Goal: Understand process/instructions: Learn how to perform a task or action

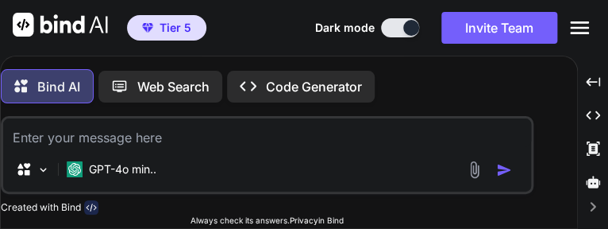
type textarea "x"
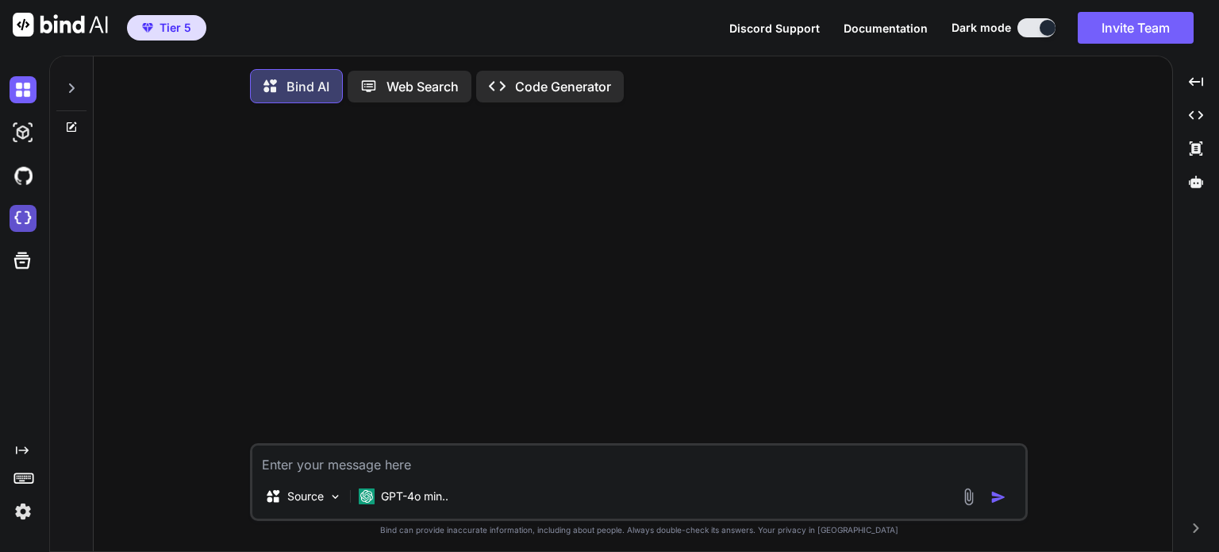
click at [19, 213] on img at bounding box center [23, 218] width 27 height 27
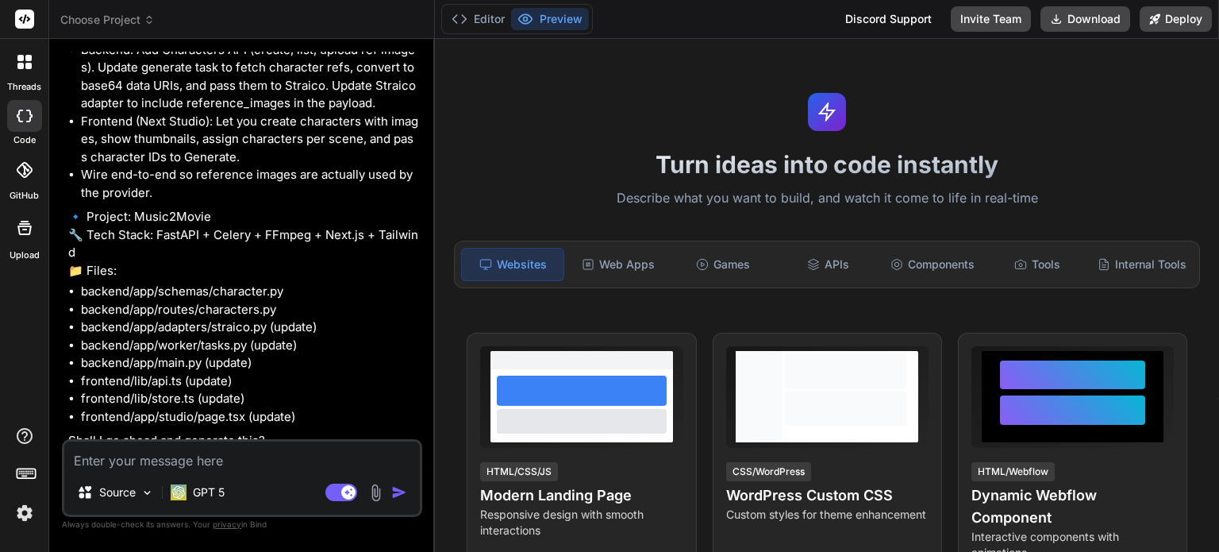
scroll to position [1667, 0]
click at [151, 17] on icon at bounding box center [149, 17] width 5 height 2
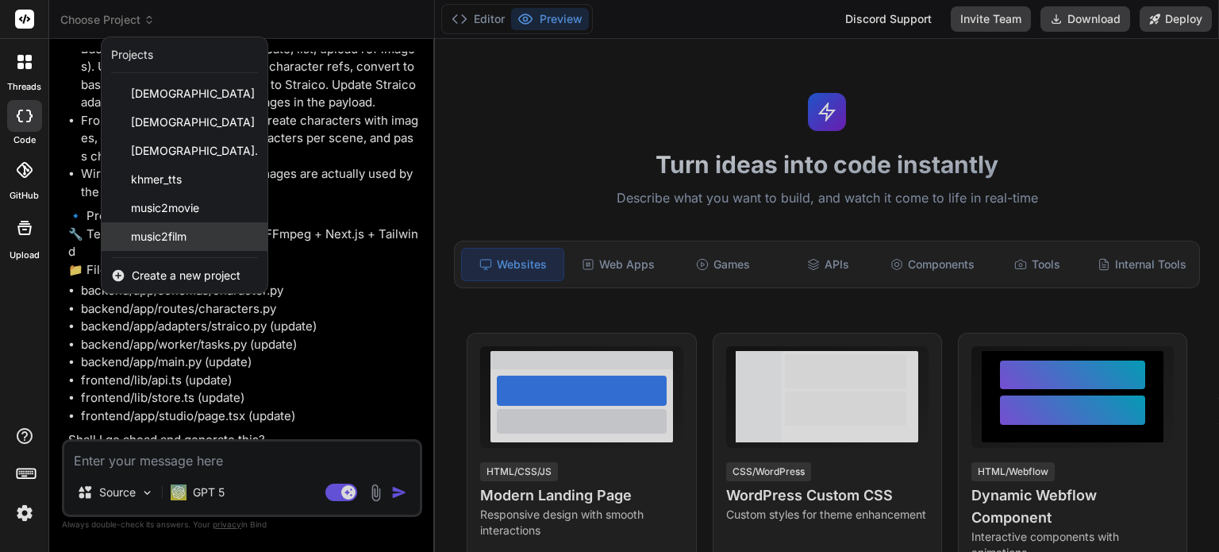
click at [165, 241] on span "music2film" at bounding box center [159, 237] width 56 height 16
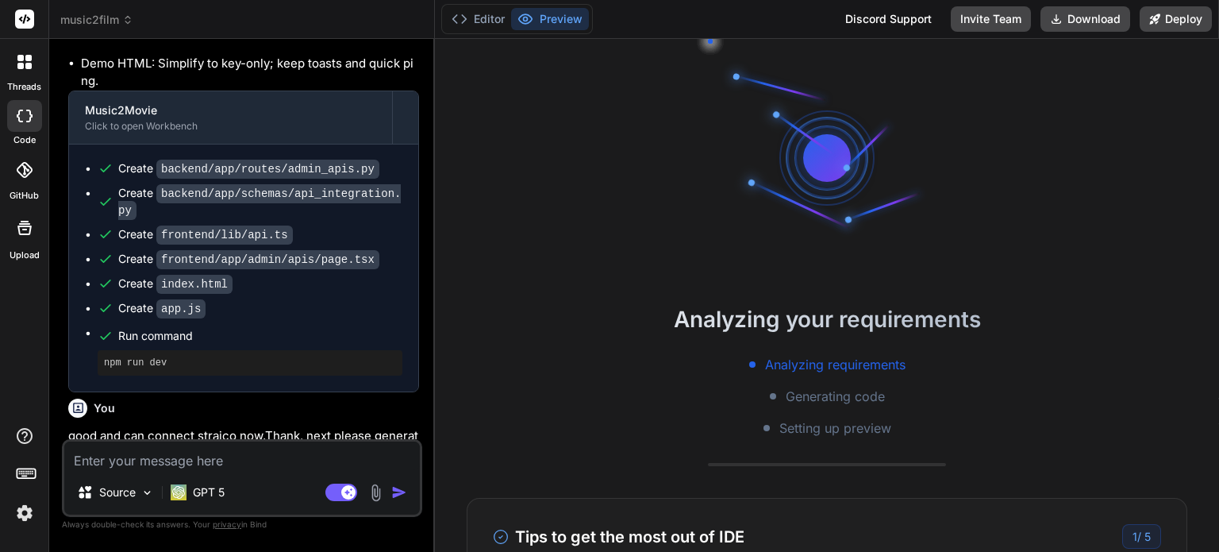
scroll to position [159, 0]
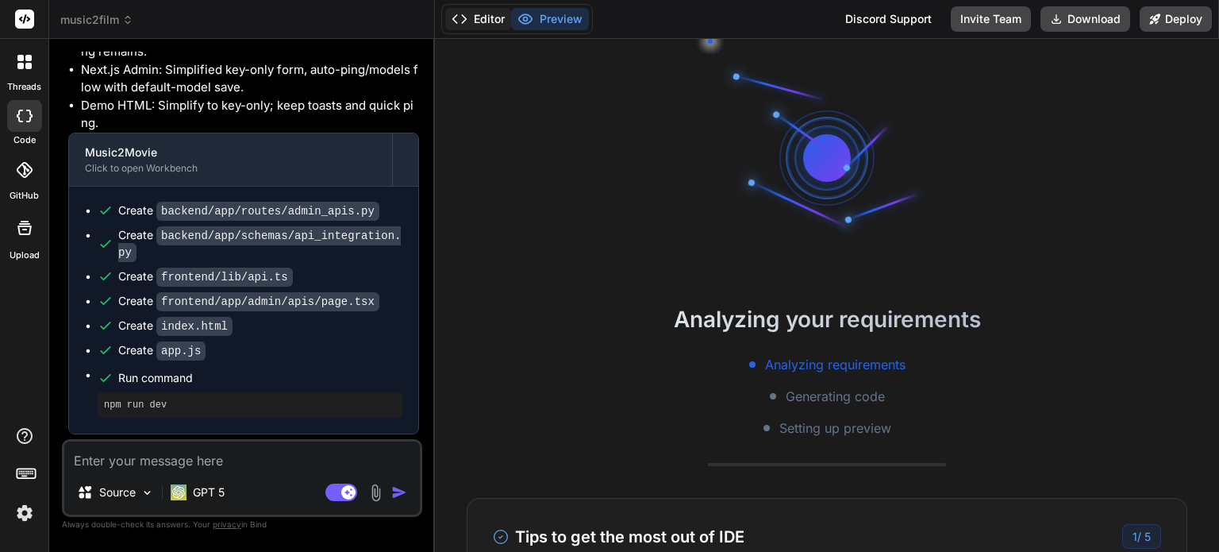
click at [480, 17] on button "Editor" at bounding box center [478, 19] width 66 height 22
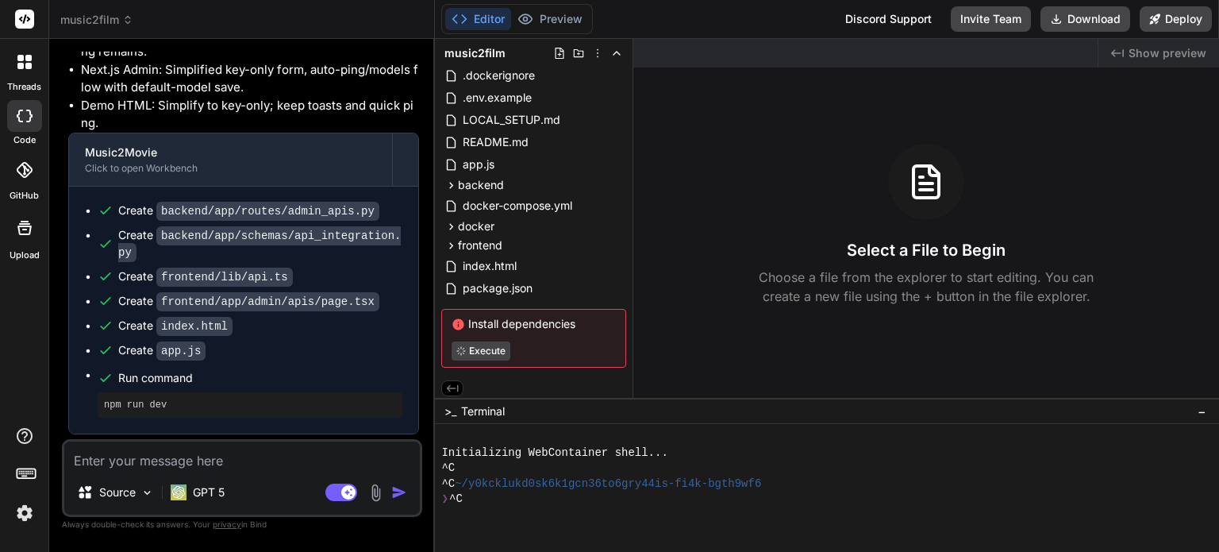
scroll to position [35, 0]
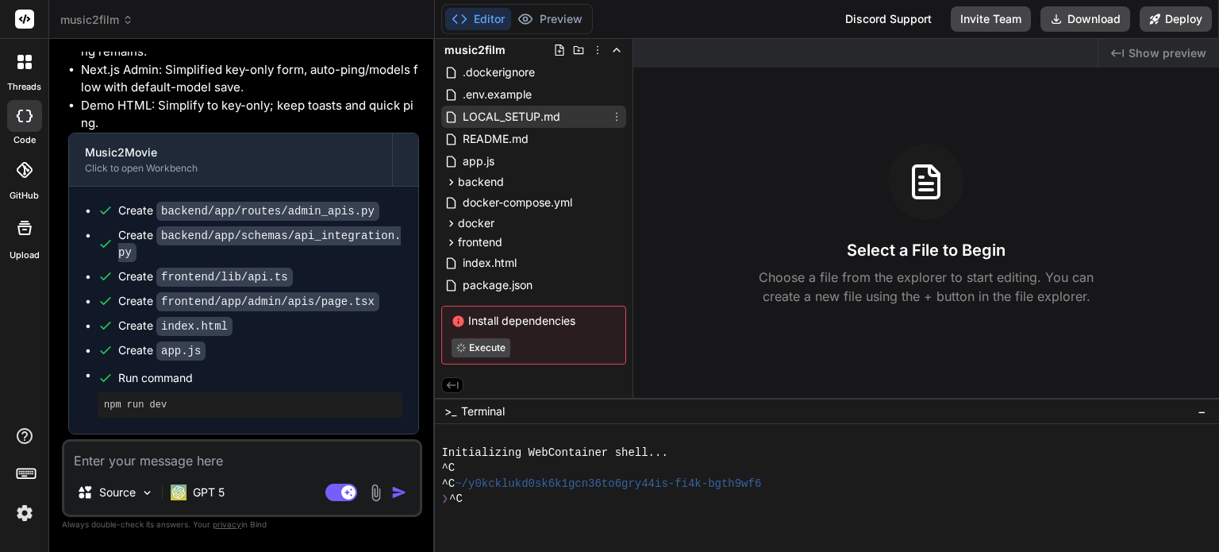
click at [529, 120] on span "LOCAL_SETUP.md" at bounding box center [511, 116] width 101 height 19
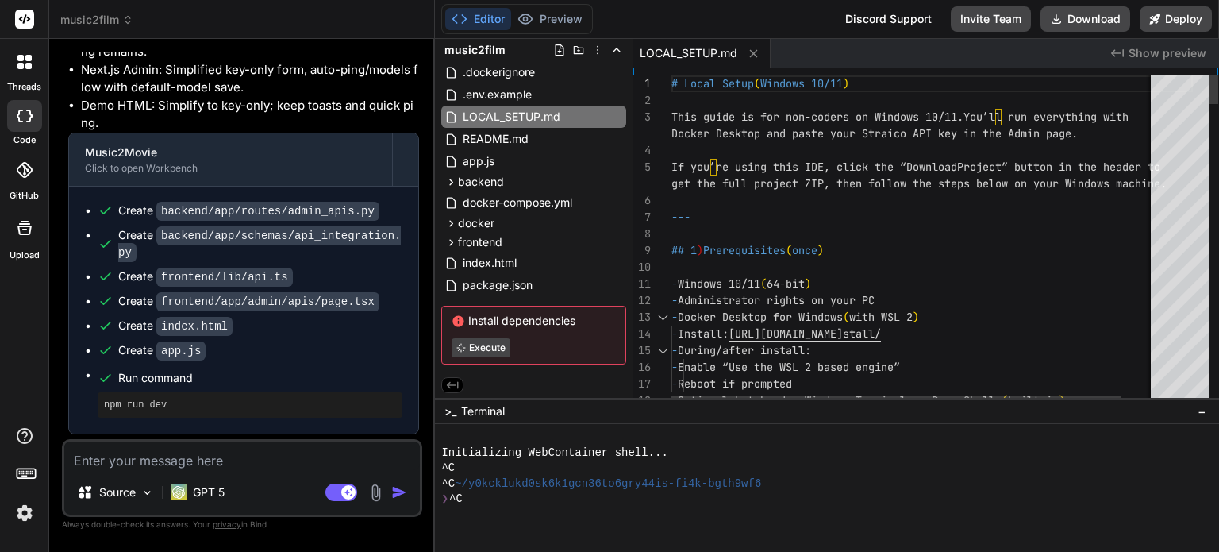
type textarea "x"
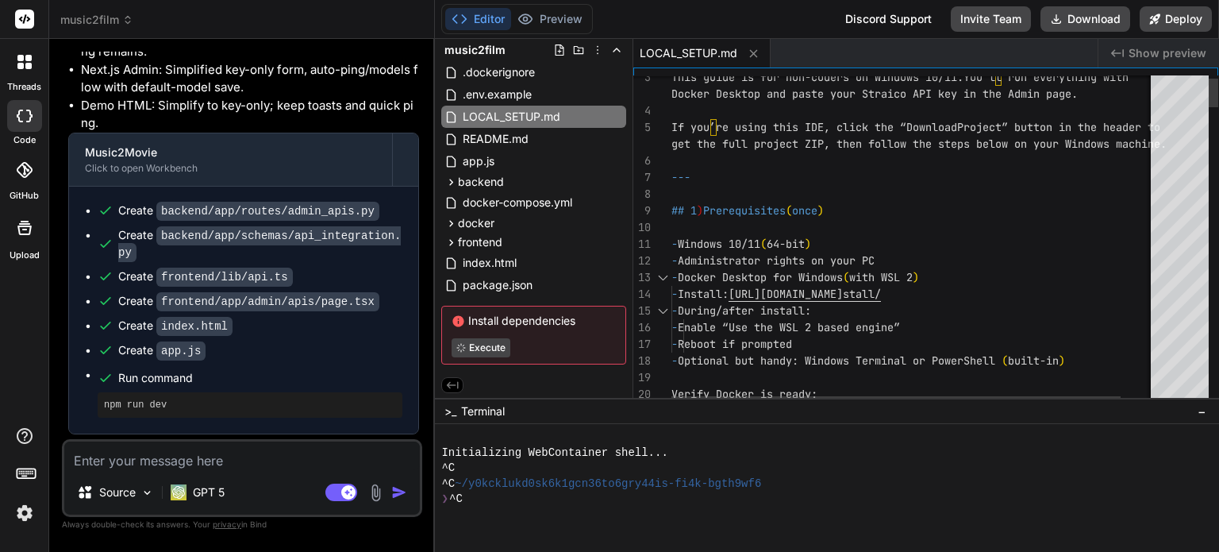
type textarea "## 1) Prerequisites (once) - Windows 10/11 (64-bit) - Administrator rights on y…"
drag, startPoint x: 686, startPoint y: 272, endPoint x: 854, endPoint y: 276, distance: 167.5
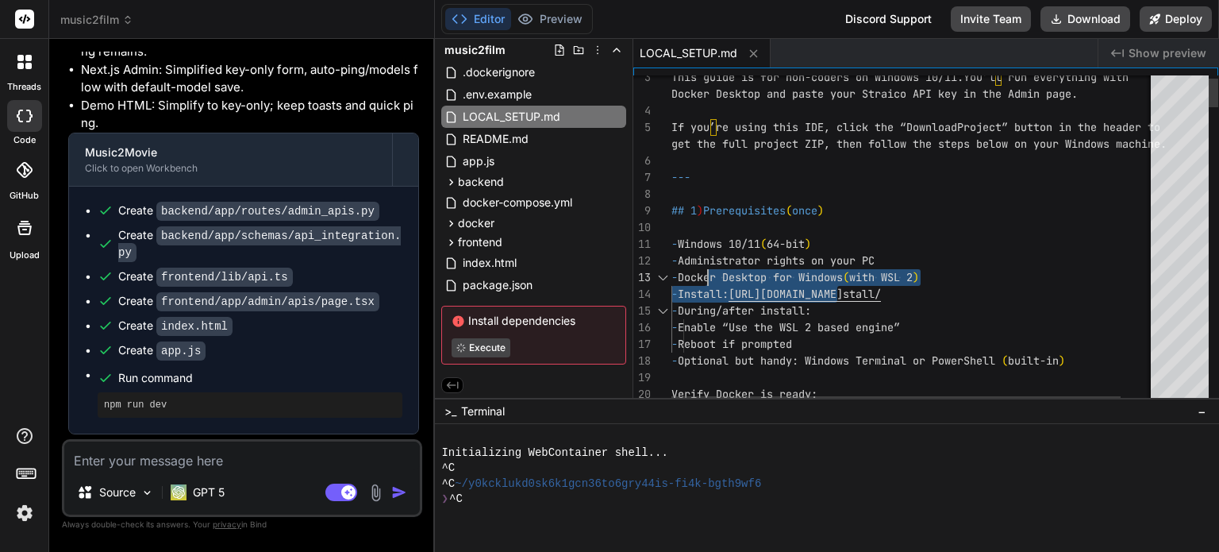
drag, startPoint x: 852, startPoint y: 278, endPoint x: 733, endPoint y: 277, distance: 118.2
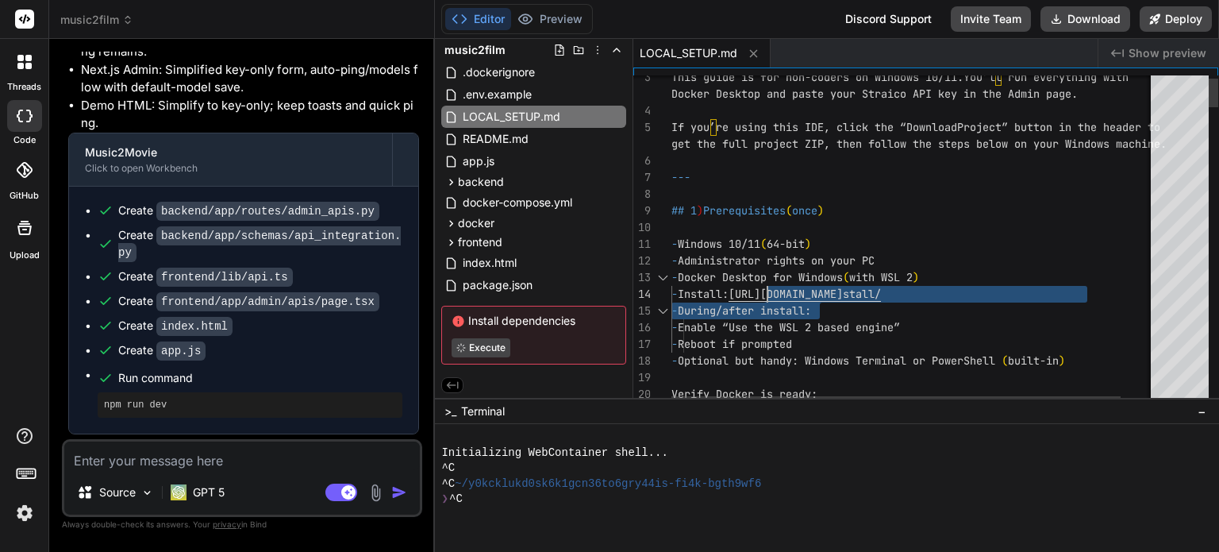
drag, startPoint x: 1122, startPoint y: 297, endPoint x: 766, endPoint y: 285, distance: 356.5
drag, startPoint x: 757, startPoint y: 285, endPoint x: 1122, endPoint y: 294, distance: 365.2
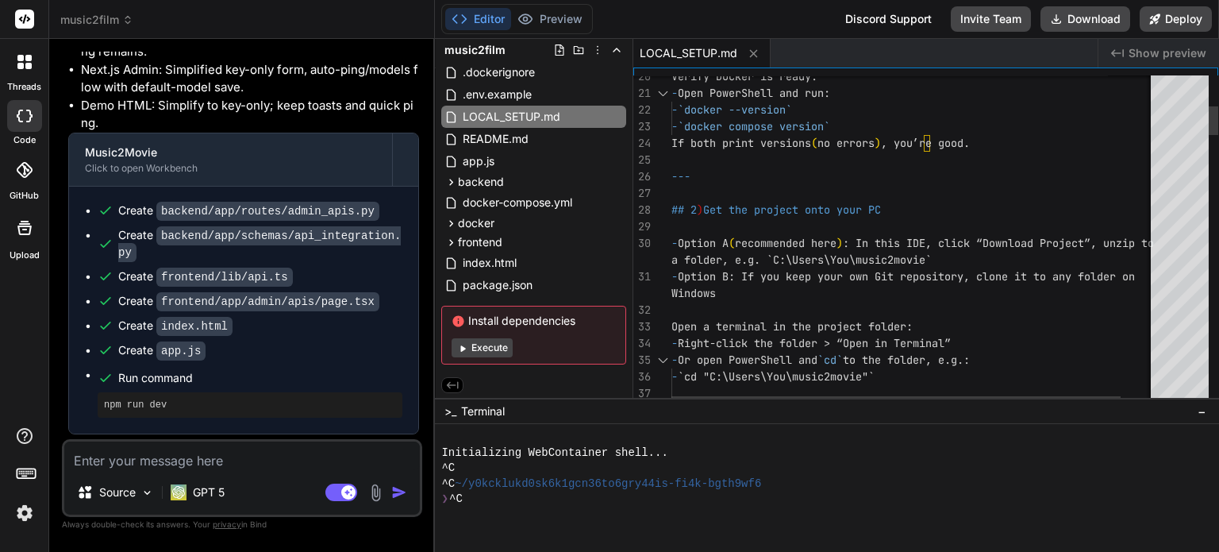
type textarea "x"
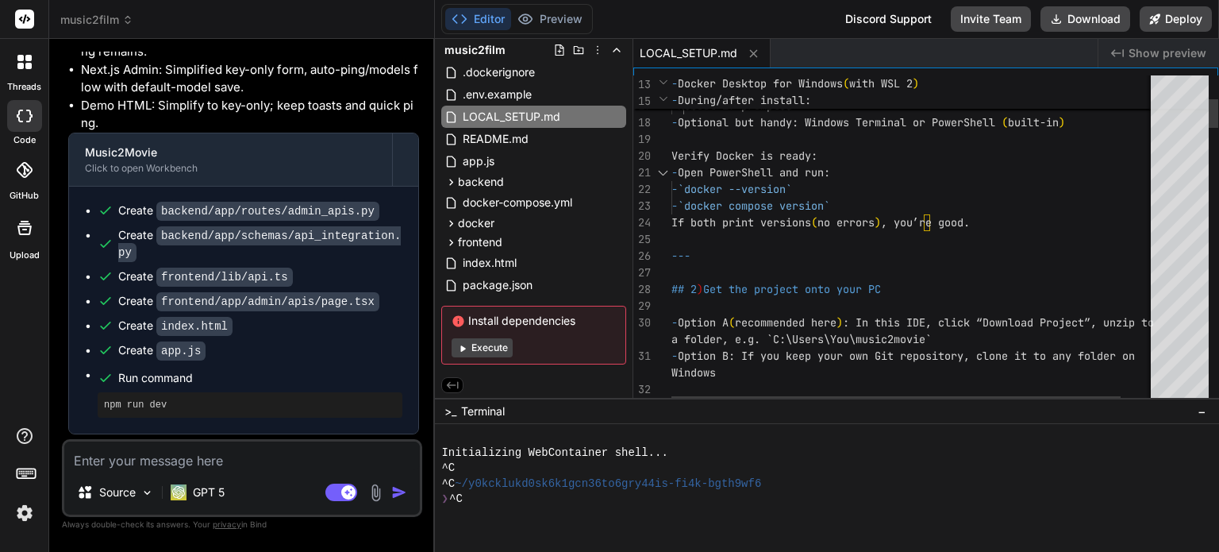
type textarea "Verify Docker is ready: - Open PowerShell and run: - `docker --version` - `dock…"
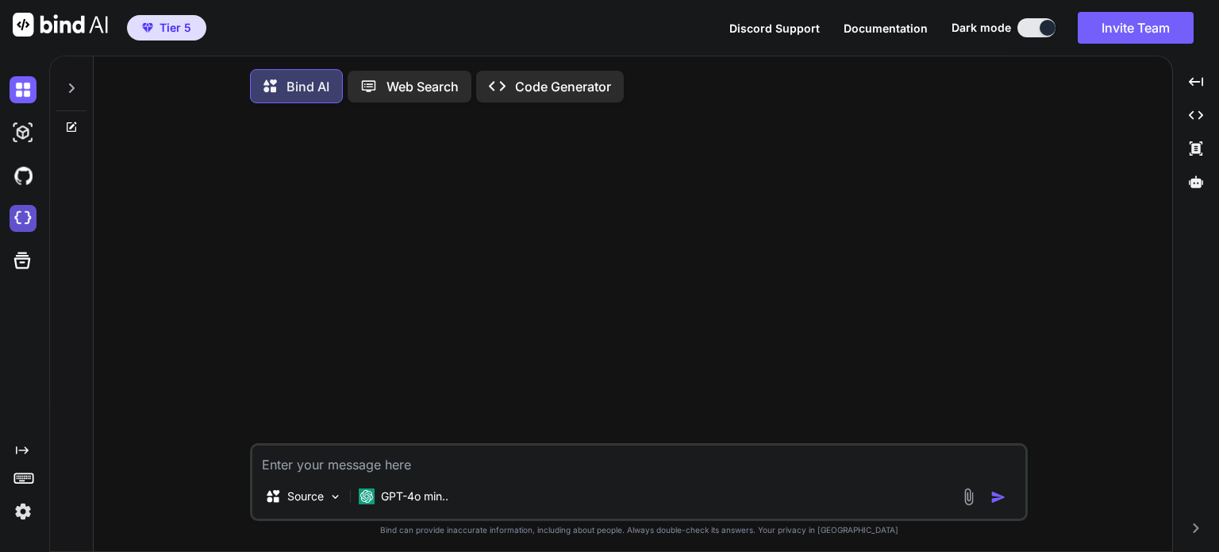
type textarea "x"
click at [31, 221] on img at bounding box center [23, 218] width 27 height 27
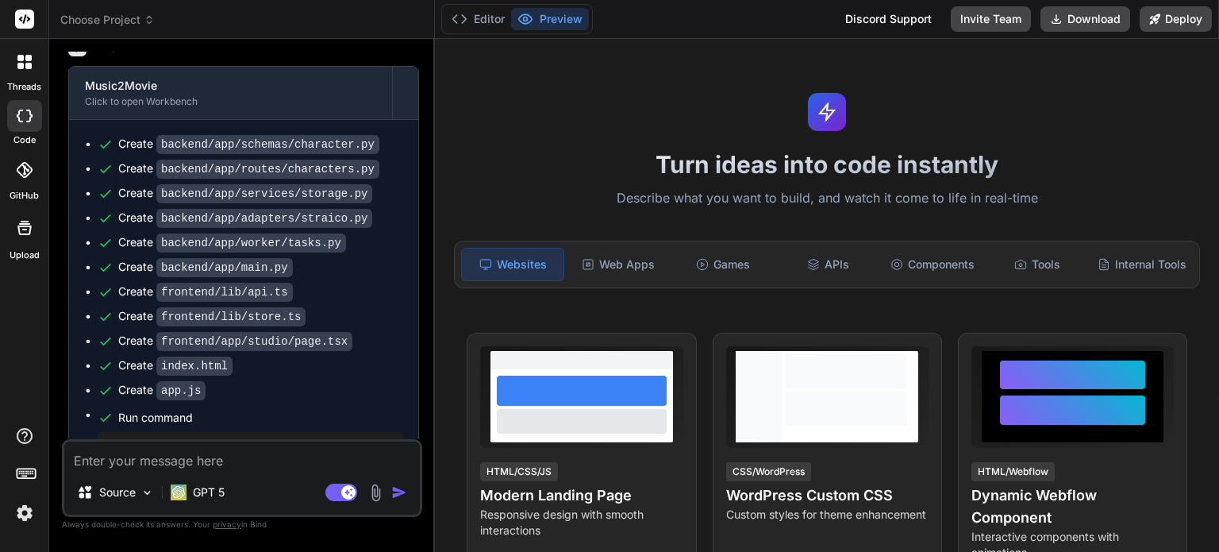
scroll to position [2248, 0]
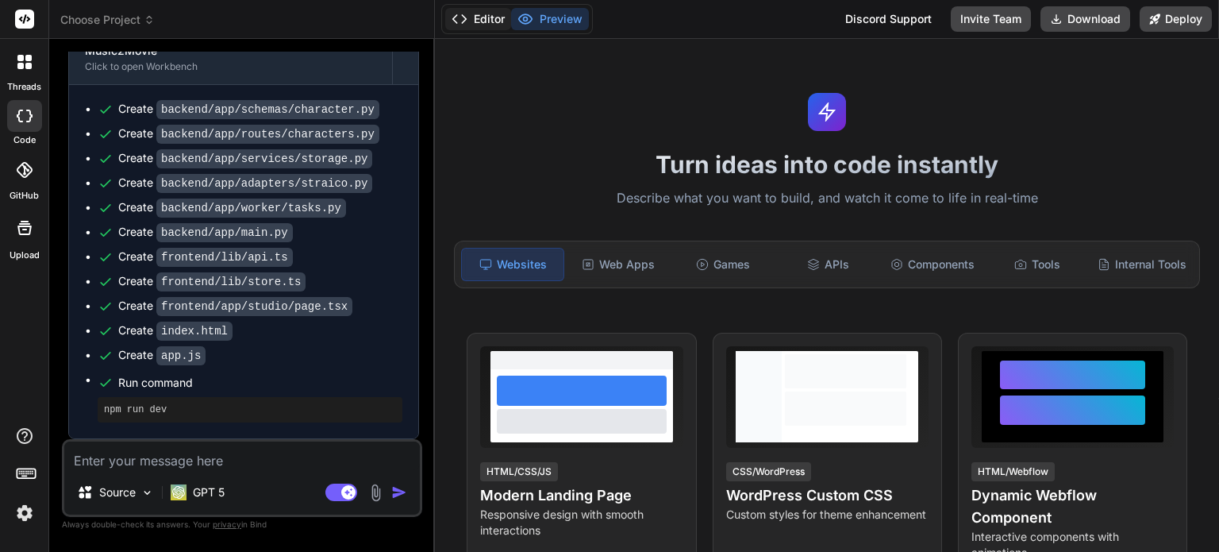
click at [492, 23] on button "Editor" at bounding box center [478, 19] width 66 height 22
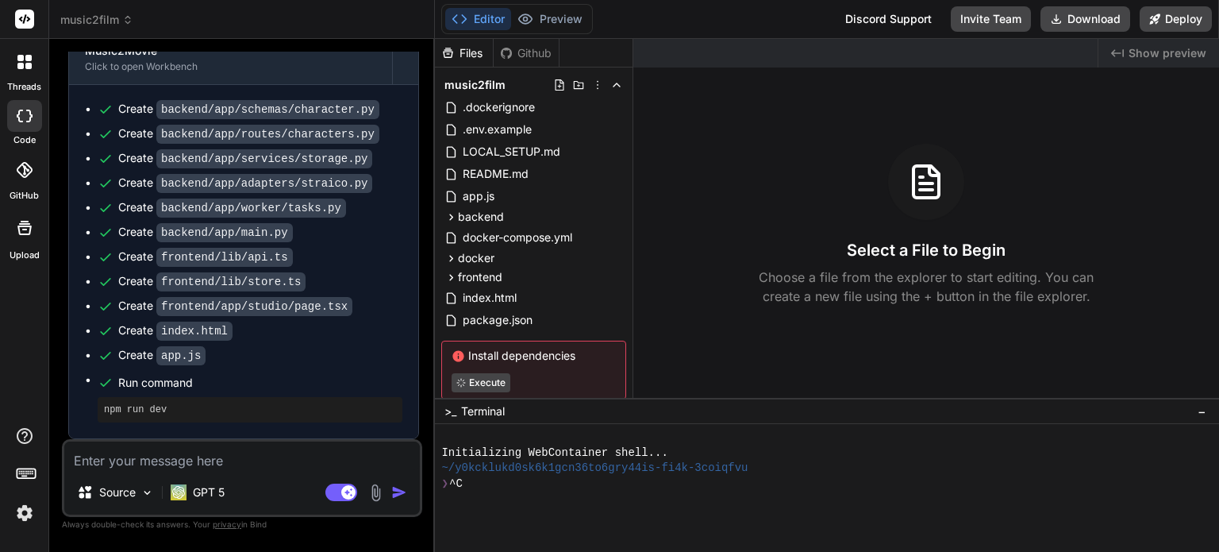
scroll to position [30, 0]
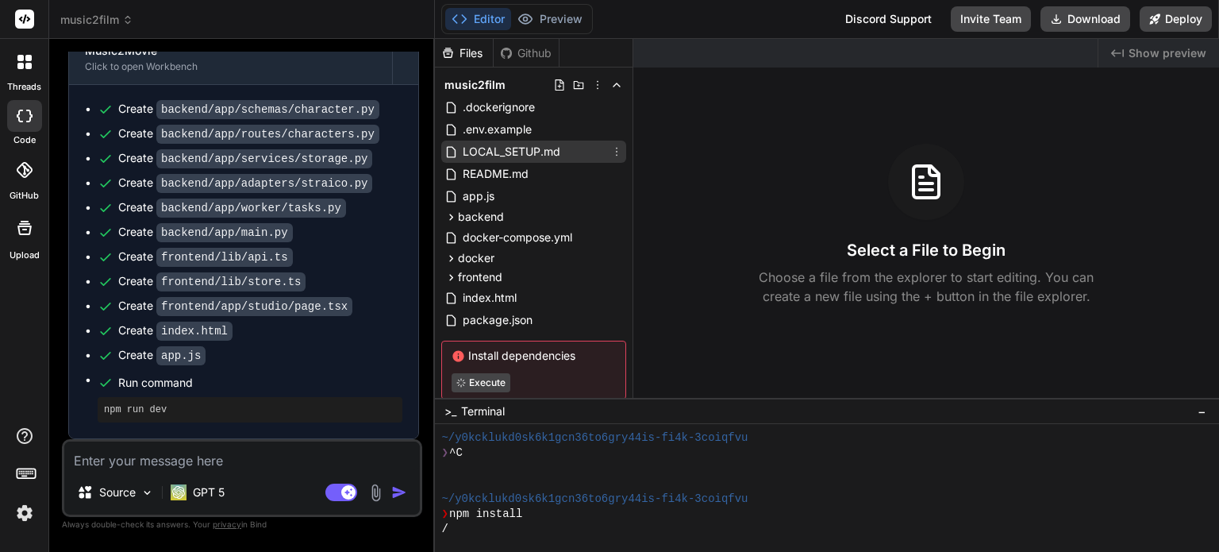
click at [519, 147] on span "LOCAL_SETUP.md" at bounding box center [511, 151] width 101 height 19
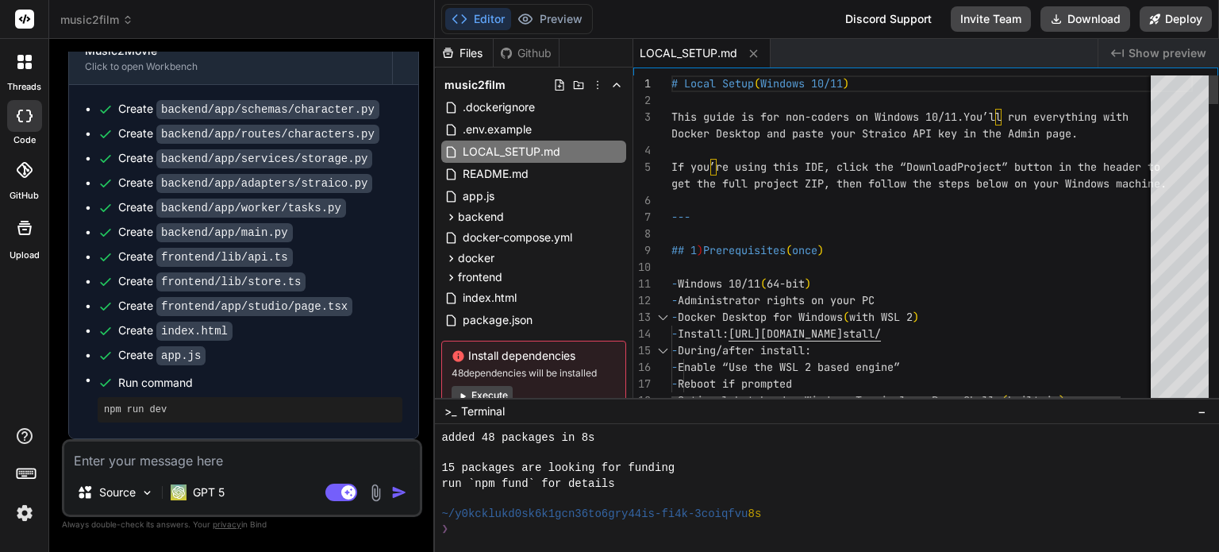
scroll to position [152, 0]
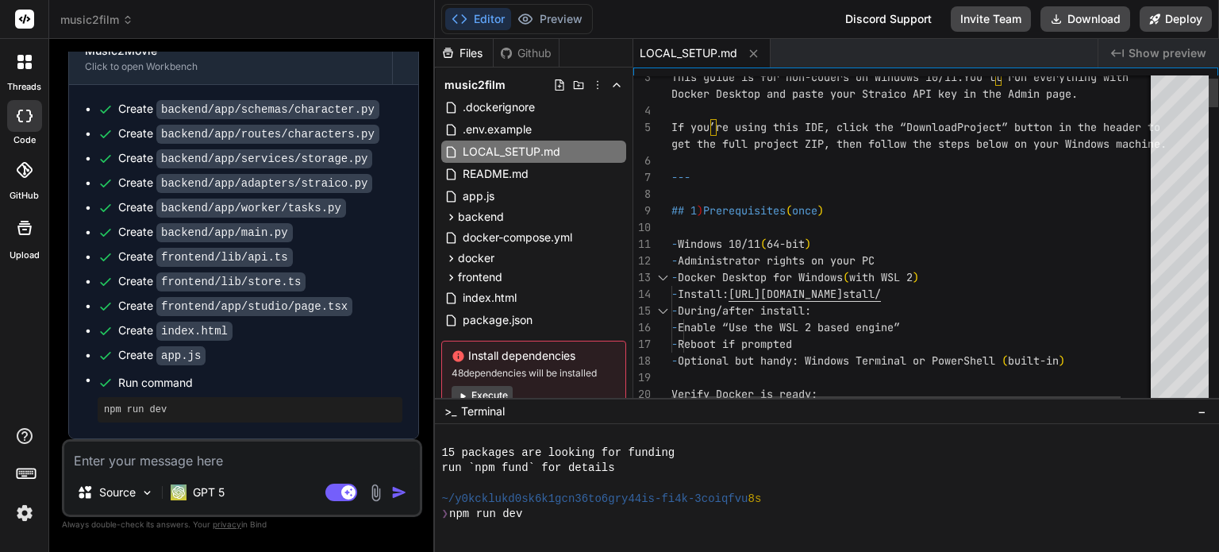
type textarea "x"
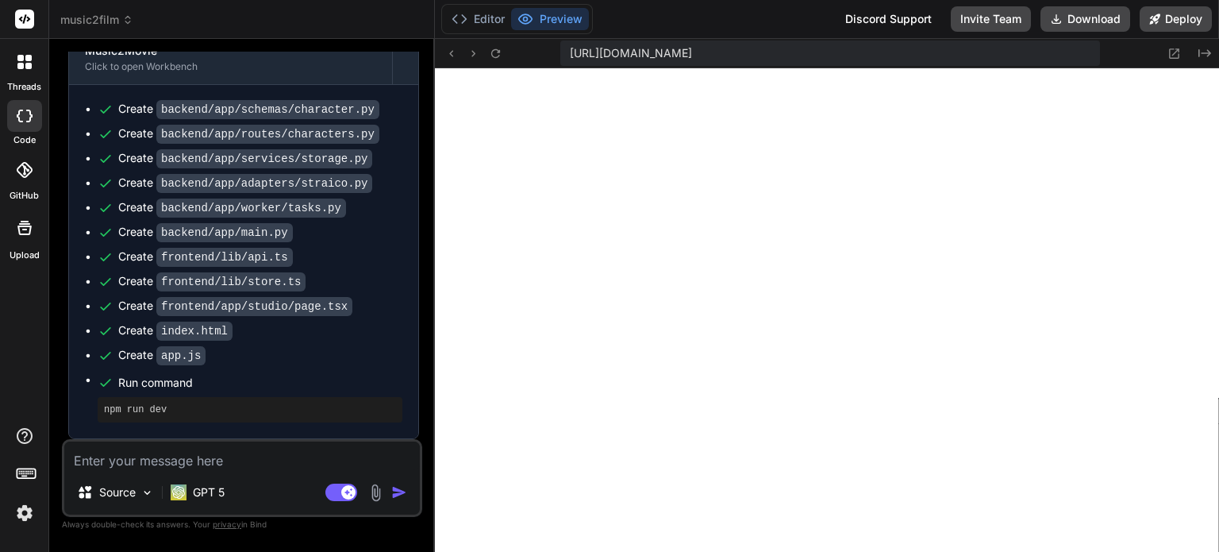
scroll to position [579, 0]
click at [483, 20] on button "Editor" at bounding box center [478, 19] width 66 height 22
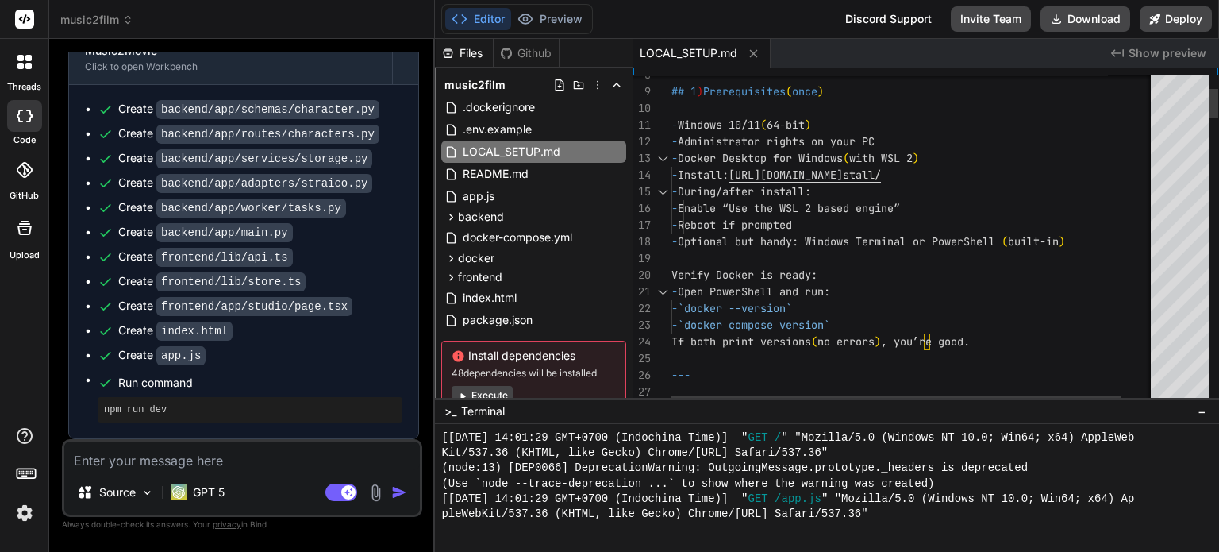
type textarea "Verify Docker is ready: - Open PowerShell and run: - `docker --version` - `dock…"
drag, startPoint x: 707, startPoint y: 309, endPoint x: 752, endPoint y: 309, distance: 45.2
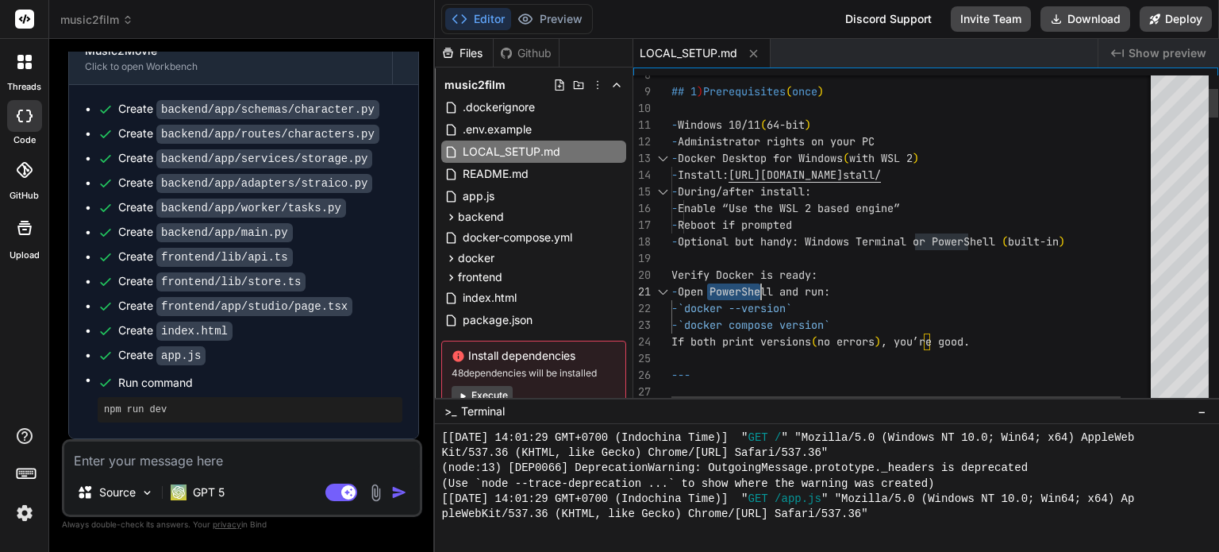
drag, startPoint x: 708, startPoint y: 306, endPoint x: 795, endPoint y: 311, distance: 87.5
drag, startPoint x: 806, startPoint y: 309, endPoint x: 754, endPoint y: 310, distance: 52.4
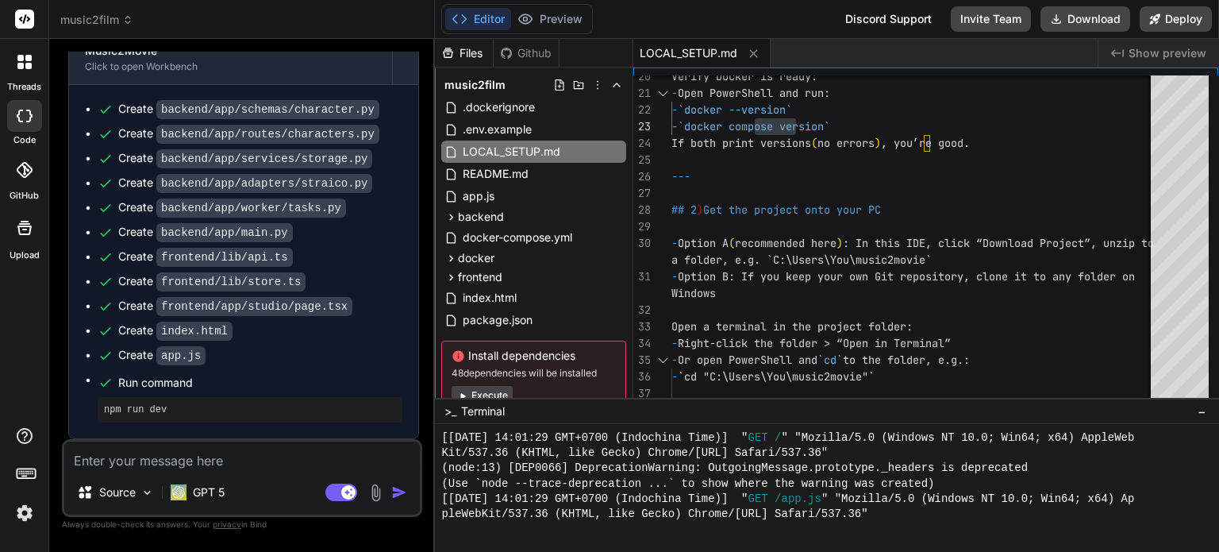
click at [310, 458] on textarea at bounding box center [242, 455] width 356 height 29
click at [1106, 20] on button "Download" at bounding box center [1085, 18] width 90 height 25
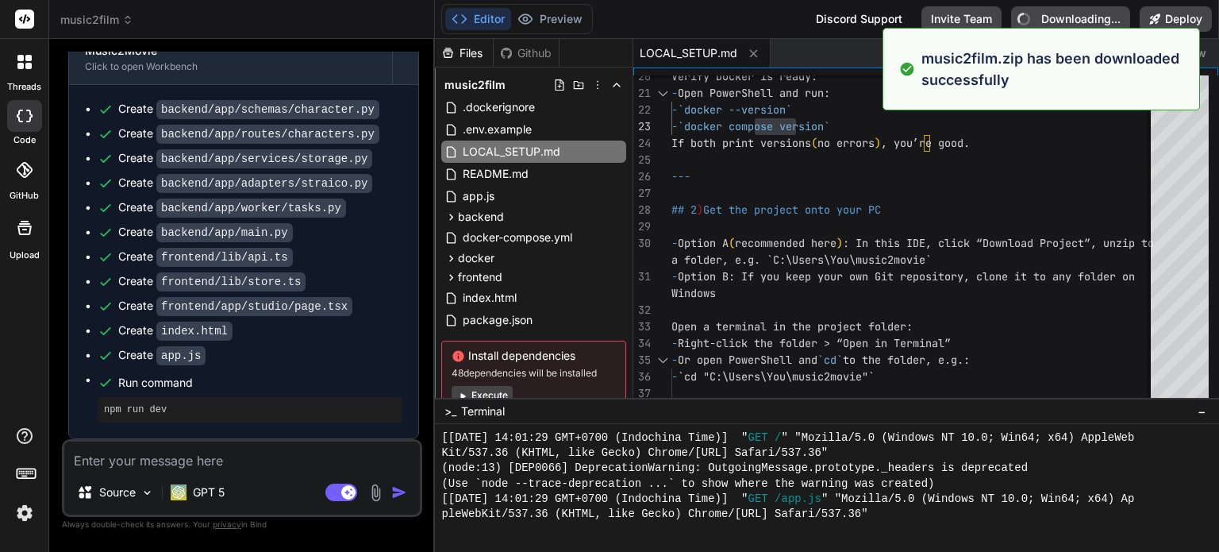
type textarea "x"
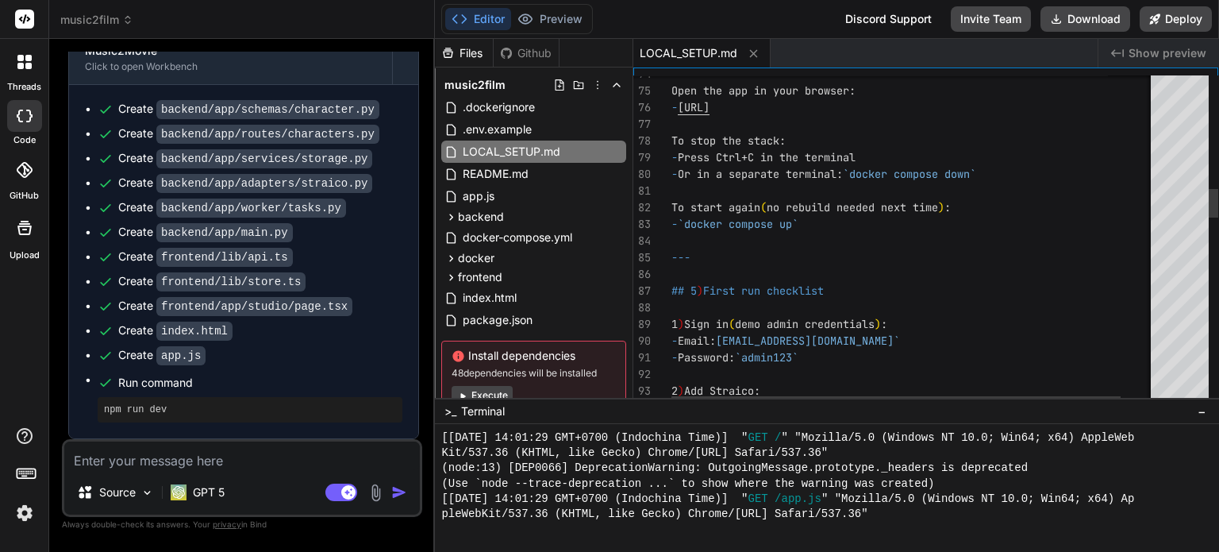
type textarea "- http://localhost:3000 To stop the stack: - Press Ctrl+C in the terminal - Or …"
drag, startPoint x: 820, startPoint y: 108, endPoint x: 684, endPoint y: 106, distance: 135.7
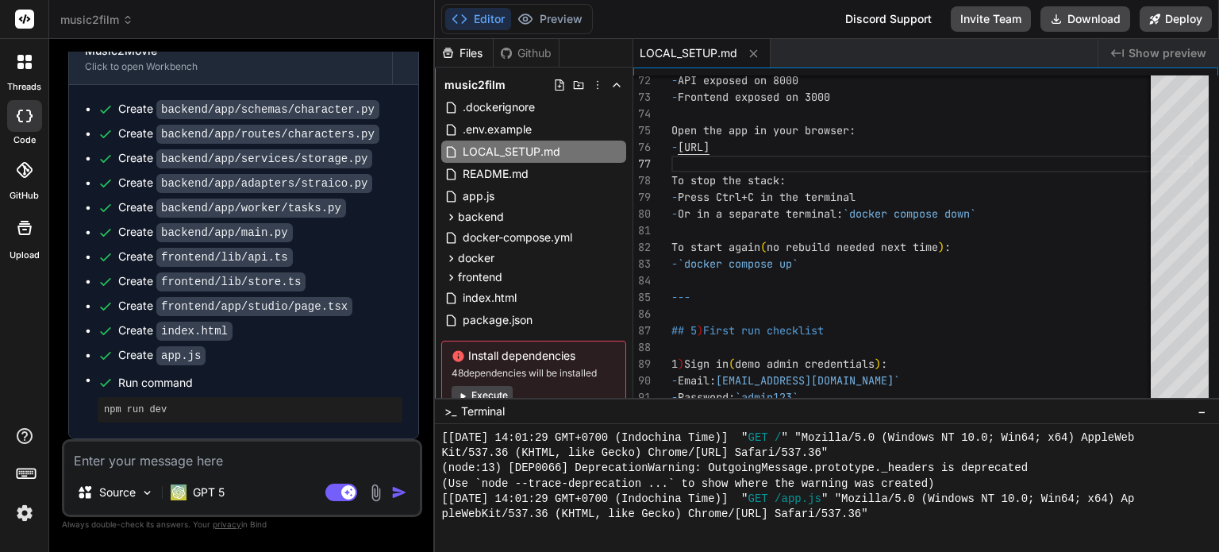
click at [254, 462] on textarea at bounding box center [242, 455] width 356 height 29
type textarea "i"
type textarea "x"
type textarea "i"
type textarea "x"
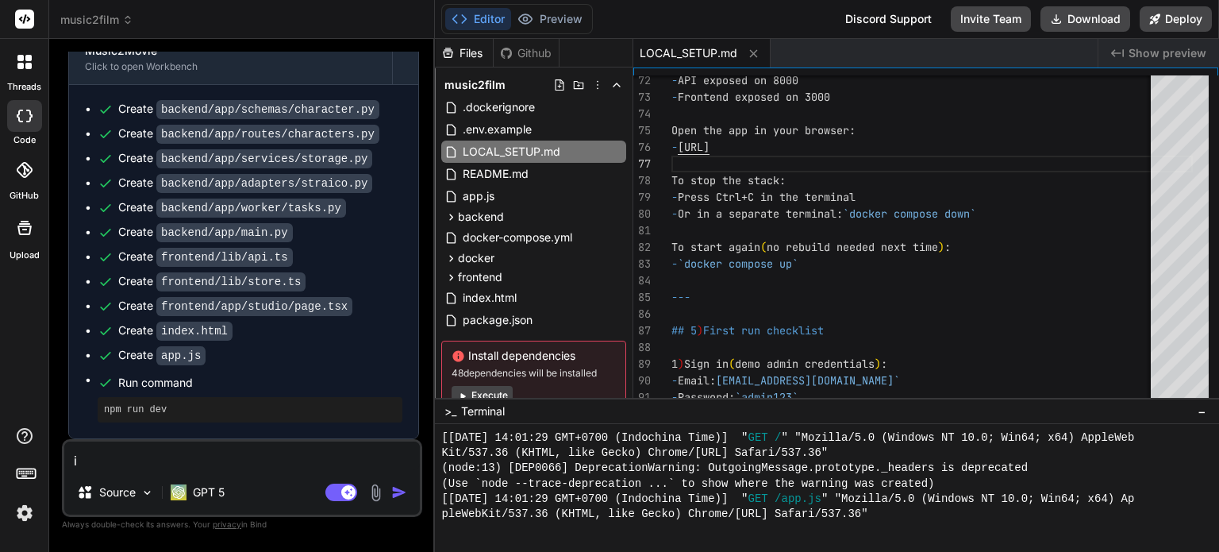
type textarea "i g"
type textarea "x"
type textarea "i go"
type textarea "x"
type textarea "i got"
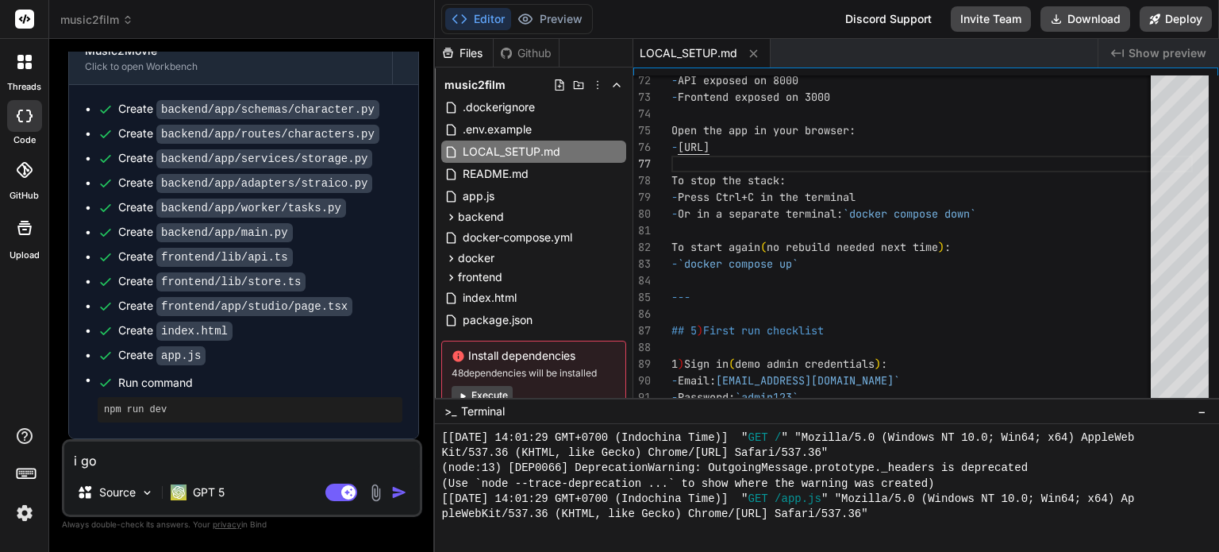
type textarea "x"
type textarea "i got"
type textarea "x"
type textarea "i got e"
type textarea "x"
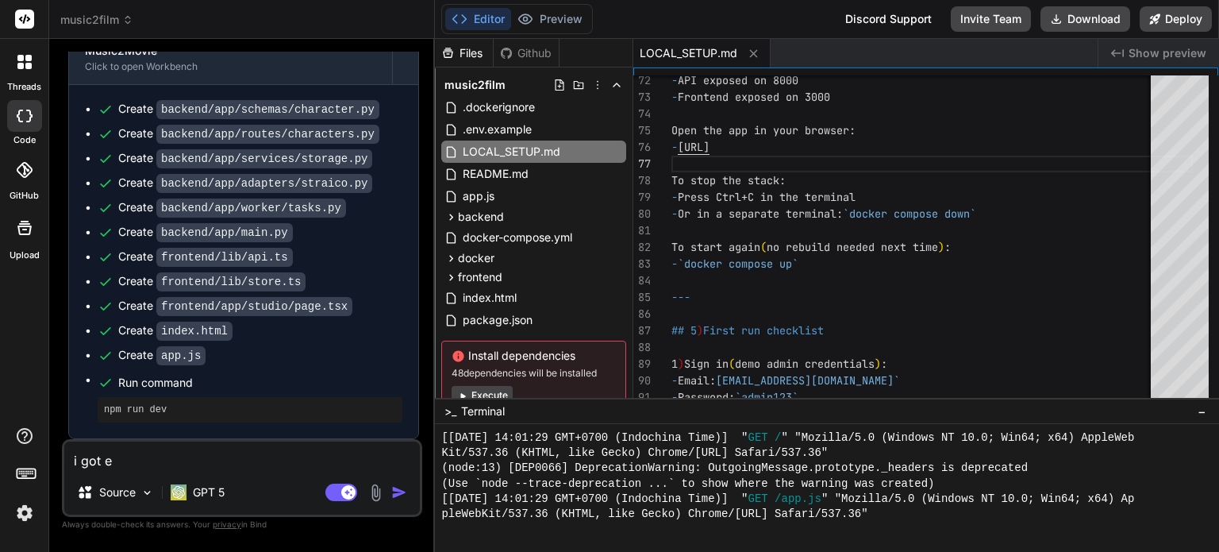
type textarea "i got"
type textarea "x"
type textarea "i got t"
type textarea "x"
type textarea "i got th"
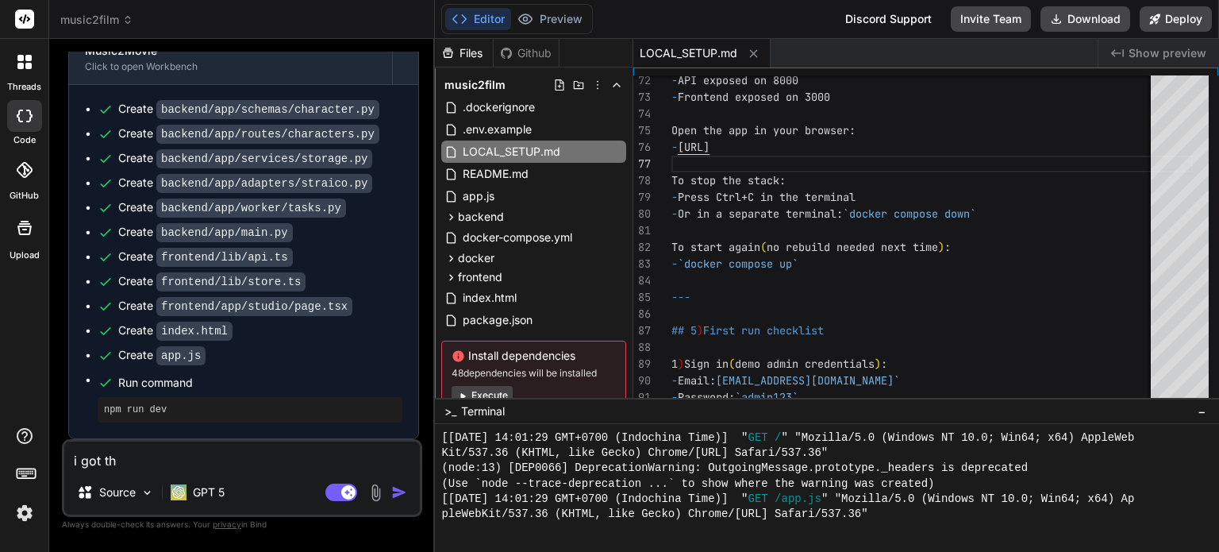
type textarea "x"
type textarea "i got the"
type textarea "x"
type textarea "i got ther"
type textarea "x"
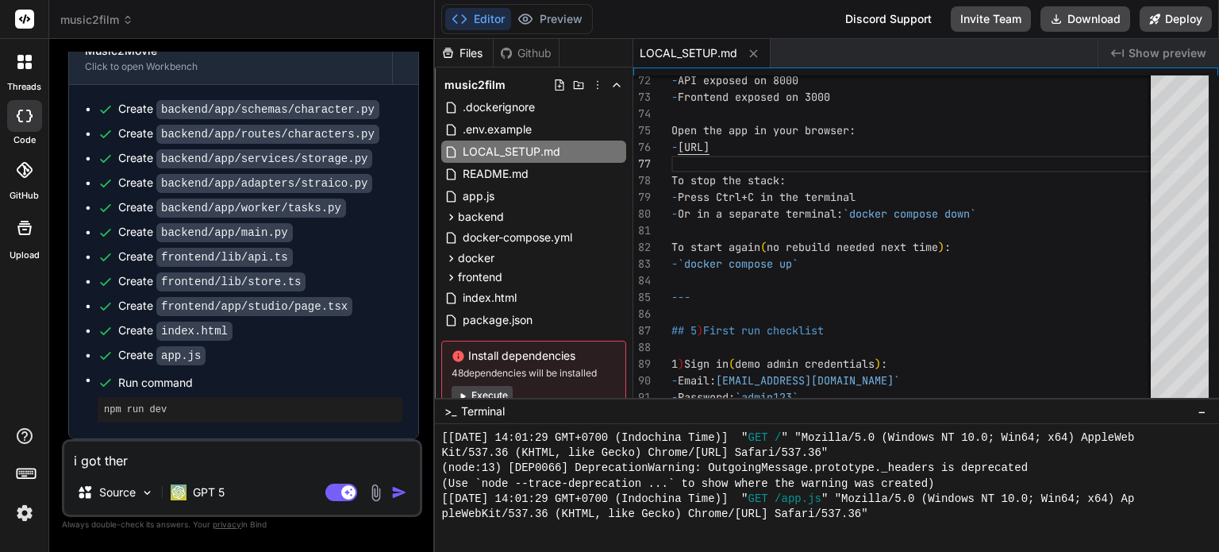
type textarea "i got there"
type textarea "x"
type textarea "i got ther"
type textarea "x"
type textarea "i got the"
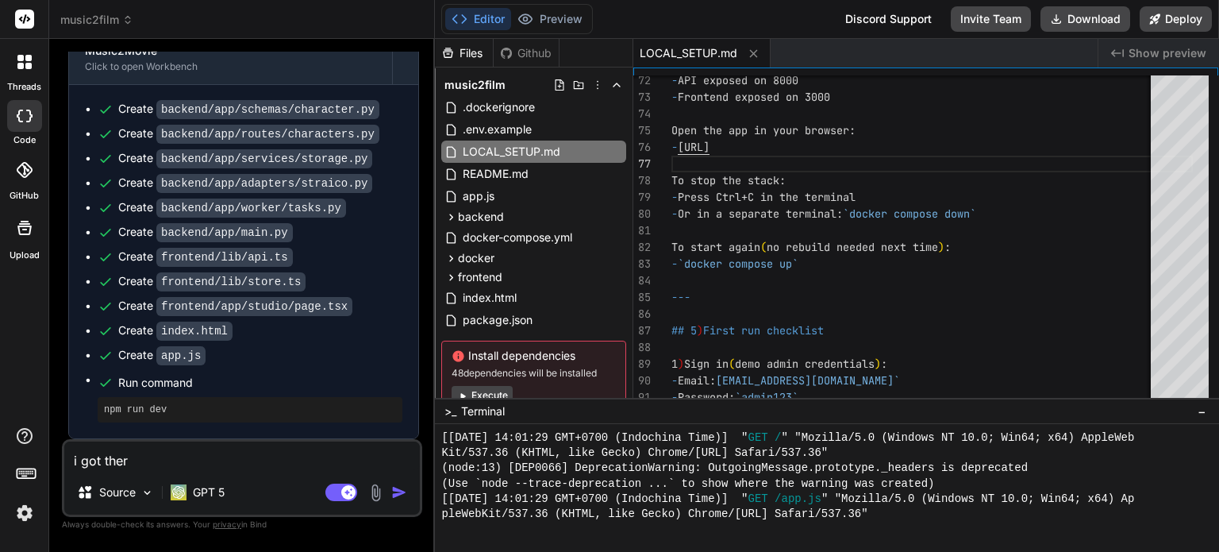
type textarea "x"
type textarea "i got thes"
type textarea "x"
type textarea "i got these"
type textarea "x"
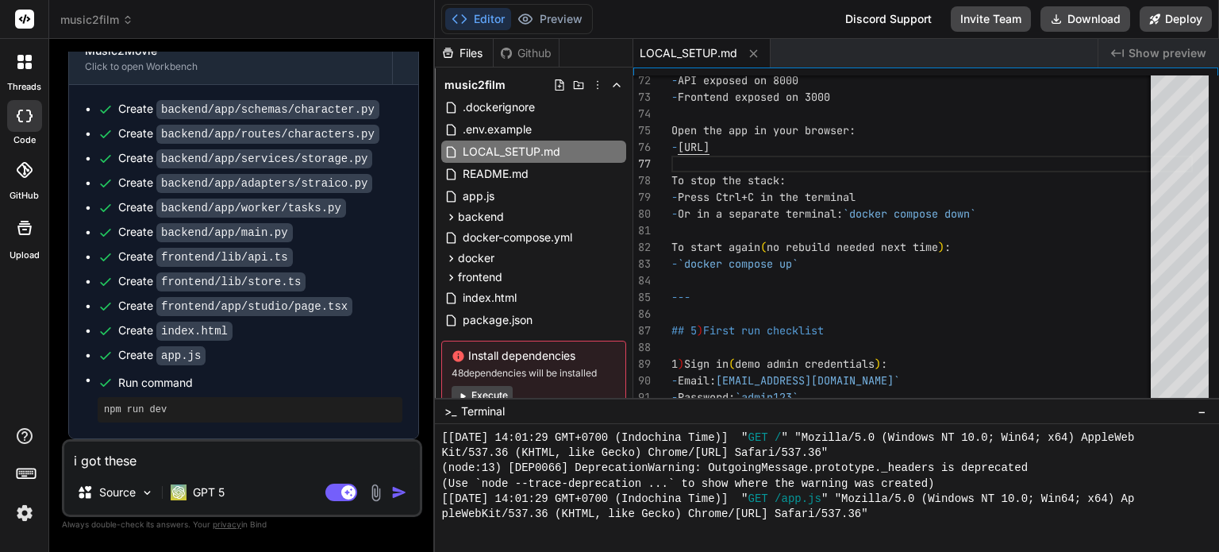
type textarea "i got these"
type textarea "x"
type textarea "i got these e"
type textarea "x"
type textarea "i got these er"
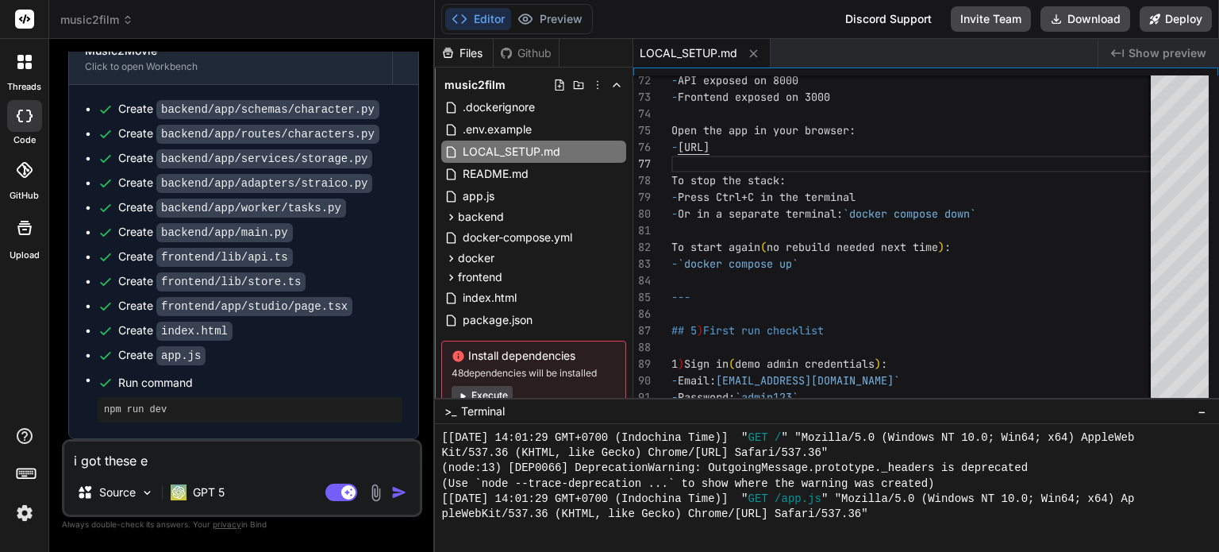
type textarea "x"
type textarea "i got these err"
type textarea "x"
type textarea "i got these erro"
type textarea "x"
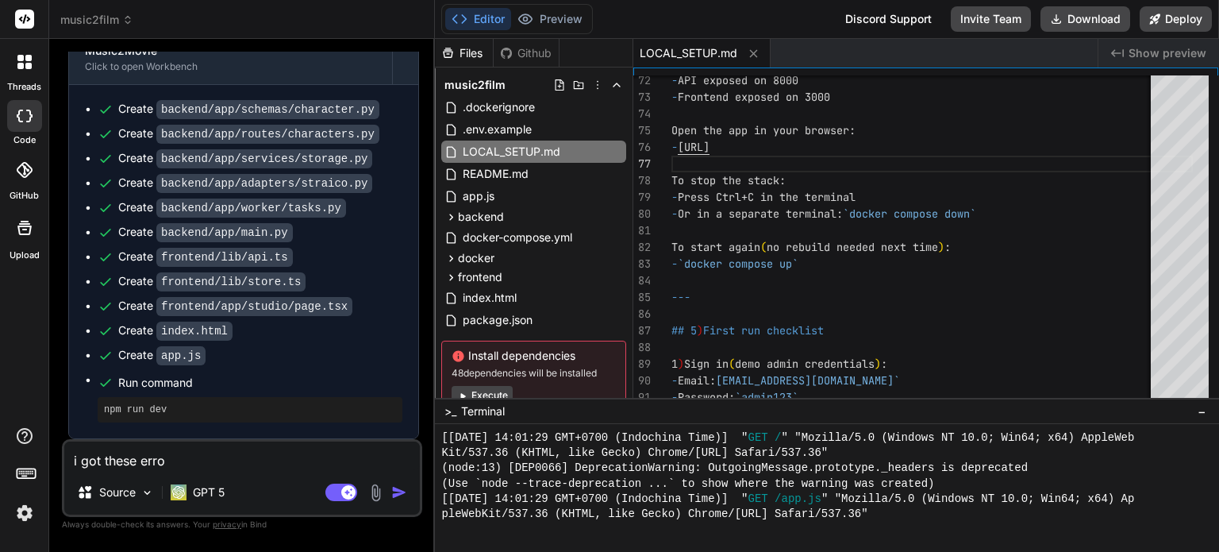
type textarea "i got these error"
type textarea "x"
type textarea "i got these errors"
type textarea "x"
type textarea "i got these errors"
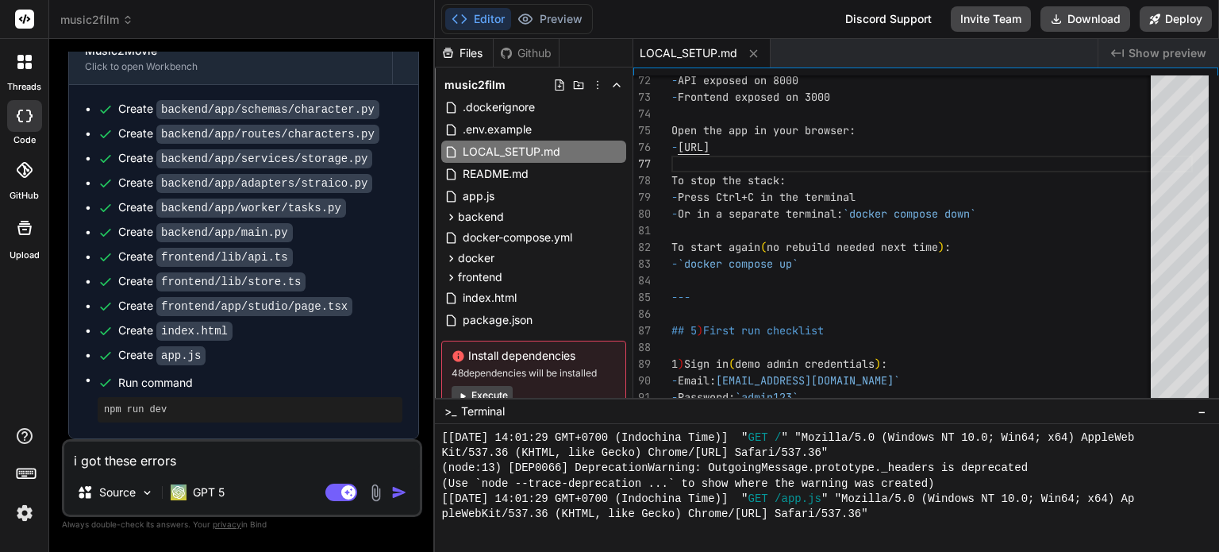
type textarea "x"
type textarea "i got these errors w"
type textarea "x"
type textarea "i got these errors wh"
type textarea "x"
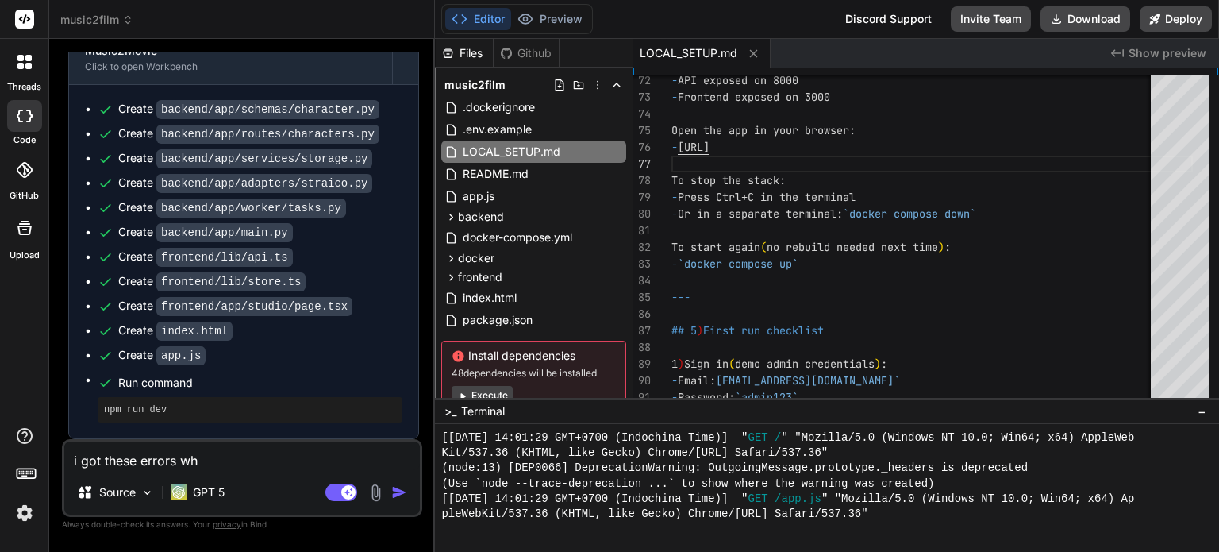
type textarea "i got these errors whe"
type textarea "x"
type textarea "i got these errors whel"
type textarea "x"
type textarea "i got these errors whel"
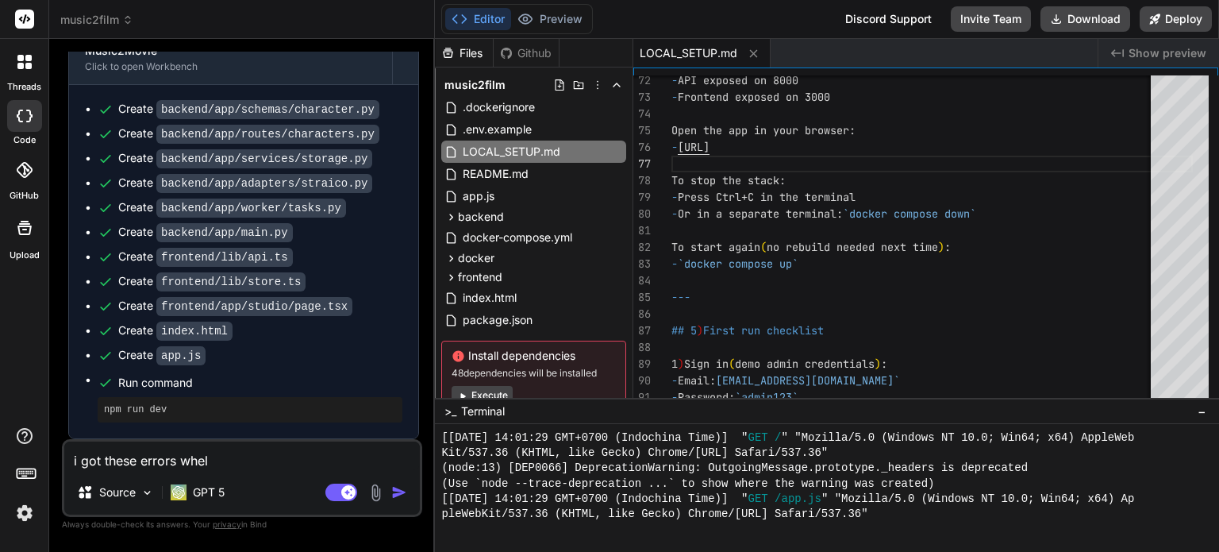
type textarea "x"
type textarea "i got these errors whel t"
type textarea "x"
type textarea "i got these errors whel tr"
type textarea "x"
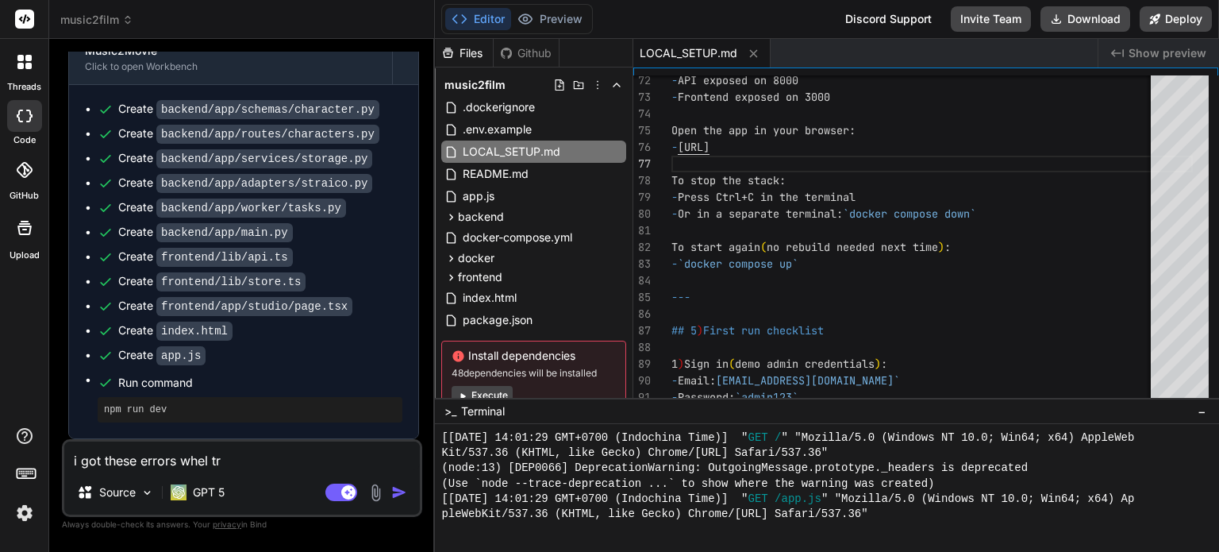
type textarea "i got these errors whel try"
type textarea "x"
type textarea "i got these errors whel tr"
type textarea "x"
type textarea "i got these errors whel t"
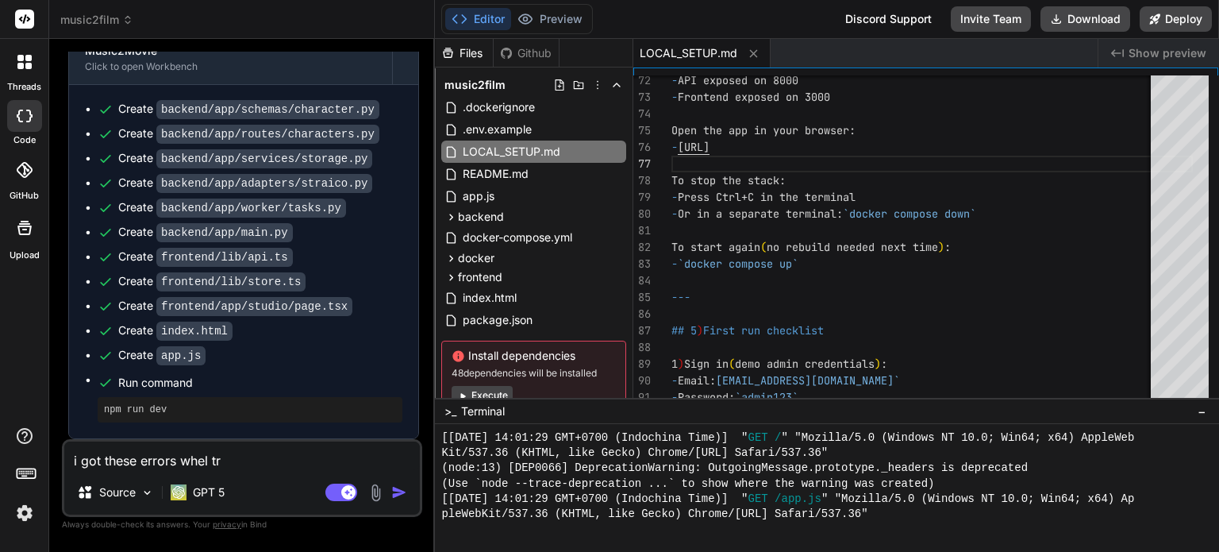
type textarea "x"
type textarea "i got these errors whel"
type textarea "x"
type textarea "i got these errors whel"
type textarea "x"
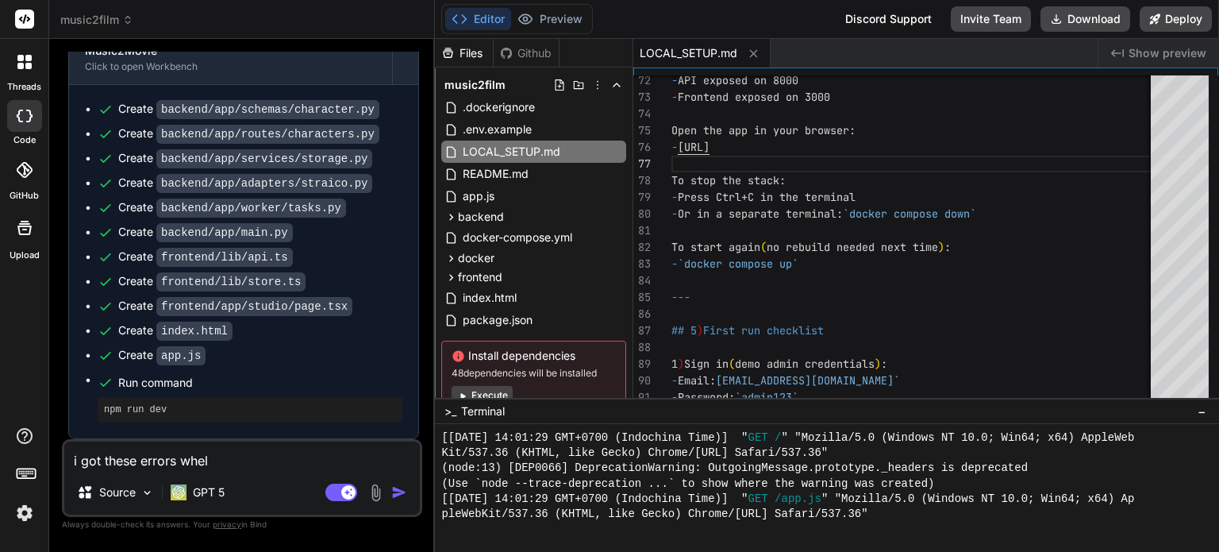
type textarea "i got these errors whe"
type textarea "x"
type textarea "i got these errors when"
type textarea "x"
type textarea "i got these errors when"
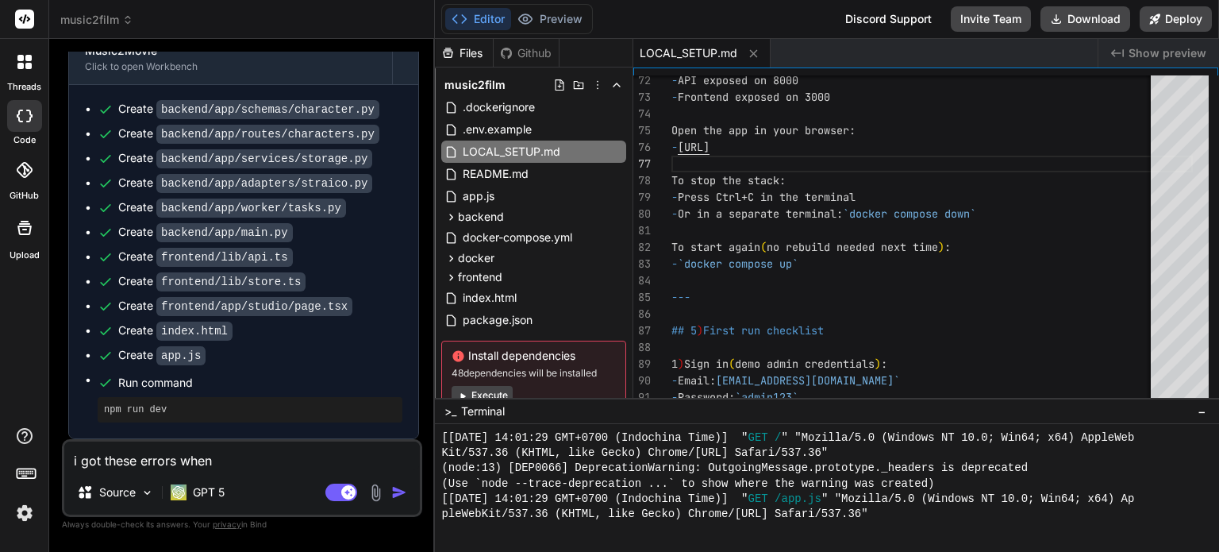
type textarea "x"
type textarea "i got these errors when t"
type textarea "x"
type textarea "i got these errors when tr"
type textarea "x"
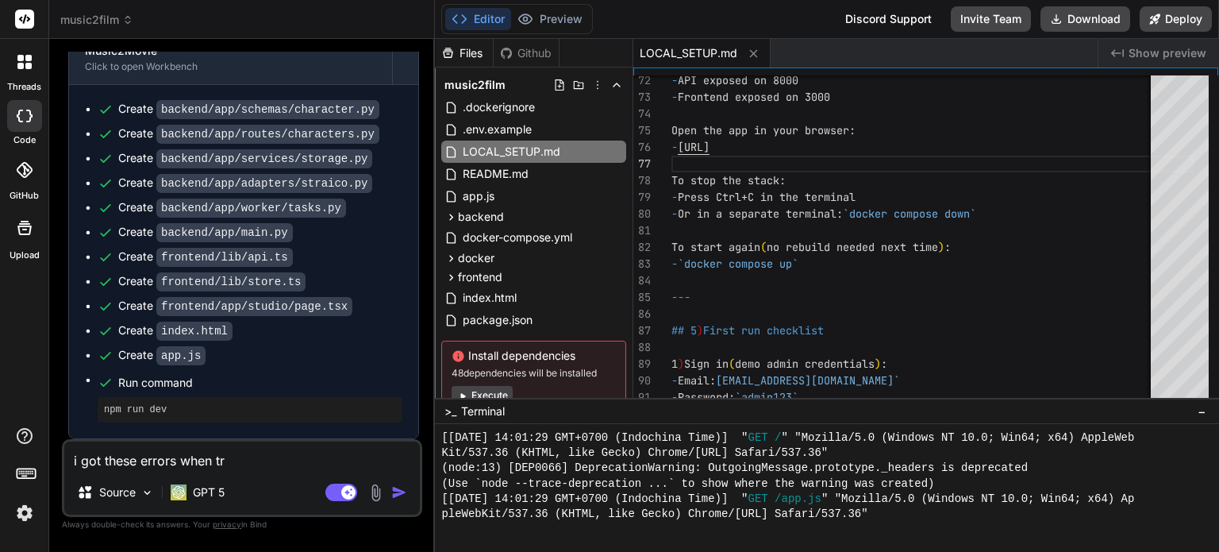
type textarea "i got these errors when try"
type textarea "x"
type textarea "i got these errors when try"
type textarea "x"
type textarea "i got these errors when try t"
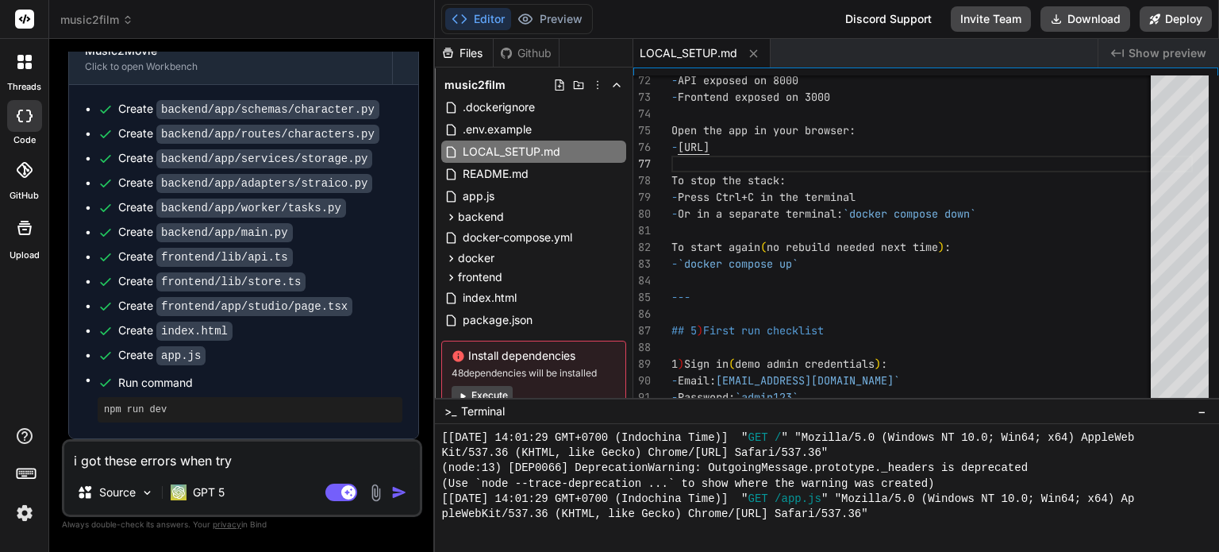
type textarea "x"
type textarea "i got these errors when try to"
type textarea "x"
type textarea "i got these errors when try to"
type textarea "x"
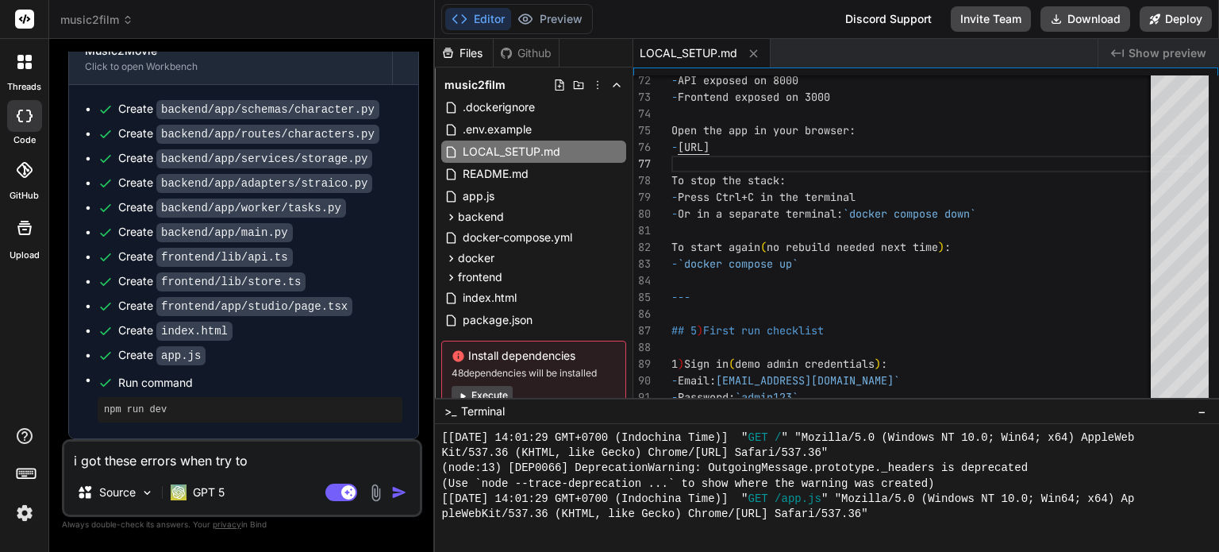
type textarea "i got these errors when try to l"
type textarea "x"
type textarea "i got these errors when try to lo"
type textarea "x"
type textarea "i got these errors when try to loa"
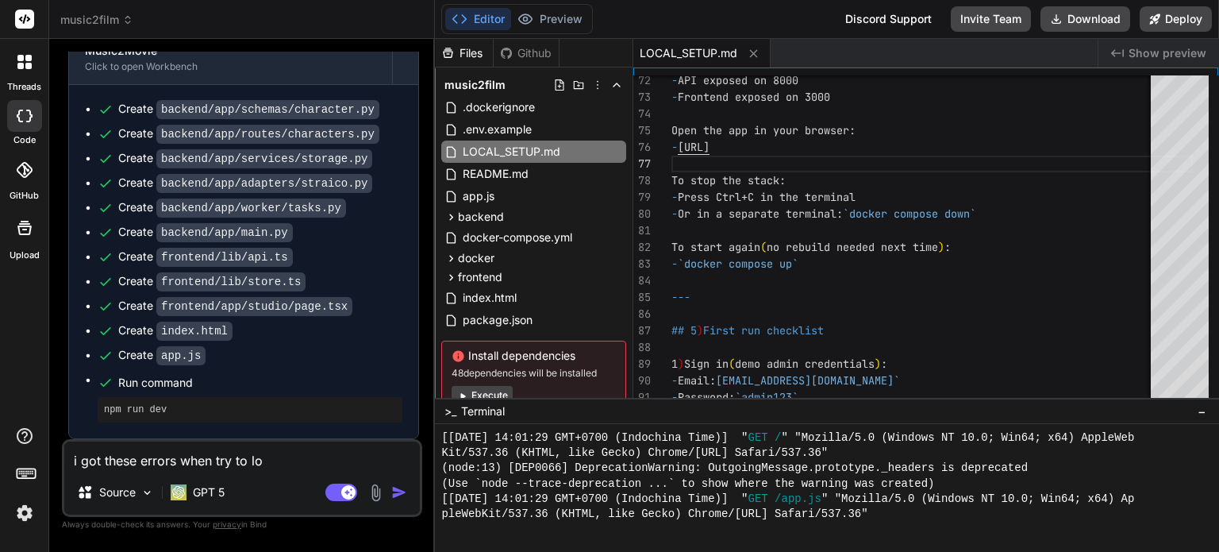
type textarea "x"
type textarea "i got these errors when try to lo"
type textarea "x"
type textarea "i got these errors when try to l"
type textarea "x"
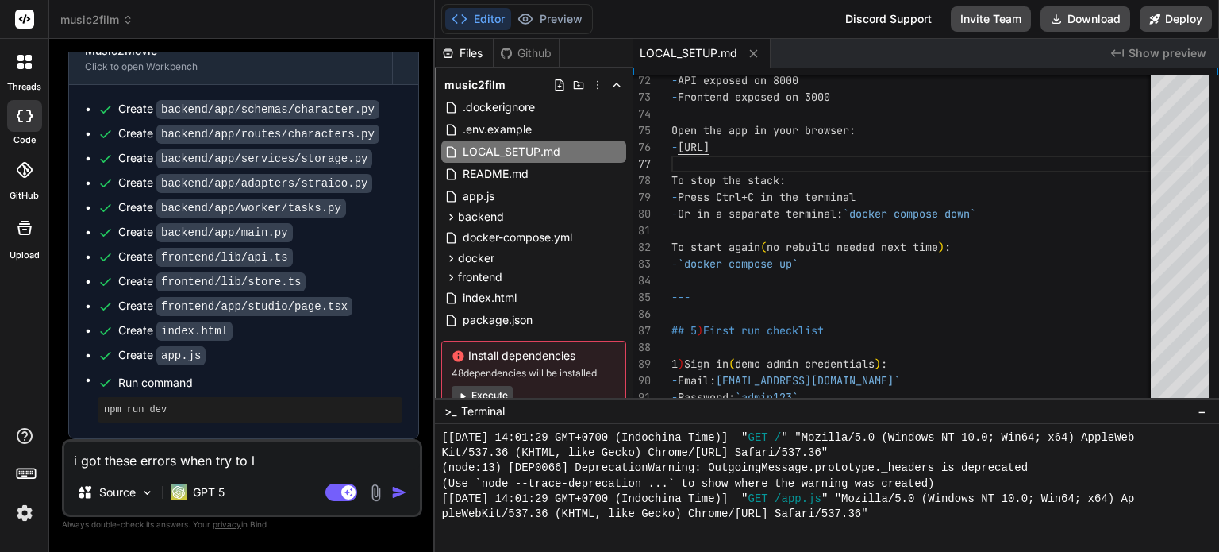
type textarea "i got these errors when try to"
type textarea "x"
type textarea "i got these errors when try to t"
type textarea "x"
type textarea "i got these errors when try to te"
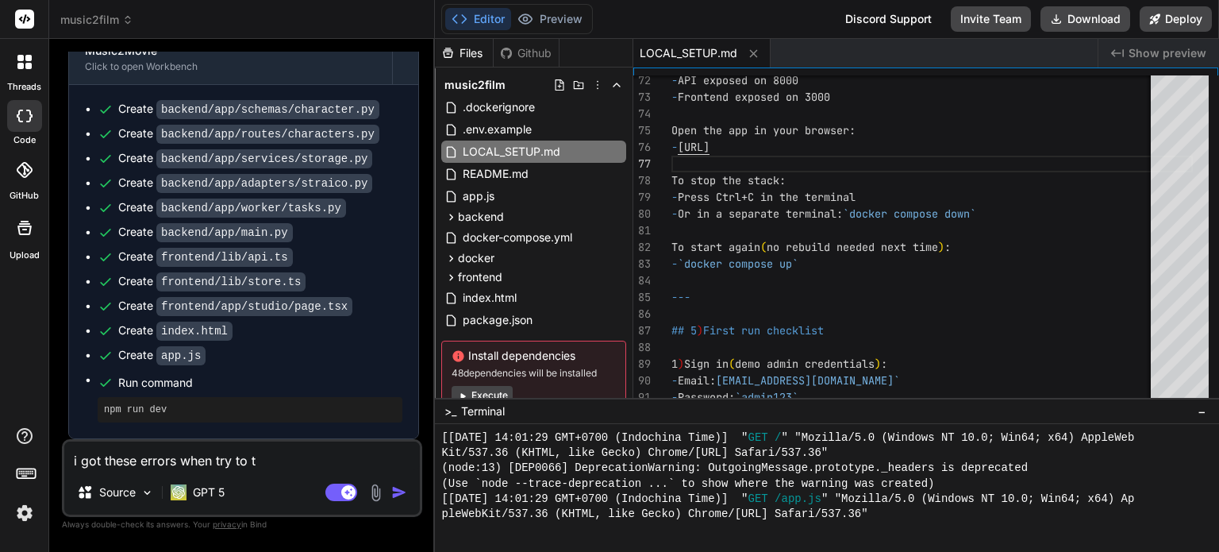
type textarea "x"
type textarea "i got these errors when try to tes"
type textarea "x"
type textarea "i got these errors when try to test"
type textarea "x"
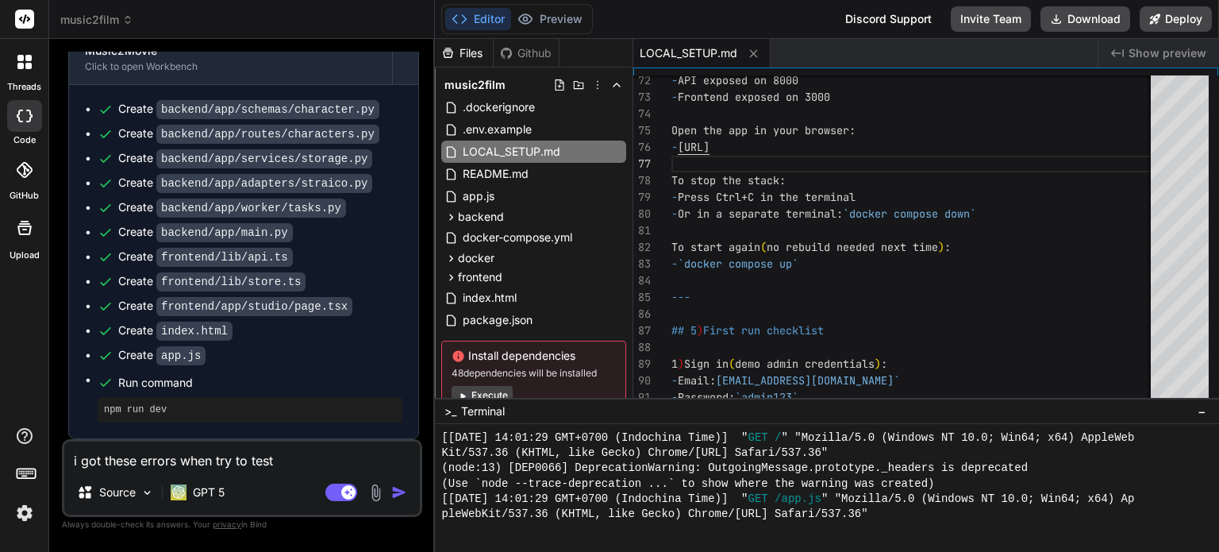
type textarea "i got these errors when try to test"
type textarea "x"
type textarea "i got these errors when try to test i"
type textarea "x"
type textarea "i got these errors when try to test in"
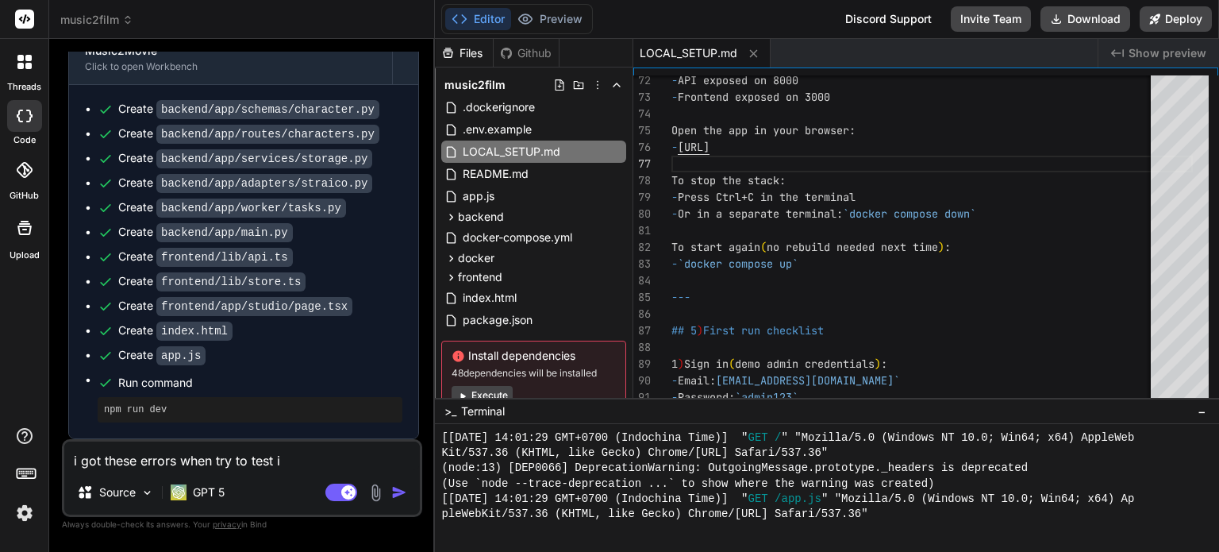
type textarea "x"
type textarea "i got these errors when try to test in"
type textarea "x"
type textarea "i got these errors when try to test in l"
type textarea "x"
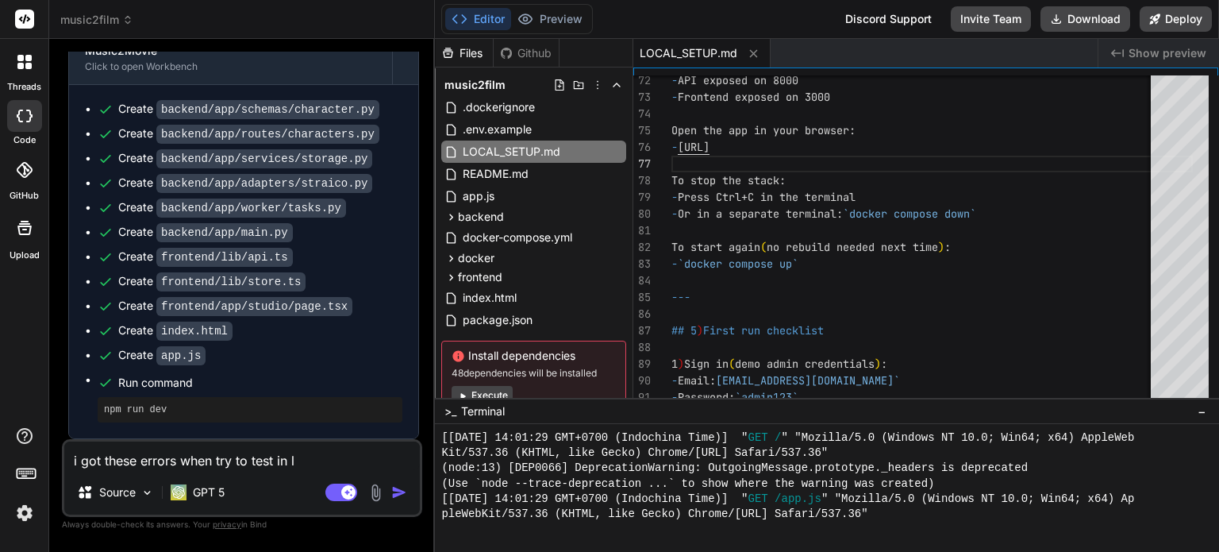
type textarea "i got these errors when try to test in lo"
type textarea "x"
type textarea "i got these errors when try to test in loc"
type textarea "x"
type textarea "i got these errors when try to test in loca"
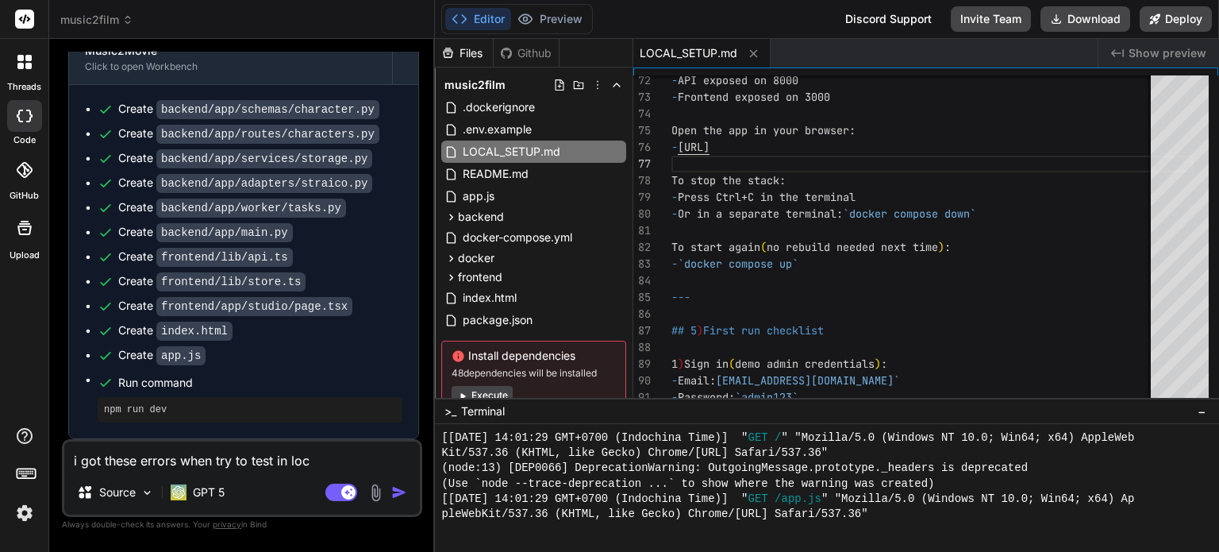
type textarea "x"
type textarea "i got these errors when try to test in local"
type textarea "x"
type textarea "i got these errors when try to test in local"
type textarea "x"
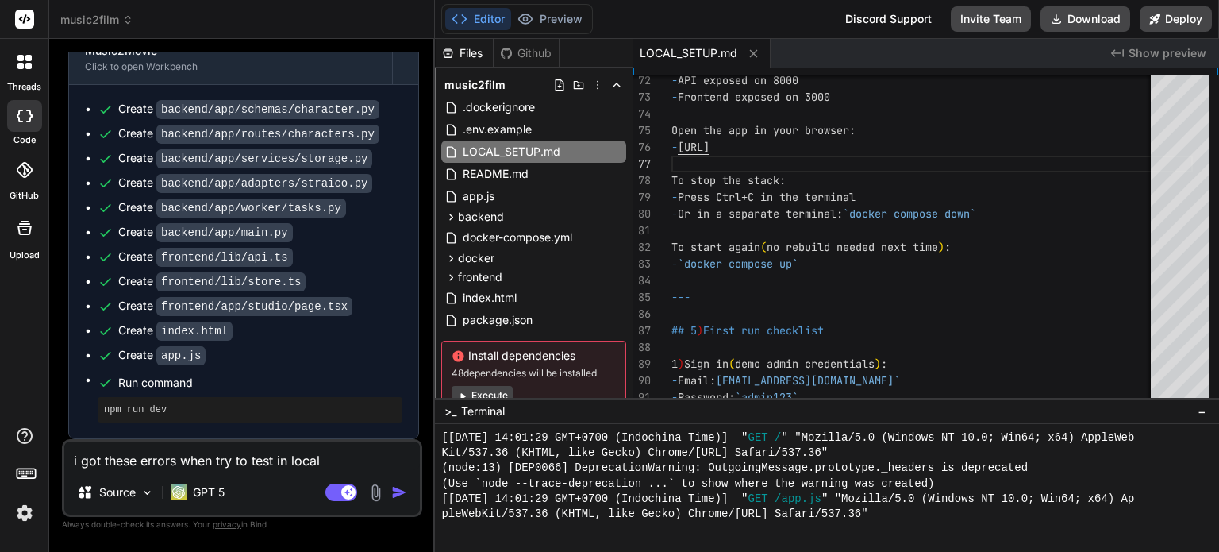
type textarea "i got these errors when try to test in local e"
type textarea "x"
type textarea "i got these errors when try to test in local en"
type textarea "x"
type textarea "i got these errors when try to test in local env"
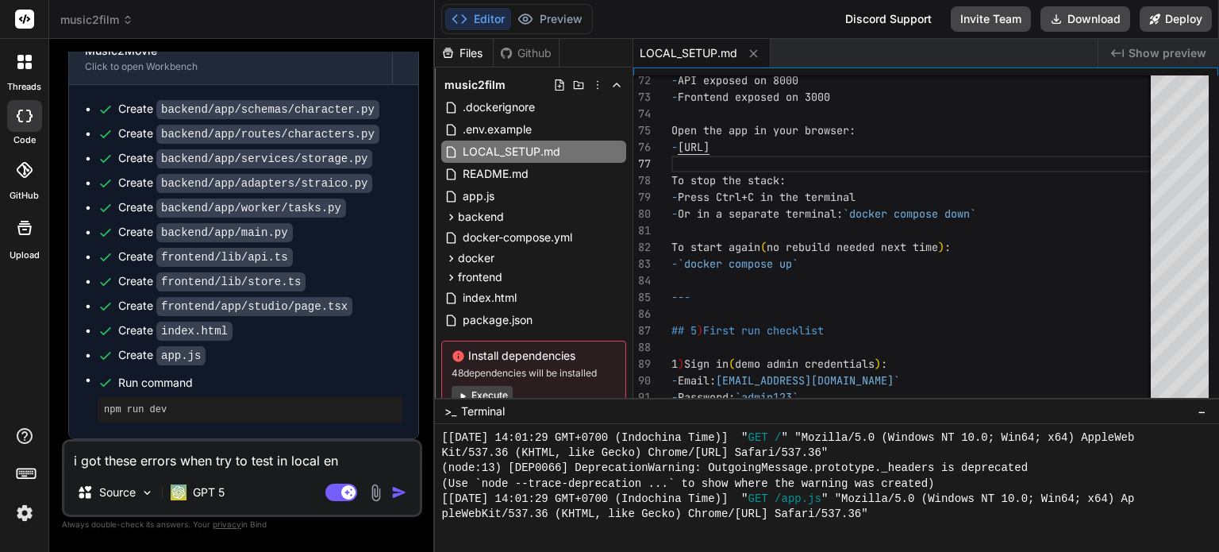
type textarea "x"
type textarea "i got these errors when try to test in local envi"
type textarea "x"
type textarea "i got these errors when try to test in local envir"
type textarea "x"
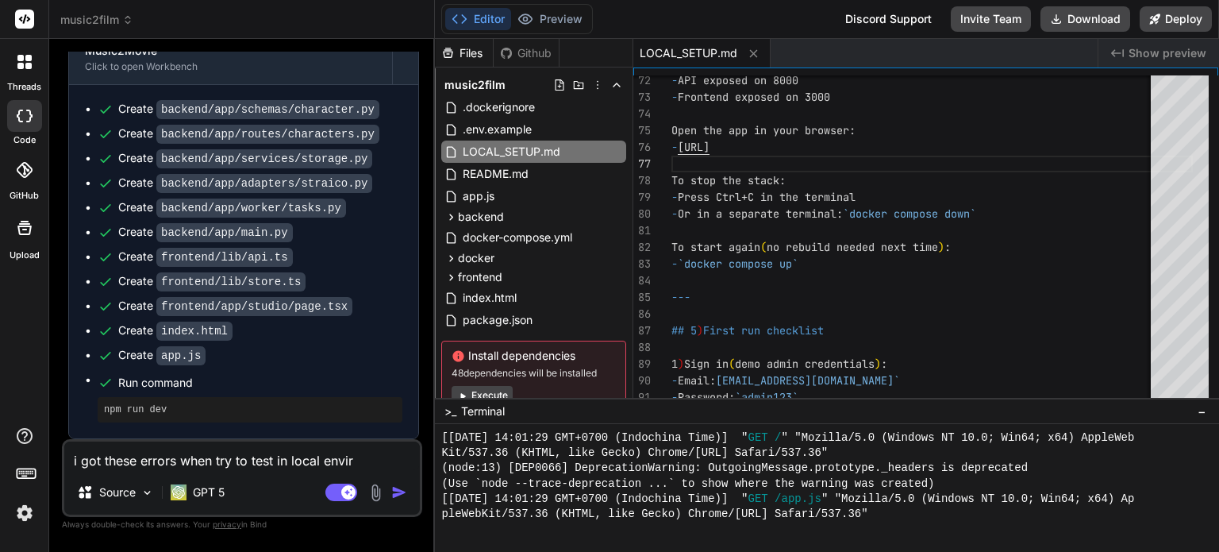
type textarea "i got these errors when try to test in local enviro"
type textarea "x"
type textarea "i got these errors when try to test in local environ"
type textarea "x"
type textarea "i got these errors when try to test in local environm"
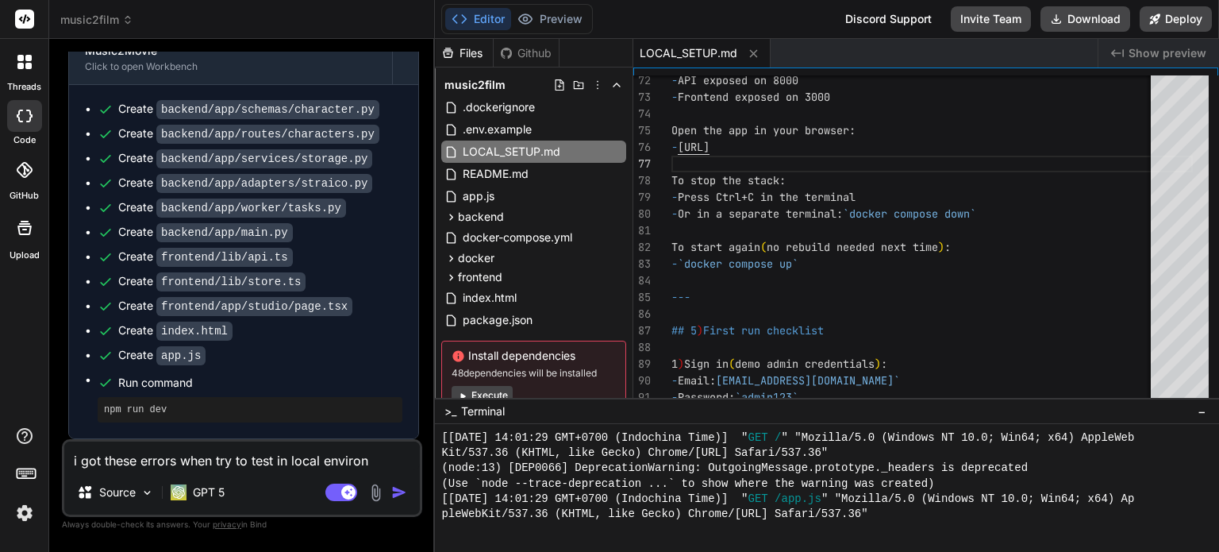
type textarea "x"
type textarea "i got these errors when try to test in local environme"
type textarea "x"
type textarea "i got these errors when try to test in local environmen"
type textarea "x"
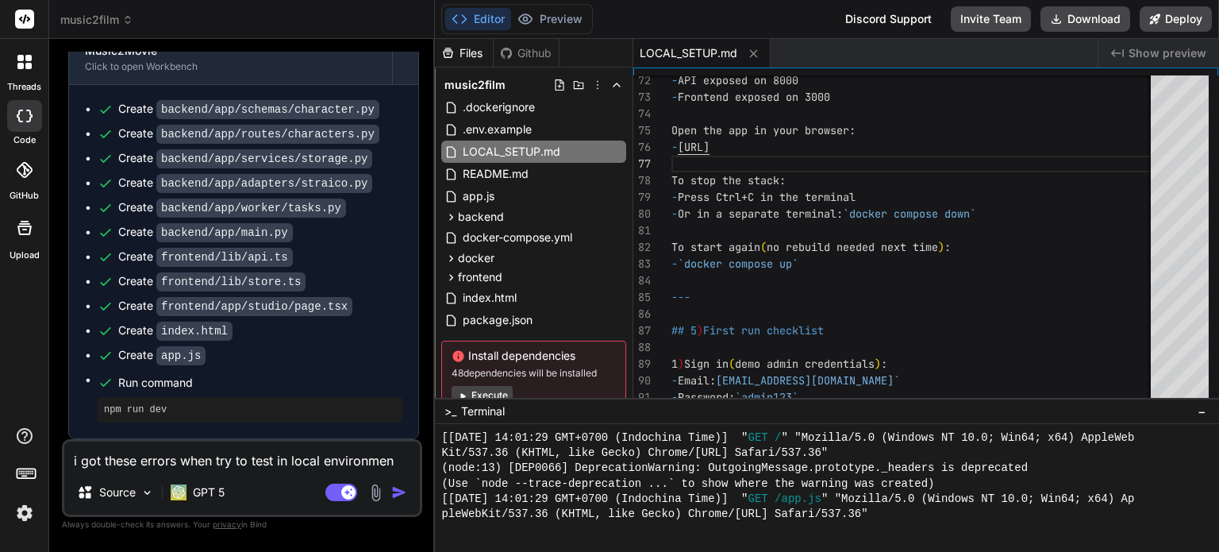
type textarea "i got these errors when try to test in local environment"
type textarea "x"
type textarea "i got these errors when try to test in local environment."
type textarea "x"
type textarea "i got these errors when try to test in local environment."
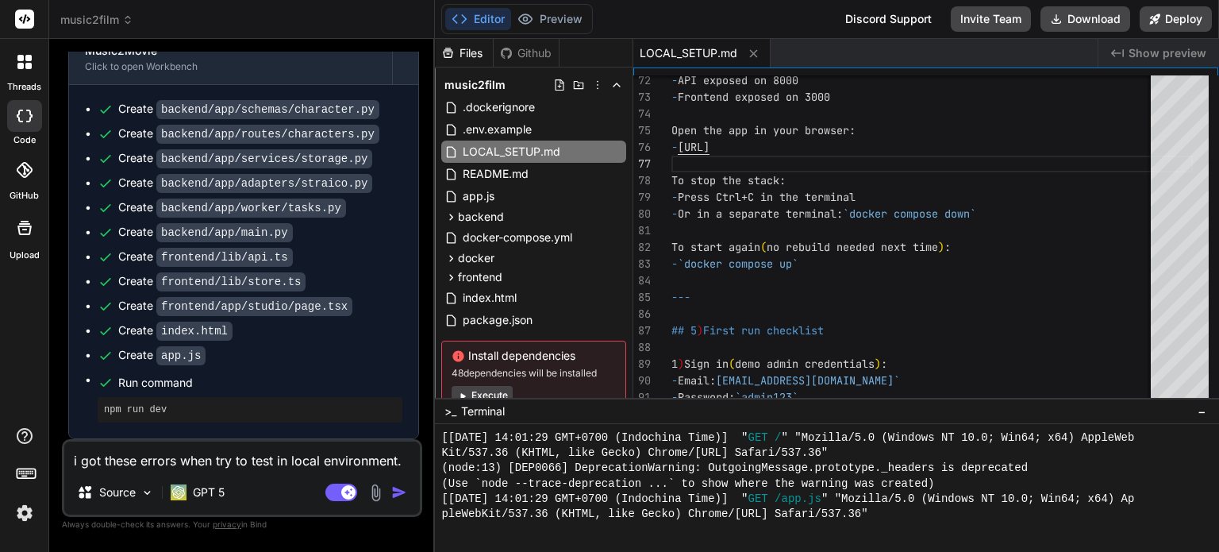
type textarea "x"
type textarea "i got these errors when try to test in local environment. t"
type textarea "x"
type textarea "i got these errors when try to test in local environment. th"
type textarea "x"
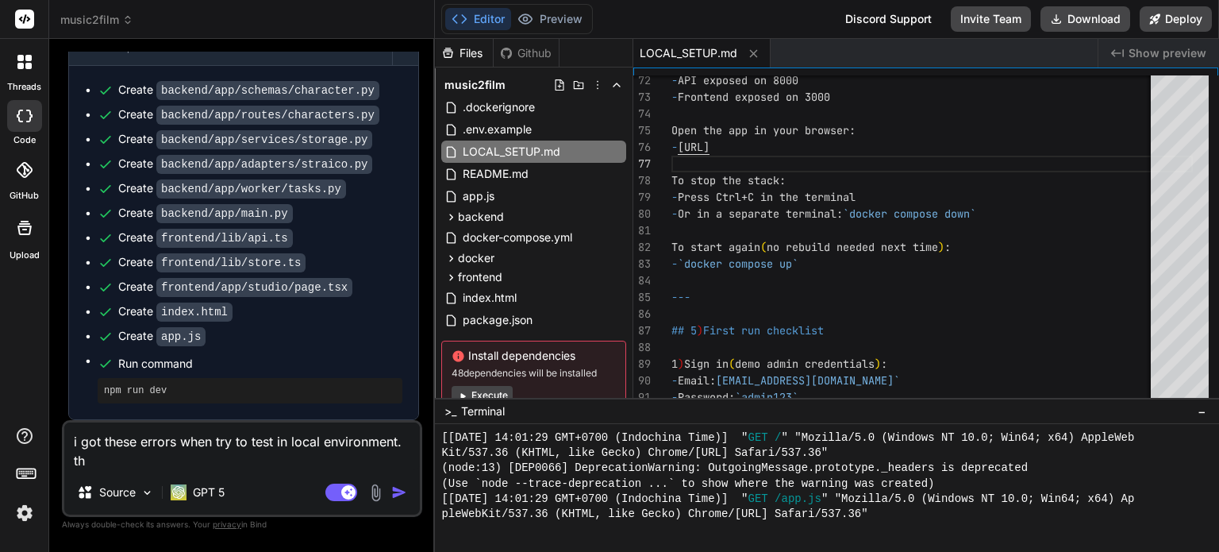
type textarea "i got these errors when try to test in local environment. the"
type textarea "x"
type textarea "i got these errors when try to test in local environment. the"
type textarea "x"
type textarea "i got these errors when try to test in local environment. the e"
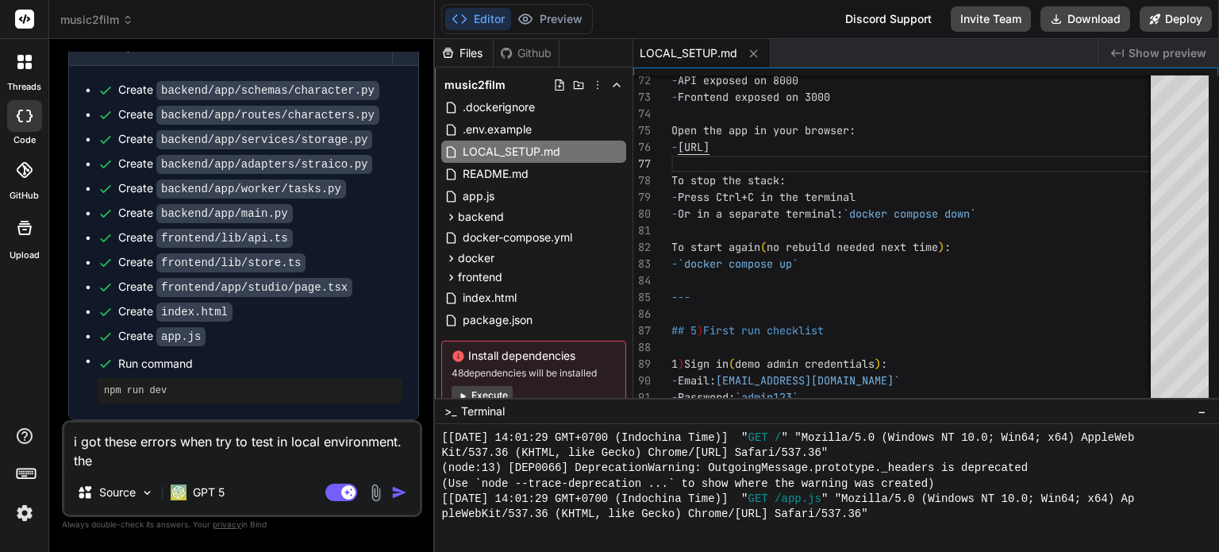
type textarea "x"
type textarea "i got these errors when try to test in local environment. the er"
type textarea "x"
type textarea "i got these errors when try to test in local environment. the err"
type textarea "x"
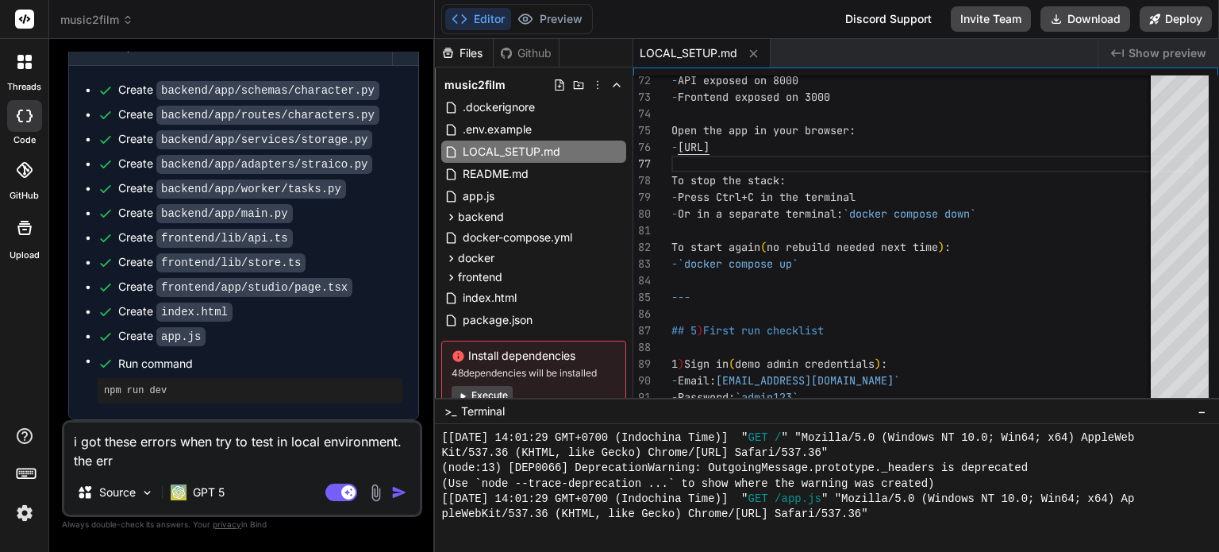
type textarea "i got these errors when try to test in local environment. the erro"
type textarea "x"
type textarea "i got these errors when try to test in local environment. the error"
type textarea "x"
type textarea "i got these errors when try to test in local environment. the error"
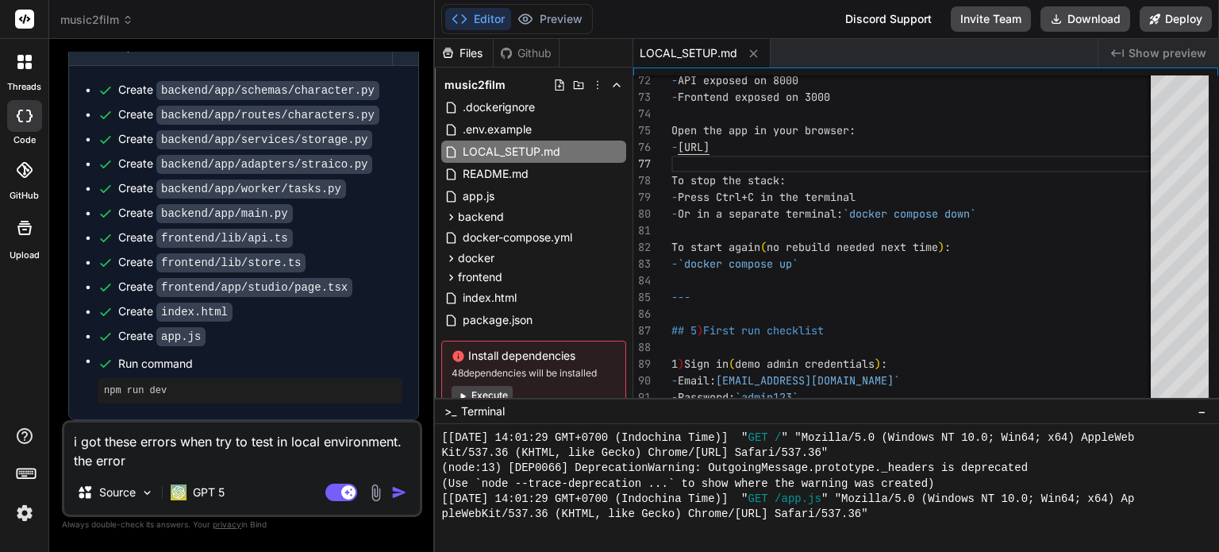
type textarea "x"
type textarea "i got these errors when try to test in local environment. the error a"
type textarea "x"
type textarea "i got these errors when try to test in local environment. the error ar"
type textarea "x"
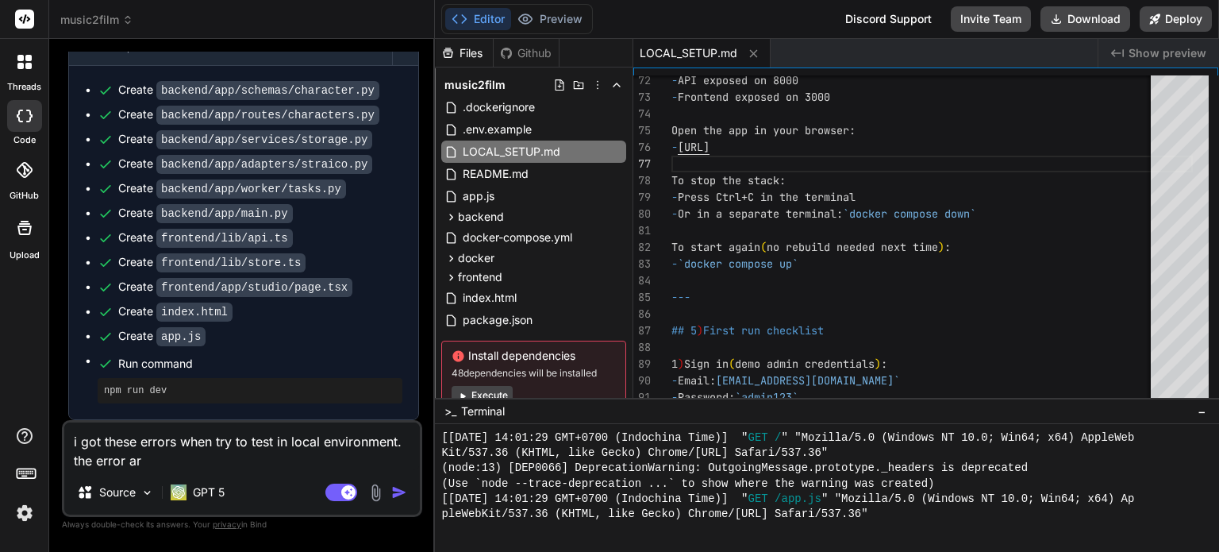
type textarea "i got these errors when try to test in local environment. the error are"
type textarea "x"
type textarea "i got these errors when try to test in local environment. the error are:"
type textarea "x"
type textarea "i got these errors when try to test in local environment. the error are:""
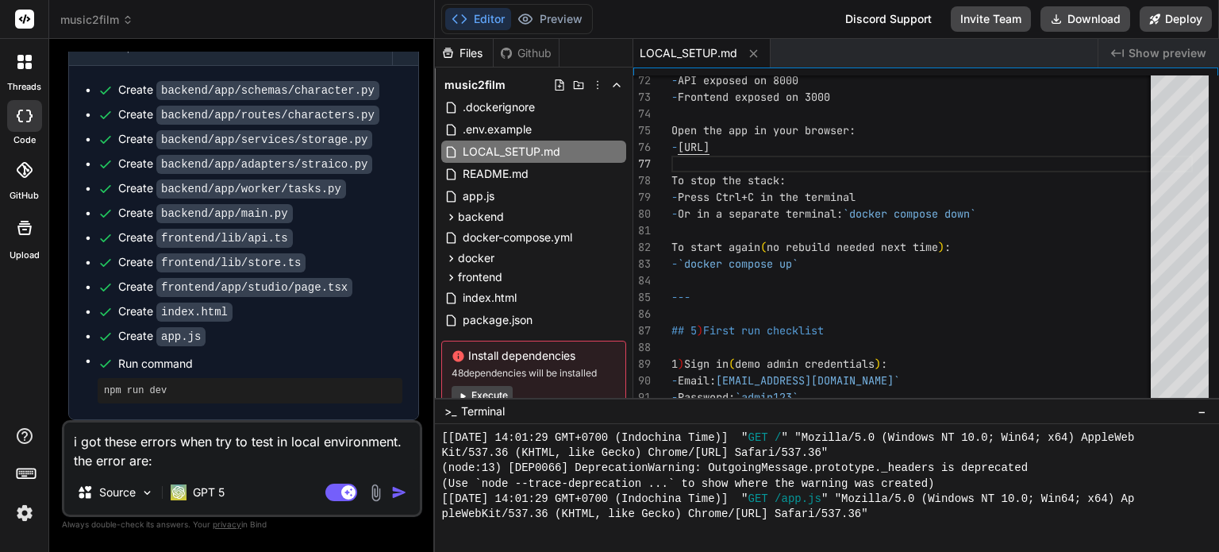
type textarea "x"
type textarea "i got these errors when try to test in local environment. the error are:"""
type textarea "x"
paste textarea "=> ERROR [frontend 3/5] COPY package.json package-lock.json* pnpm-lock.yaml* ya…"
type textarea "i got these errors when try to test in local environment. the error are:" => ER…"
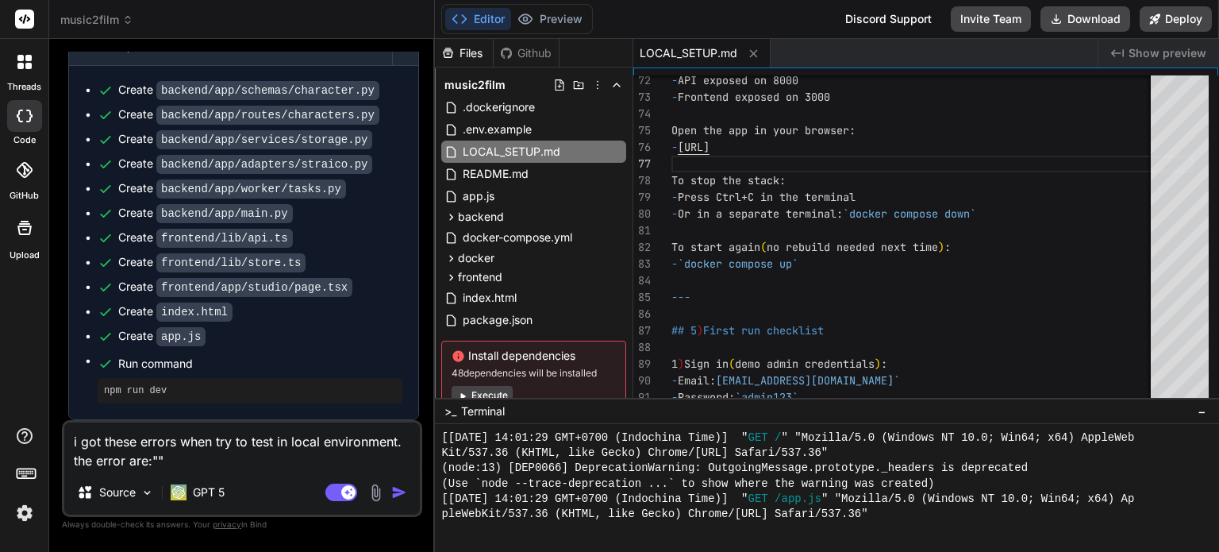
type textarea "x"
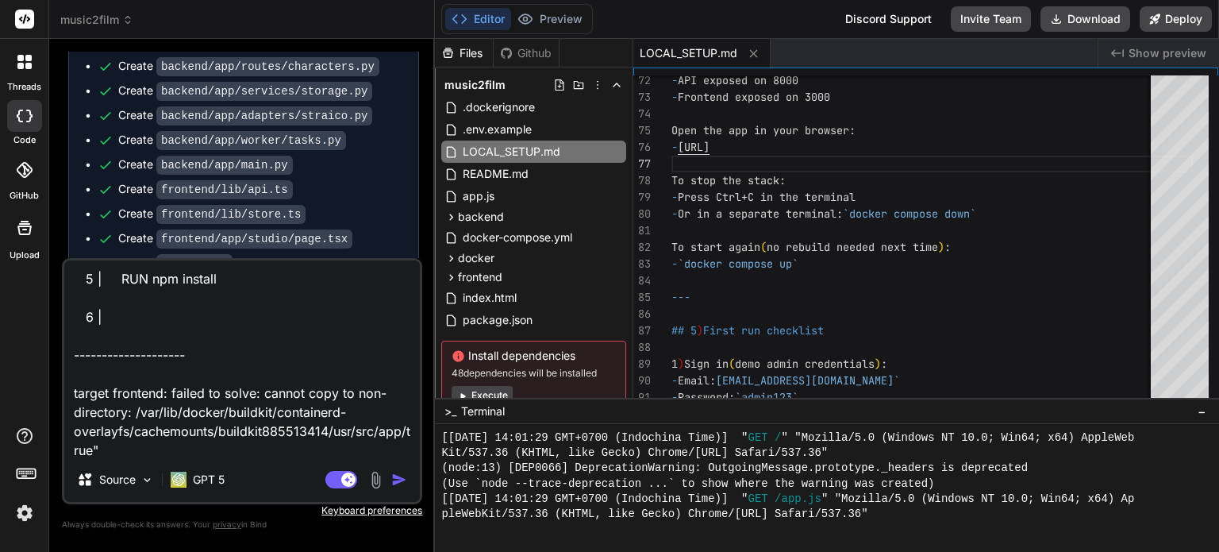
type textarea "i got these errors when try to test in local environment. the error are:" => ER…"
type textarea "x"
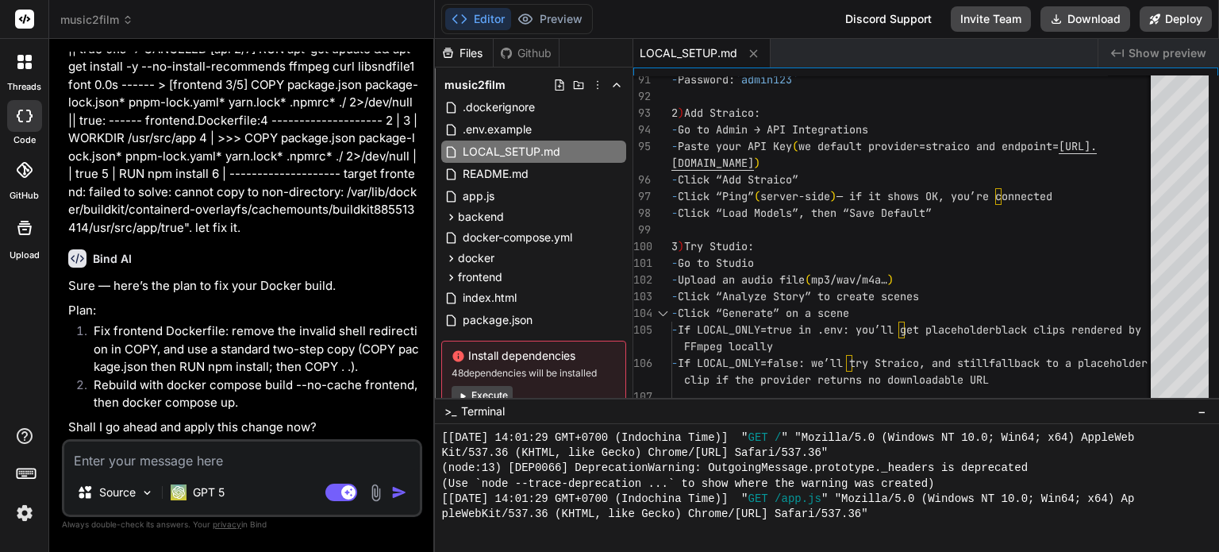
scroll to position [2736, 0]
click at [272, 459] on textarea at bounding box center [242, 455] width 356 height 29
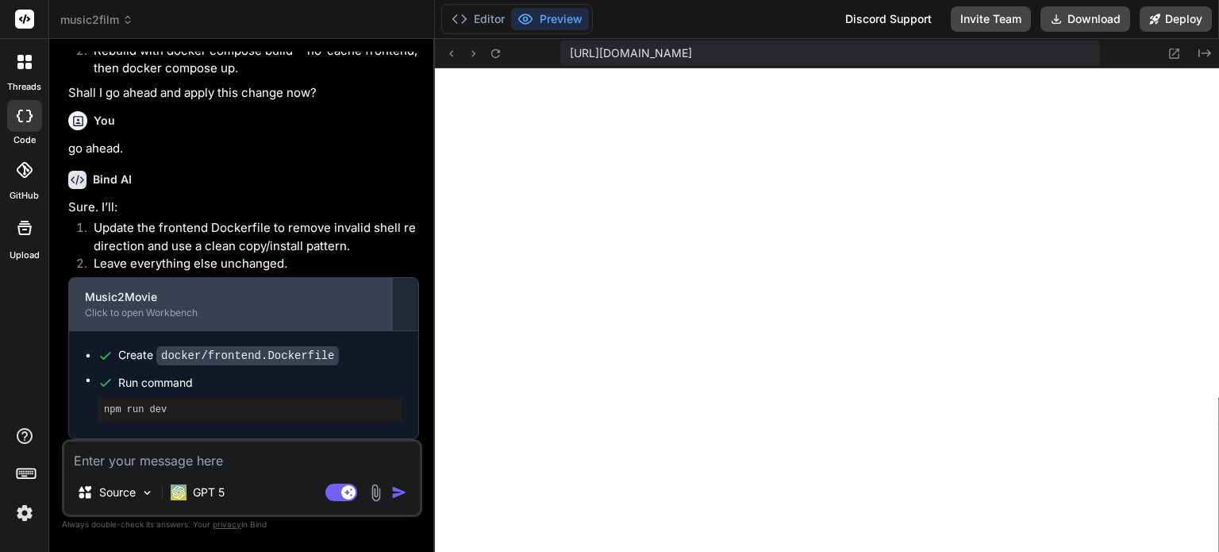
scroll to position [3070, 0]
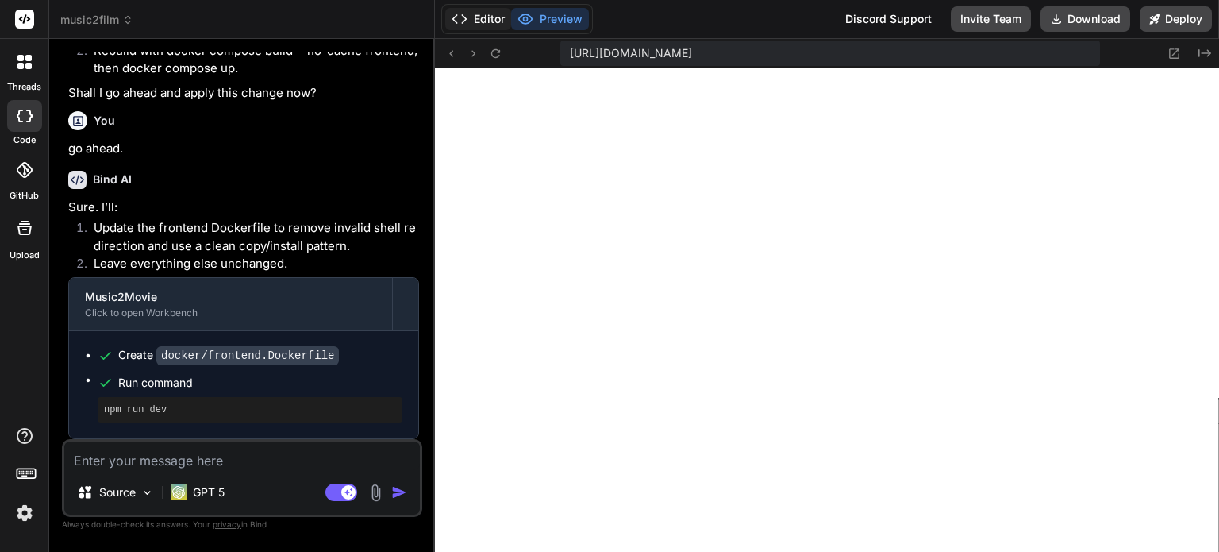
click at [490, 17] on button "Editor" at bounding box center [478, 19] width 66 height 22
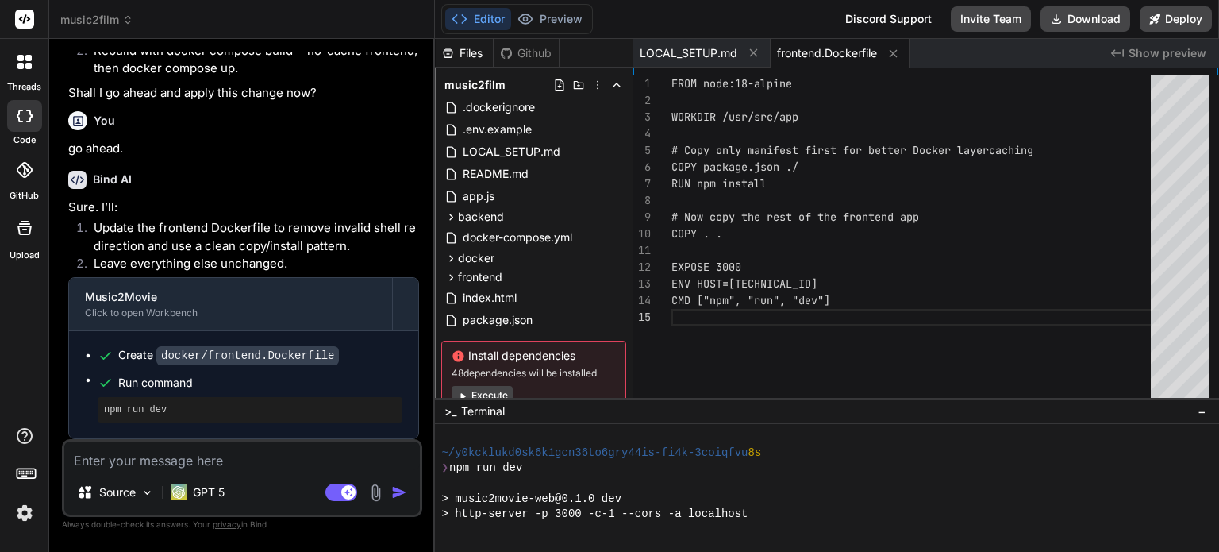
scroll to position [594, 0]
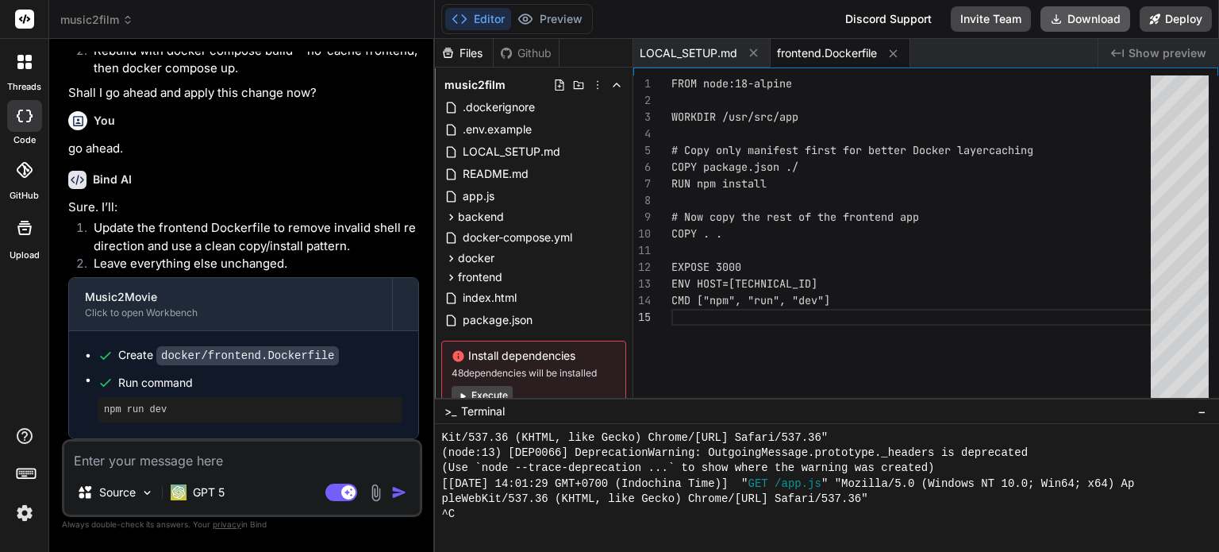
click at [1110, 9] on button "Download" at bounding box center [1085, 18] width 90 height 25
click at [552, 148] on span "LOCAL_SETUP.md" at bounding box center [511, 151] width 101 height 19
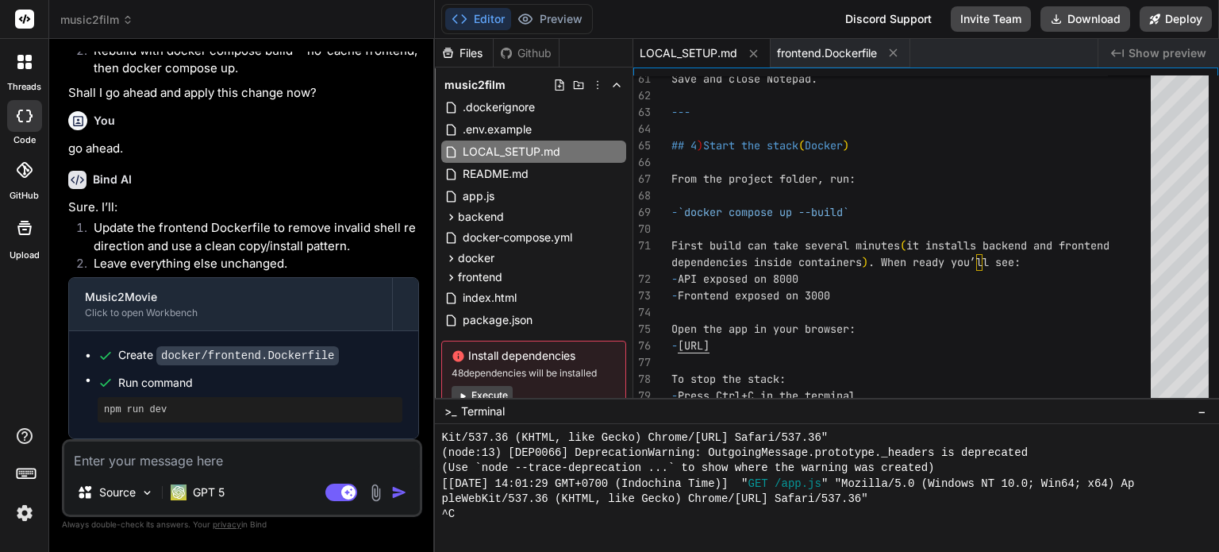
click at [206, 456] on textarea at bounding box center [242, 455] width 356 height 29
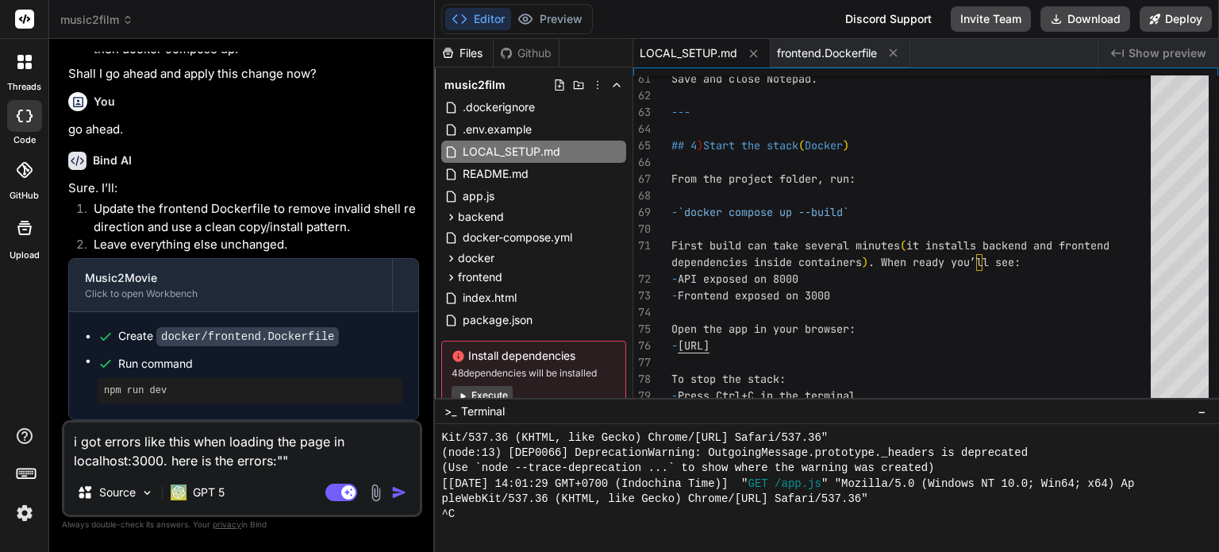
paste textarea "Failed to compile ./app/globals.css.webpack[javascript/auto]!=!./node_modules/n…"
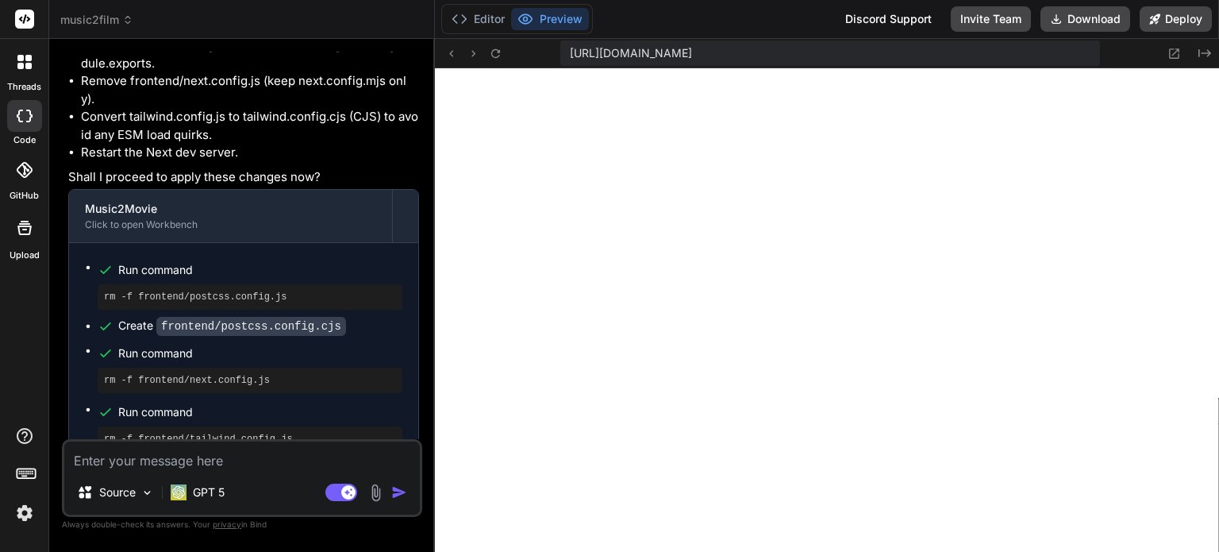
scroll to position [3936, 0]
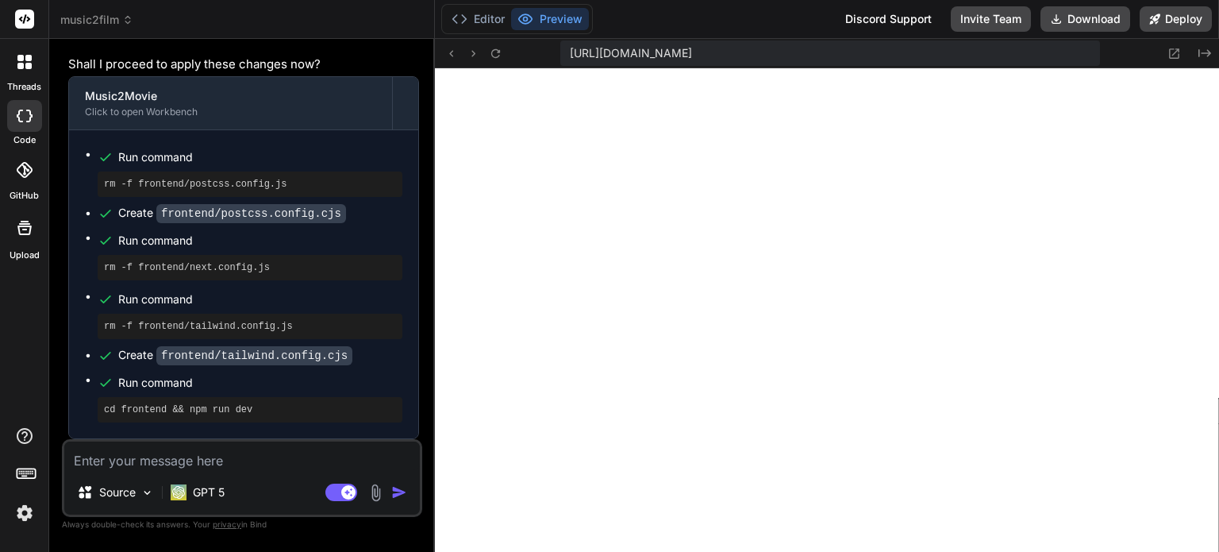
click at [213, 464] on textarea at bounding box center [242, 455] width 356 height 29
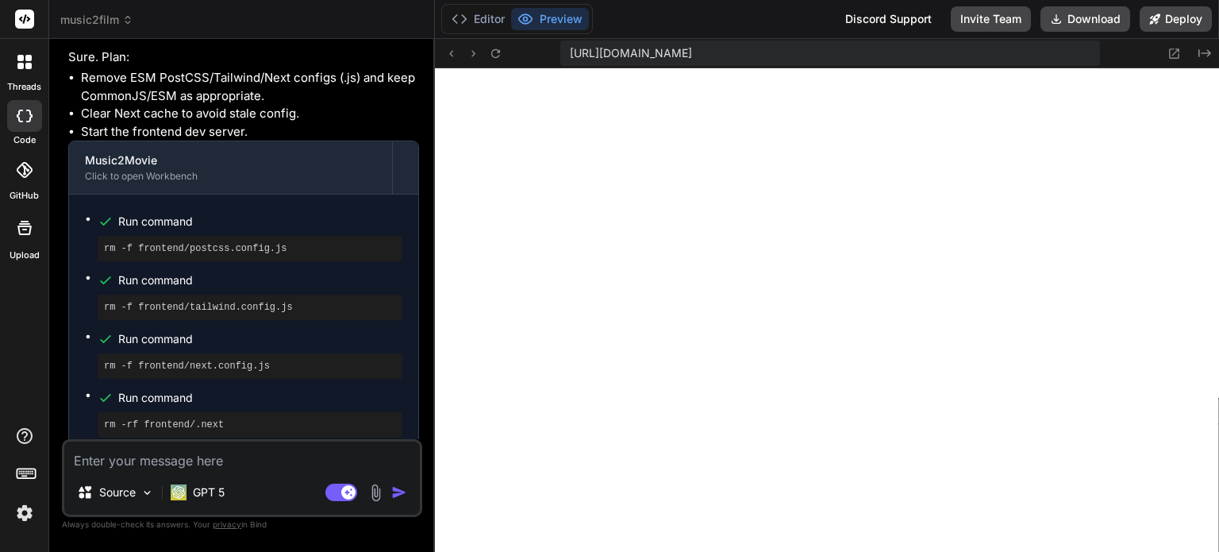
scroll to position [4494, 0]
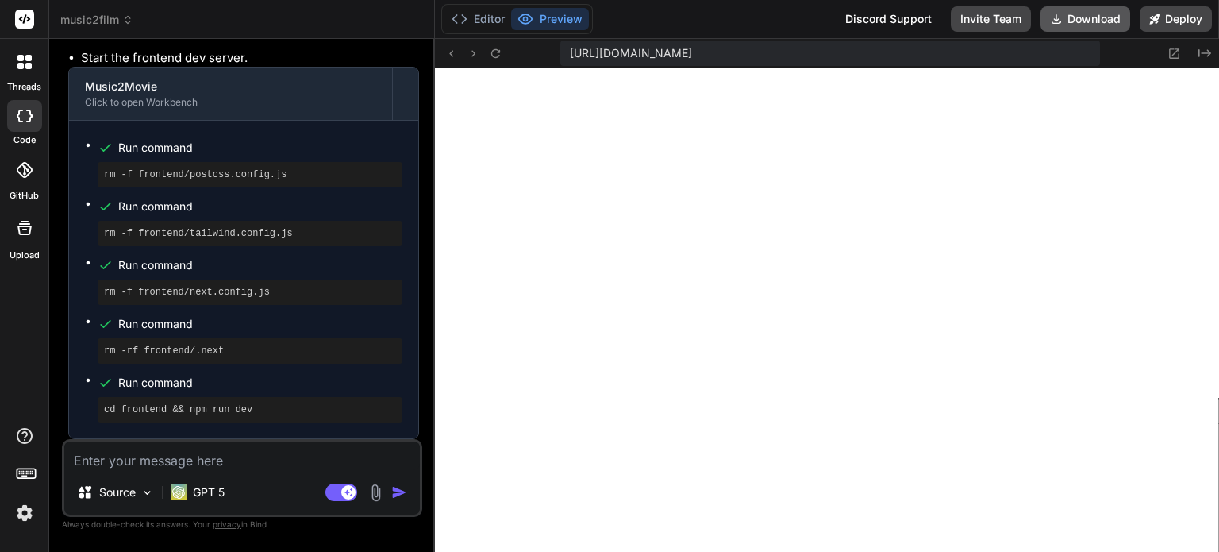
click at [1072, 21] on button "Download" at bounding box center [1085, 18] width 90 height 25
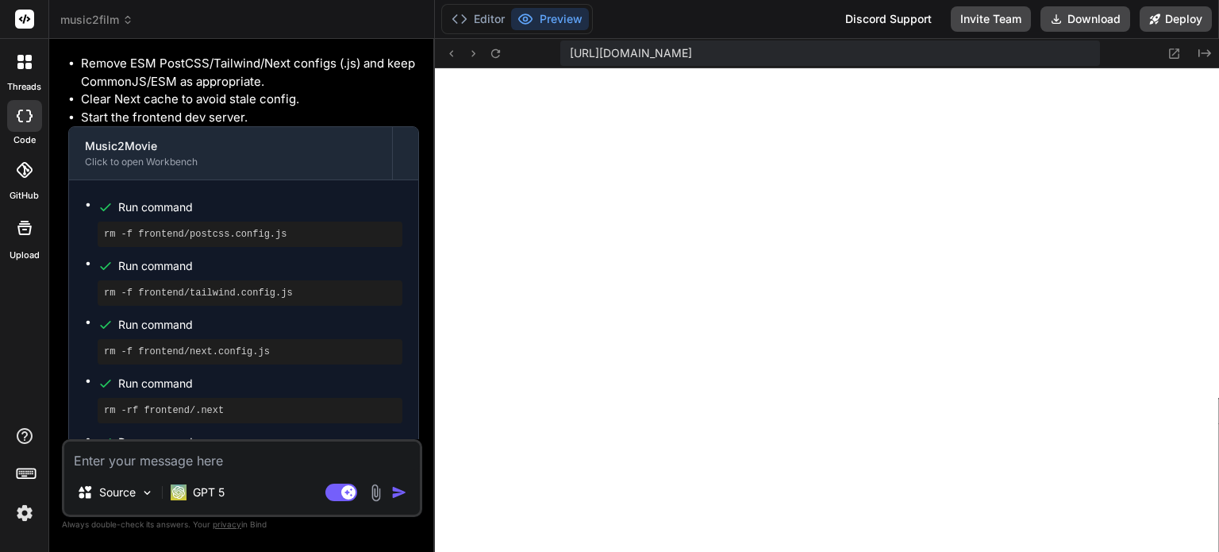
scroll to position [4097, 0]
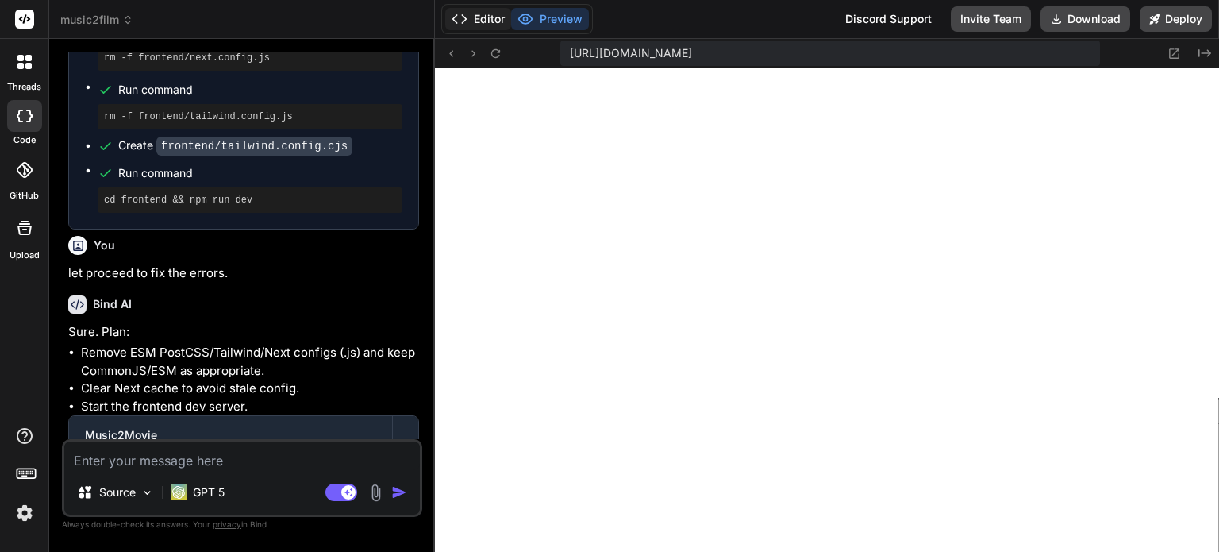
click at [475, 20] on button "Editor" at bounding box center [478, 19] width 66 height 22
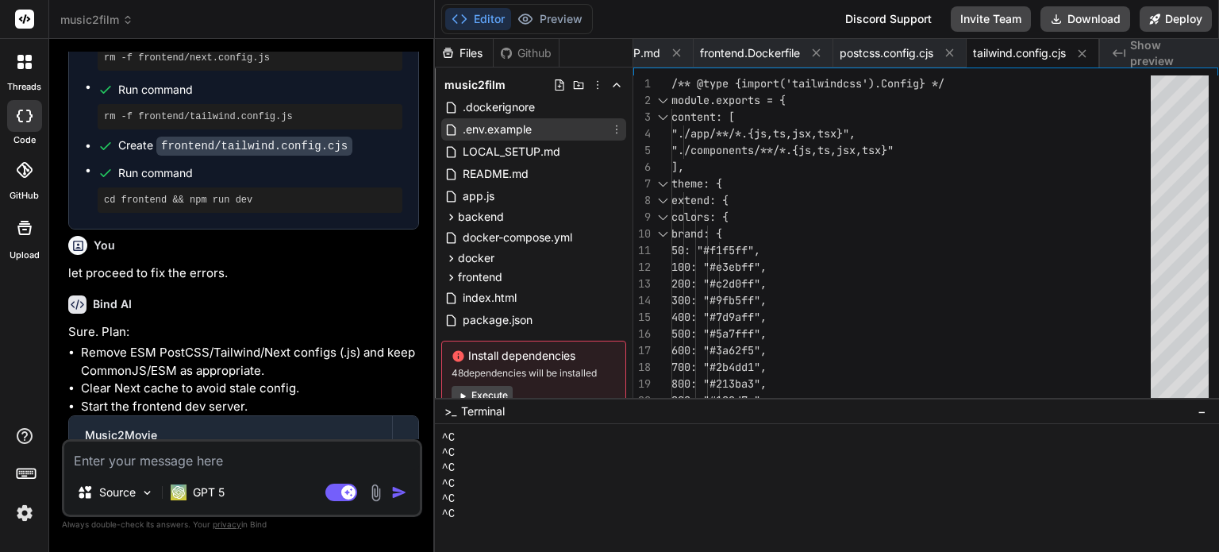
click at [524, 129] on span ".env.example" at bounding box center [497, 129] width 72 height 19
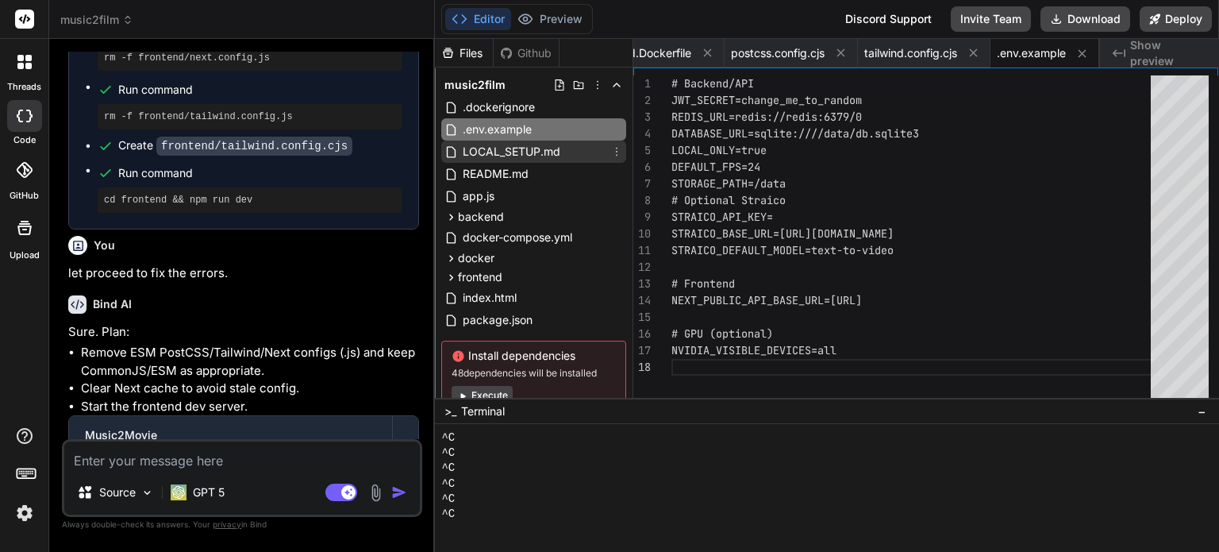
click at [521, 151] on span "LOCAL_SETUP.md" at bounding box center [511, 151] width 101 height 19
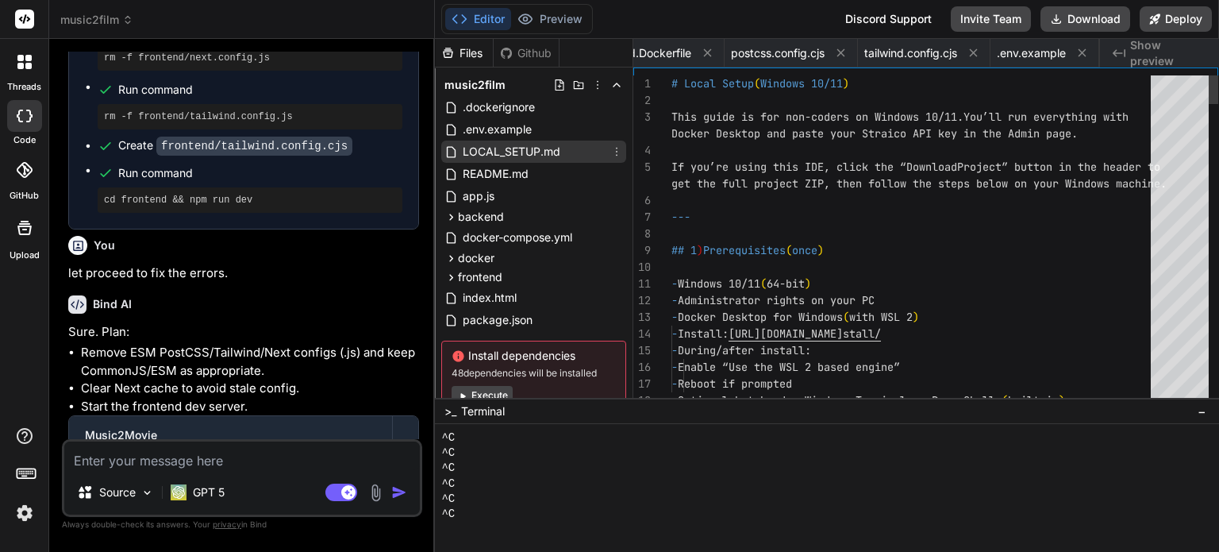
scroll to position [0, 0]
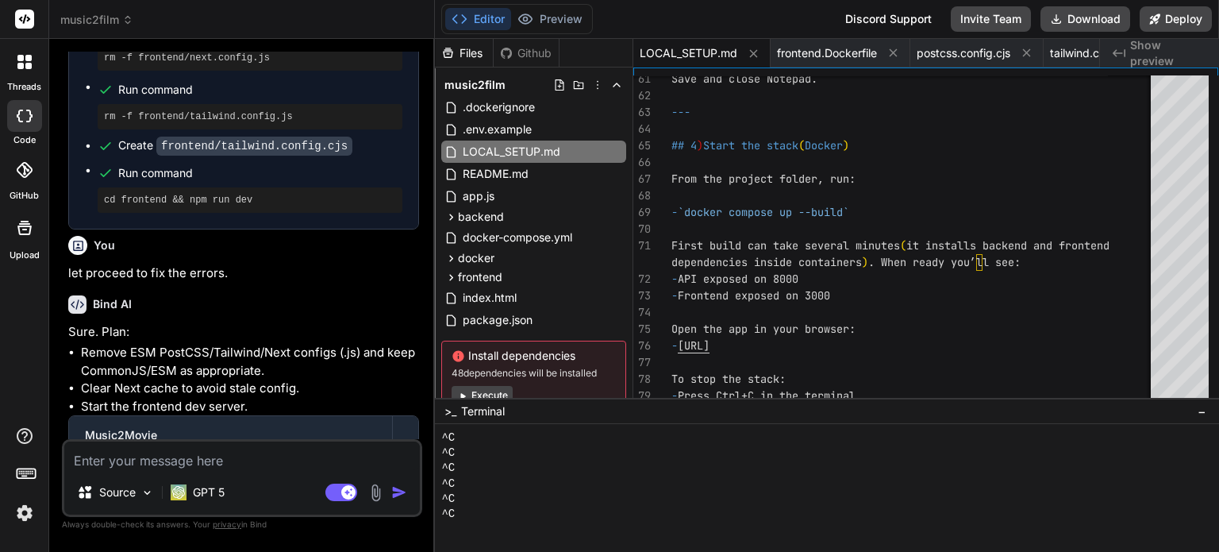
click at [279, 452] on textarea at bounding box center [242, 455] width 356 height 29
paste textarea "Failed to compile ./app/globals.css.webpack[javascript/auto]!=!./node_modules/n…"
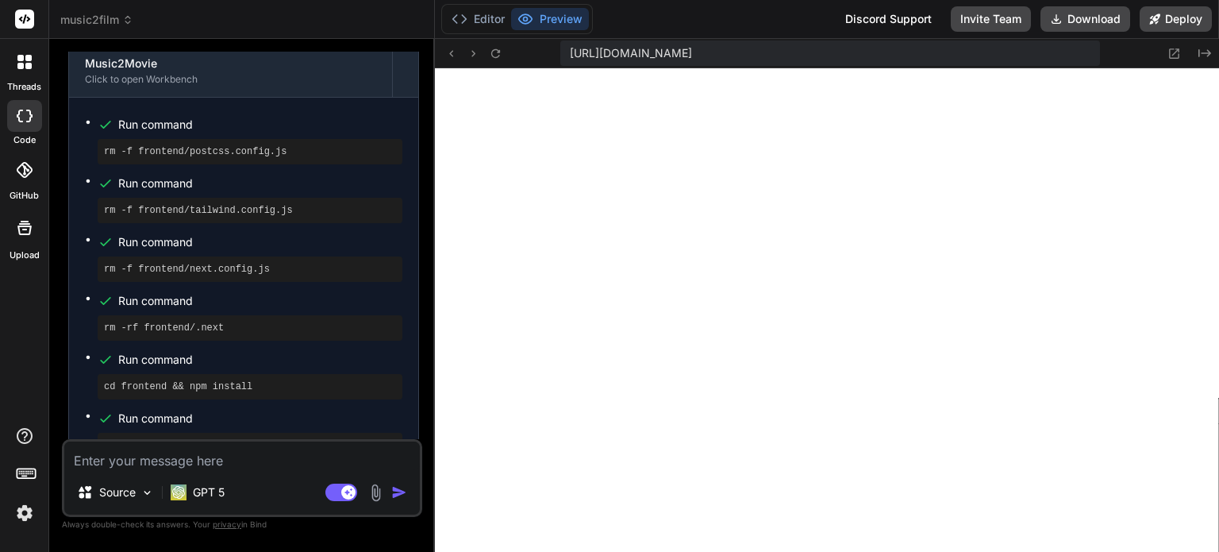
scroll to position [5689, 0]
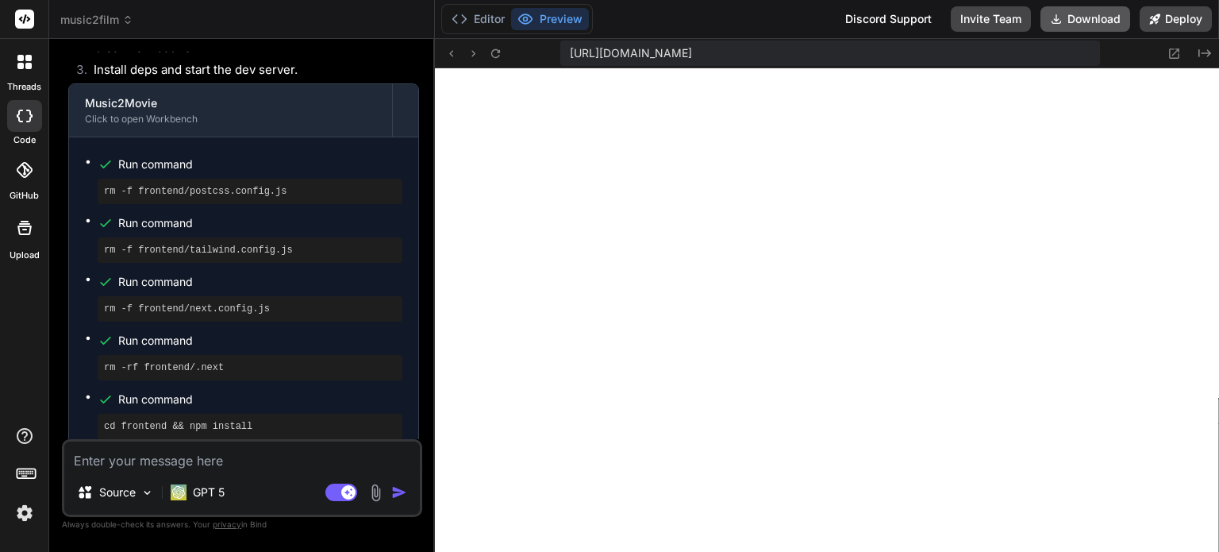
click at [1069, 25] on button "Download" at bounding box center [1085, 18] width 90 height 25
click at [475, 15] on button "Editor" at bounding box center [478, 19] width 66 height 22
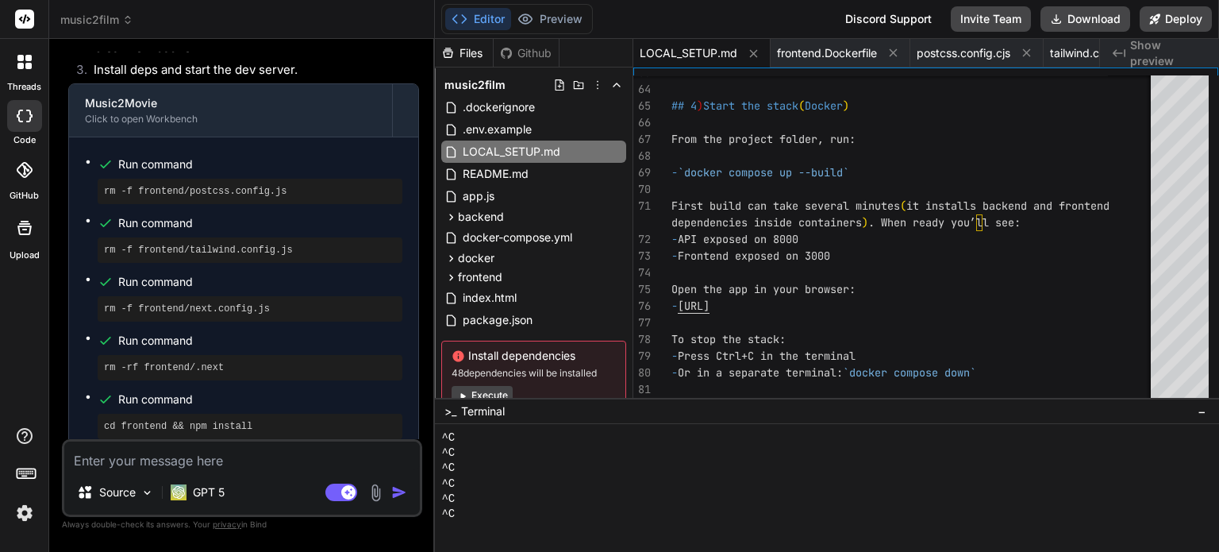
click at [251, 448] on textarea at bounding box center [242, 455] width 356 height 29
paste textarea "frontend-1 | - Local: http://localhost:3000 frontend-1 | - Experiments (use at …"
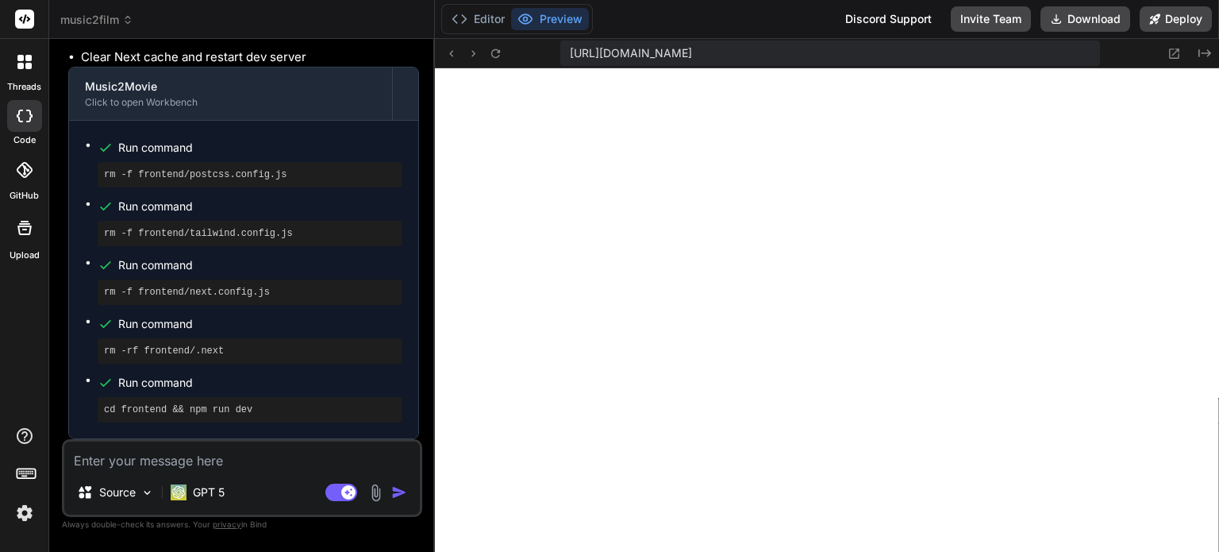
scroll to position [7198, 0]
click at [1087, 25] on button "Download" at bounding box center [1085, 18] width 90 height 25
click at [193, 454] on textarea at bounding box center [242, 455] width 356 height 29
paste textarea "Failed to compile ./app/globals.css.webpack[javascript/auto]!=!./node_modules/n…"
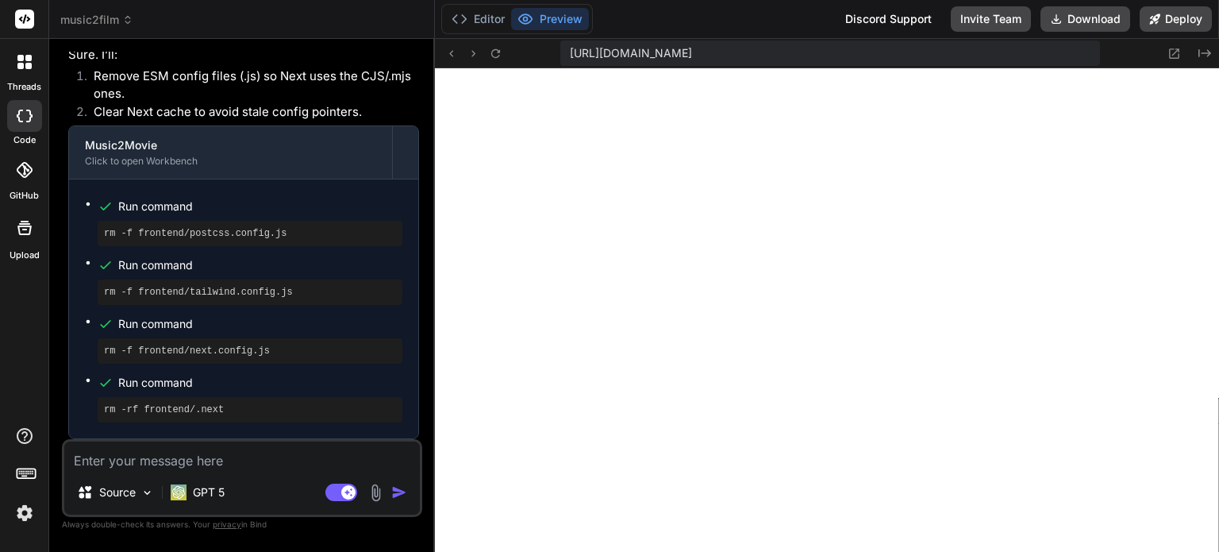
scroll to position [7898, 0]
click at [255, 463] on textarea at bounding box center [242, 455] width 356 height 29
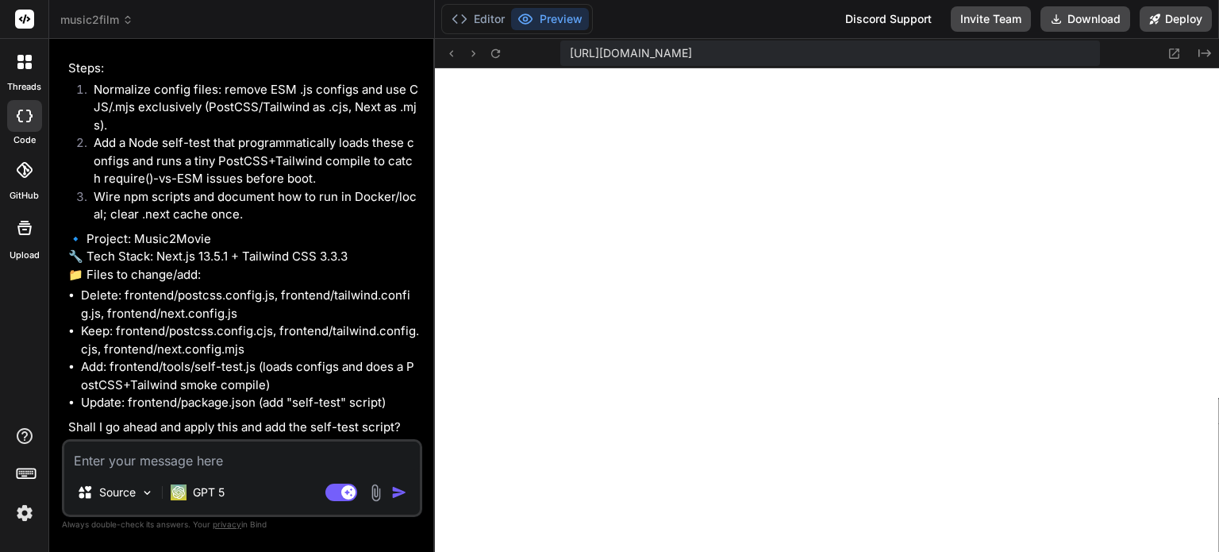
scroll to position [8448, 0]
click at [267, 458] on textarea at bounding box center [242, 455] width 356 height 29
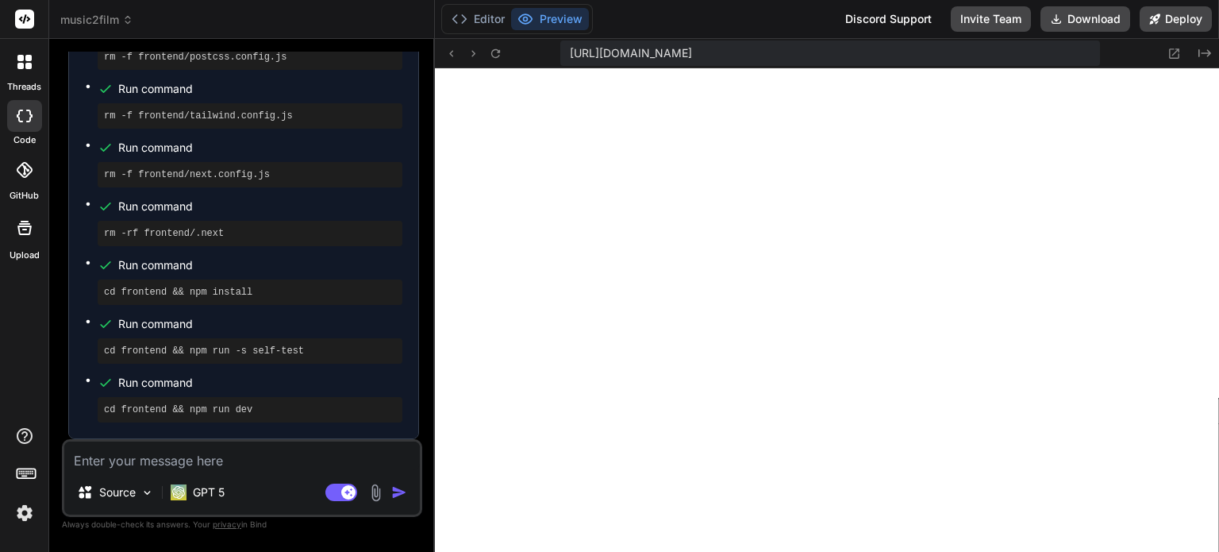
scroll to position [9079, 0]
click at [217, 463] on textarea at bounding box center [242, 455] width 356 height 29
click at [473, 18] on button "Editor" at bounding box center [478, 19] width 66 height 22
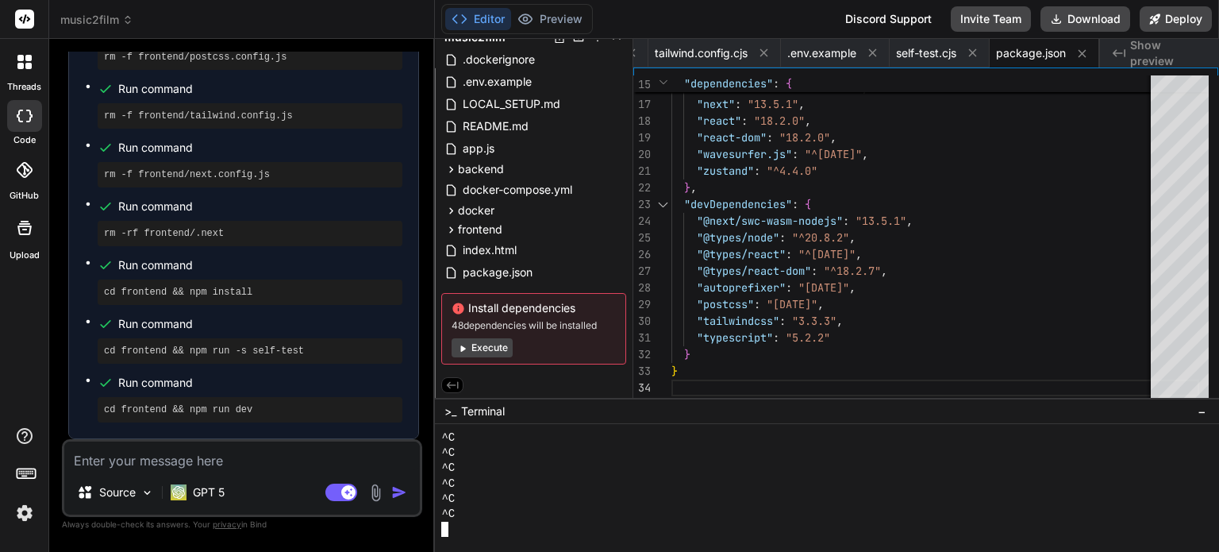
click at [671, 452] on div "^C" at bounding box center [817, 452] width 753 height 15
drag, startPoint x: 218, startPoint y: 352, endPoint x: 102, endPoint y: 354, distance: 115.9
click at [102, 354] on div "cd frontend && npm run -s self-test" at bounding box center [250, 350] width 305 height 25
copy pre "cd frontend && npm run -s self-test"
click at [541, 510] on div "^C" at bounding box center [817, 513] width 753 height 15
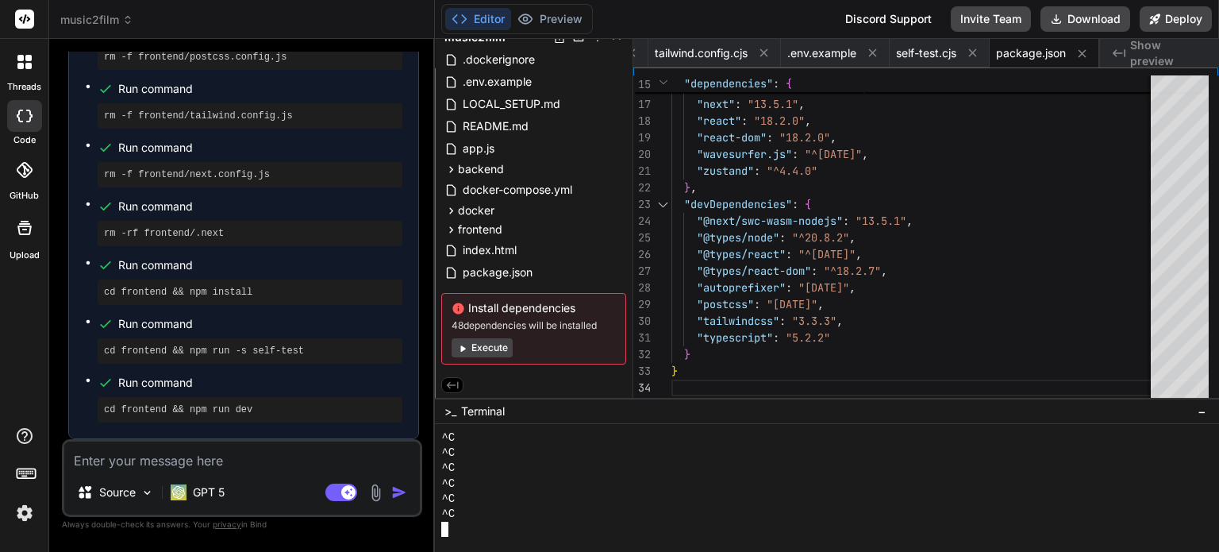
click at [259, 460] on textarea at bounding box center [242, 455] width 356 height 29
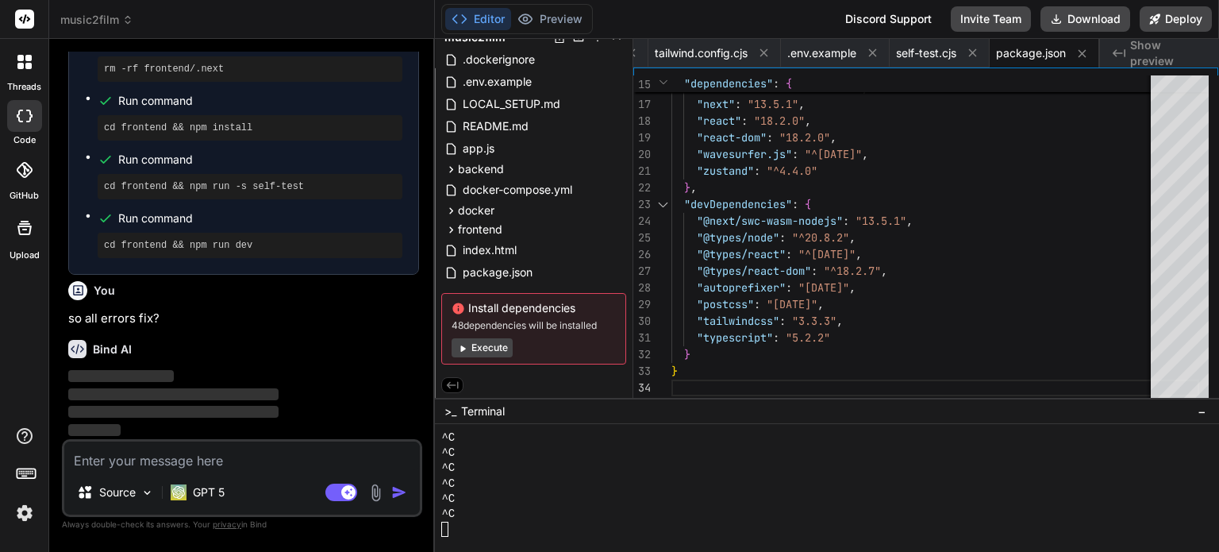
scroll to position [9244, 0]
click at [554, 15] on button "Preview" at bounding box center [550, 19] width 78 height 22
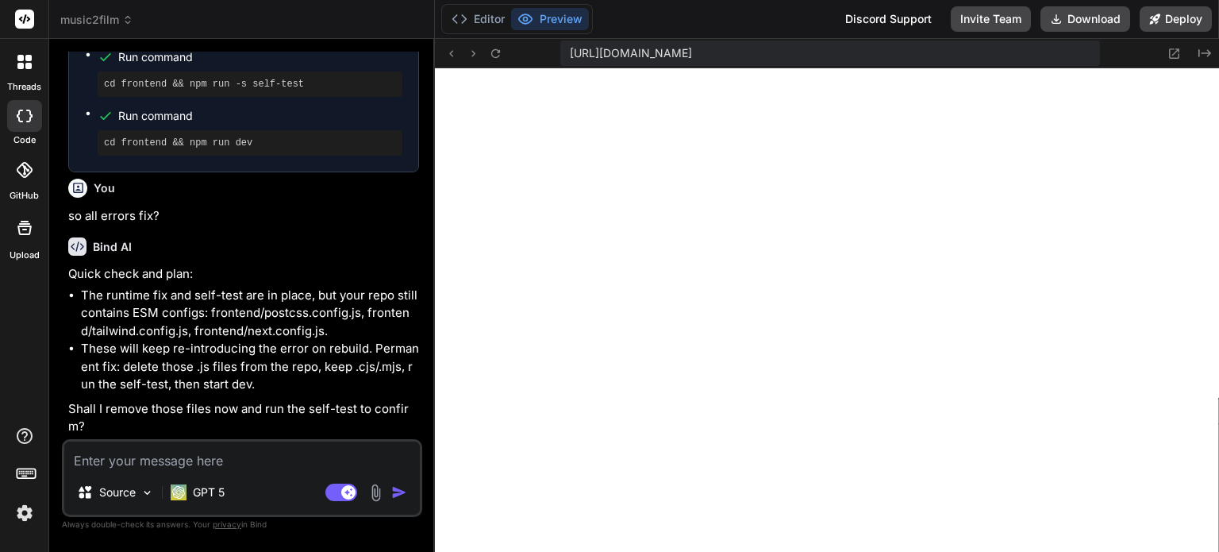
scroll to position [9345, 0]
click at [205, 448] on textarea at bounding box center [242, 455] width 356 height 29
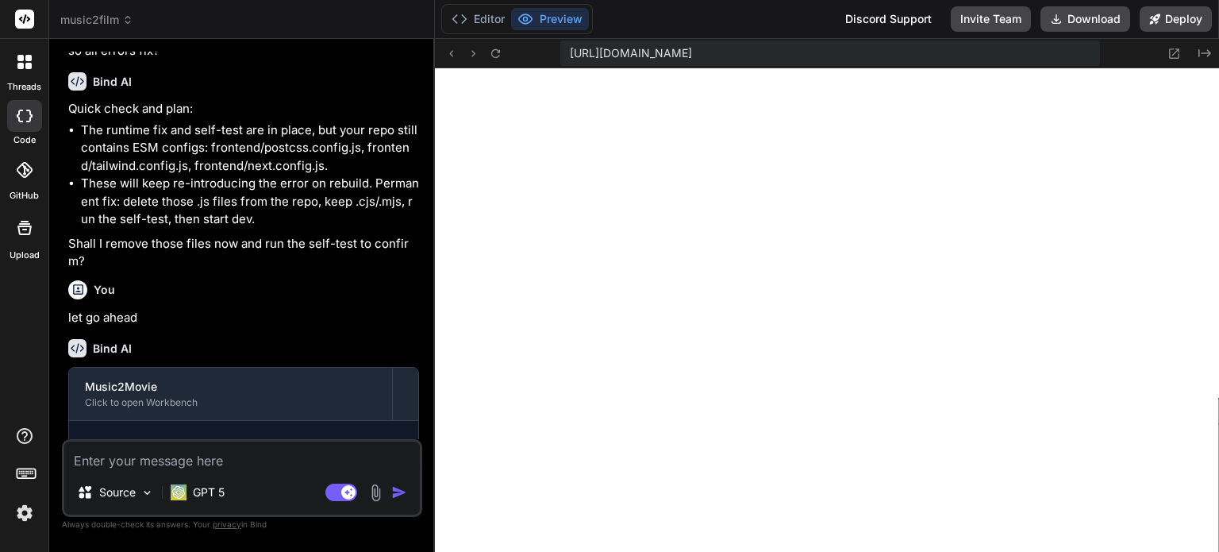
scroll to position [9869, 0]
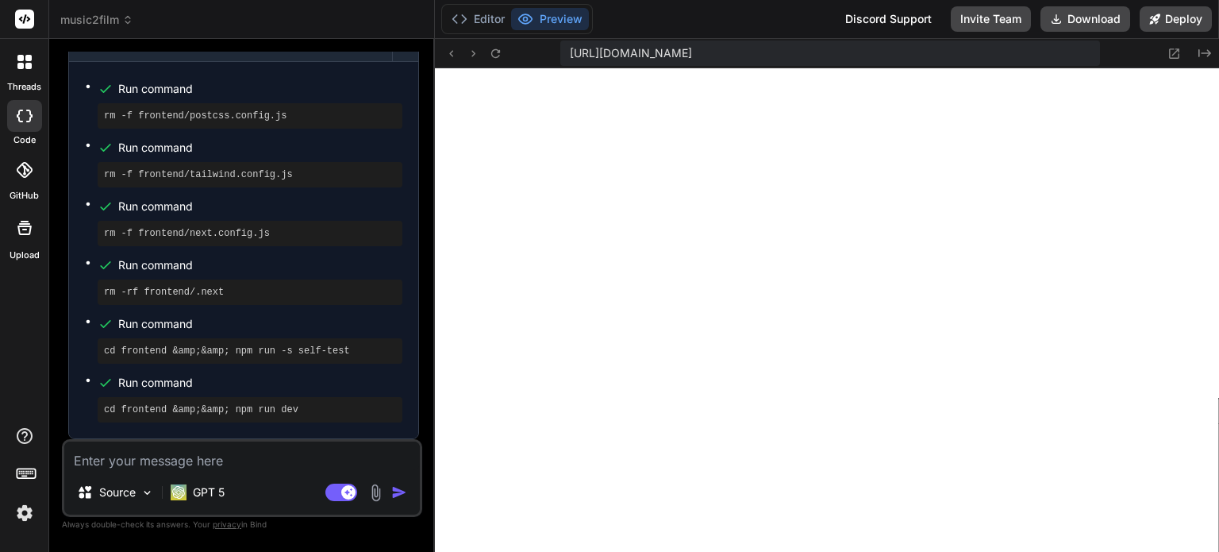
click at [296, 463] on textarea at bounding box center [242, 455] width 356 height 29
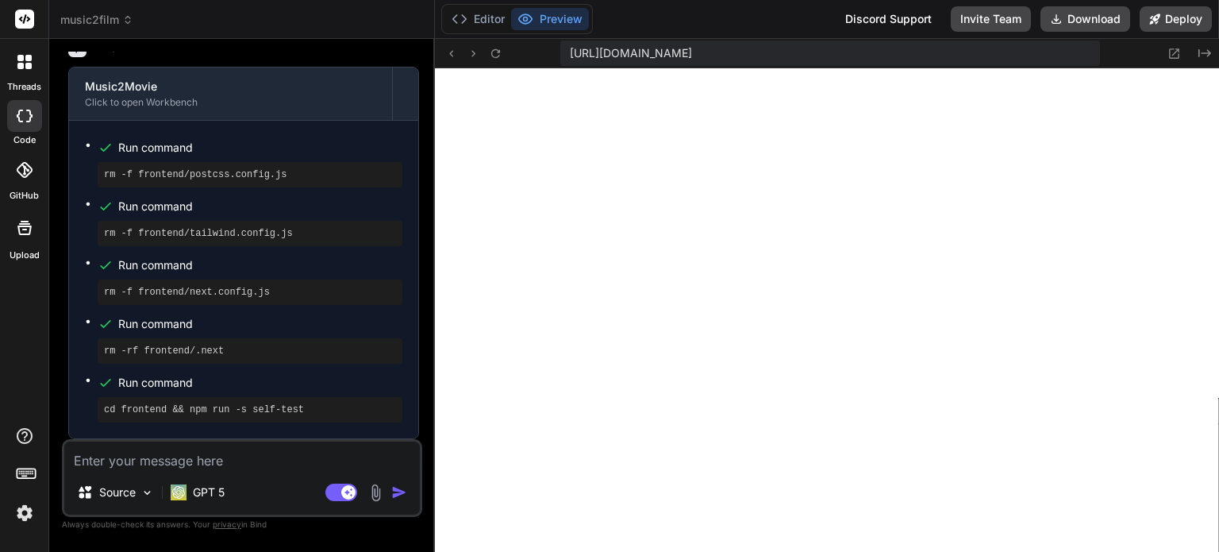
scroll to position [10256, 0]
click at [308, 459] on textarea at bounding box center [242, 455] width 356 height 29
click at [158, 463] on textarea at bounding box center [242, 455] width 356 height 29
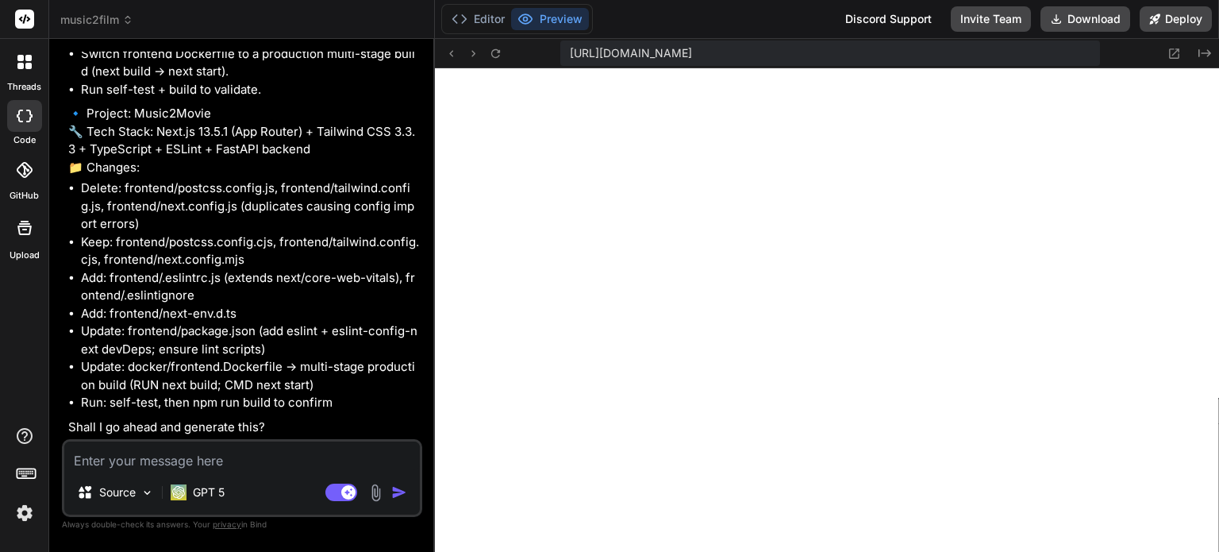
scroll to position [10993, 0]
click at [289, 456] on textarea at bounding box center [242, 455] width 356 height 29
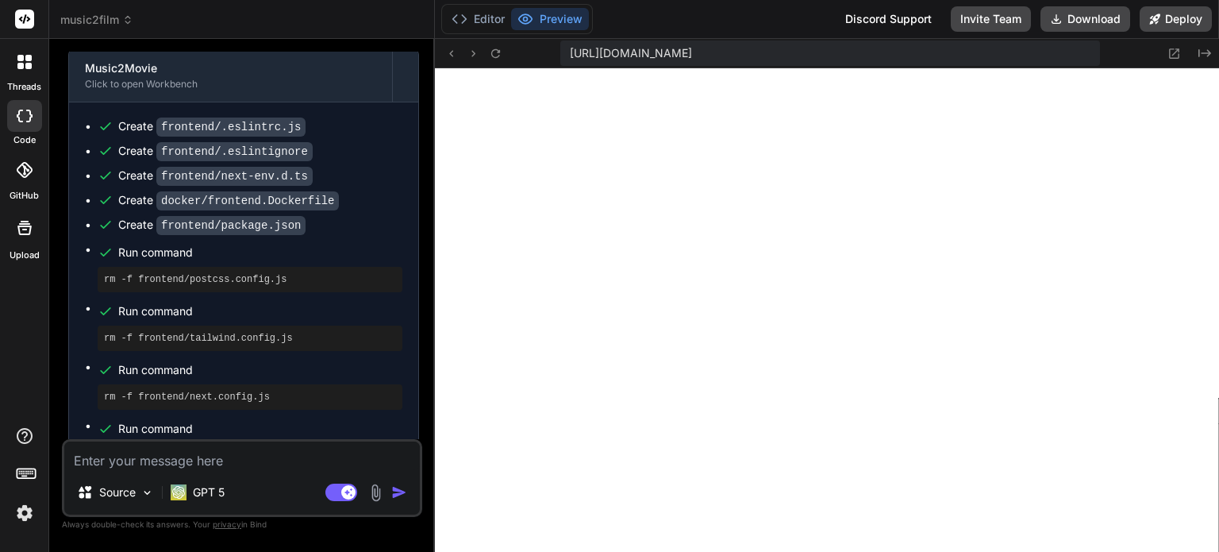
scroll to position [11259, 0]
